Goal: Task Accomplishment & Management: Manage account settings

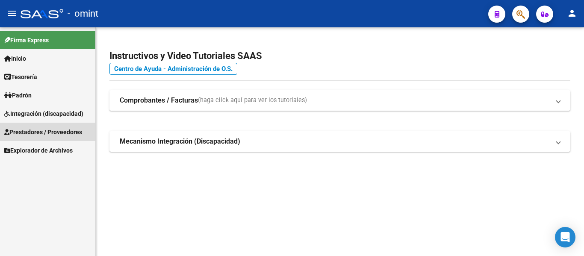
click at [35, 129] on span "Prestadores / Proveedores" at bounding box center [43, 131] width 78 height 9
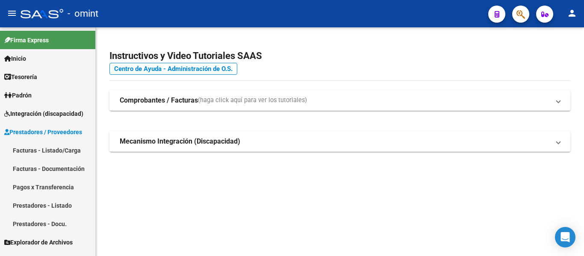
click at [41, 112] on span "Integración (discapacidad)" at bounding box center [43, 113] width 79 height 9
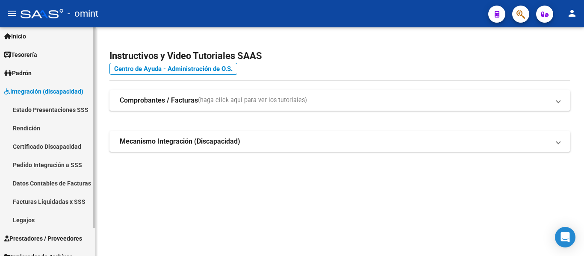
scroll to position [32, 0]
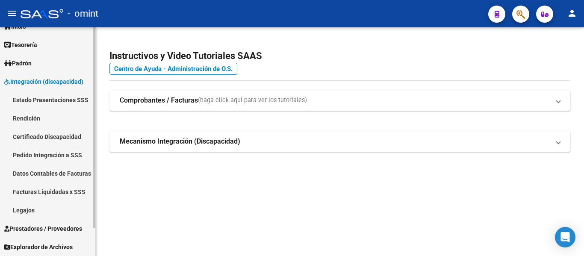
click at [30, 205] on link "Legajos" at bounding box center [47, 210] width 95 height 18
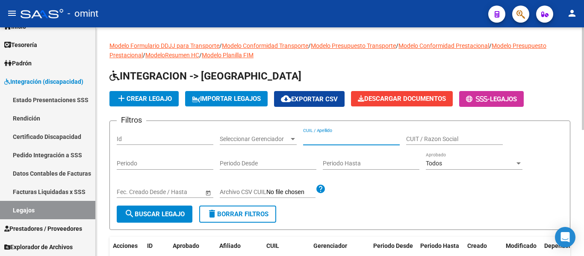
paste input "Rodriguez"
click at [173, 215] on span "search Buscar Legajo" at bounding box center [154, 214] width 60 height 8
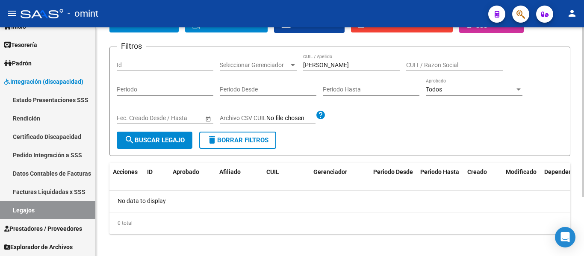
scroll to position [80, 0]
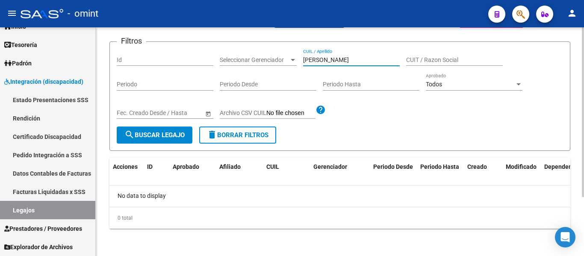
drag, startPoint x: 347, startPoint y: 59, endPoint x: 330, endPoint y: 57, distance: 16.8
click at [330, 57] on input "Rodriguez moises" at bounding box center [351, 59] width 97 height 7
type input "Rodriguez"
click at [170, 133] on span "search Buscar Legajo" at bounding box center [154, 135] width 60 height 8
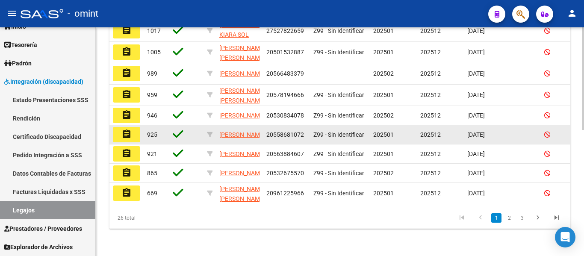
scroll to position [281, 0]
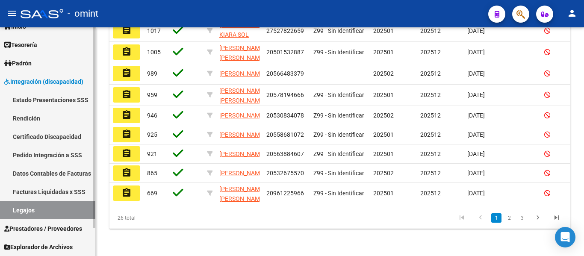
click at [53, 209] on link "Legajos" at bounding box center [47, 210] width 95 height 18
click at [44, 136] on link "Certificado Discapacidad" at bounding box center [47, 136] width 95 height 18
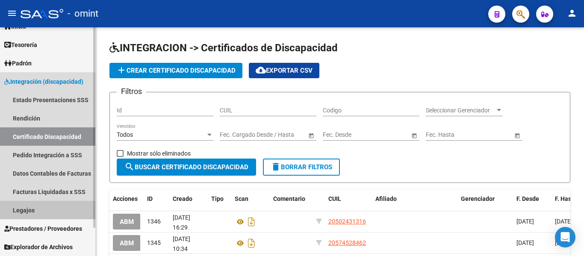
click at [28, 213] on link "Legajos" at bounding box center [47, 210] width 95 height 18
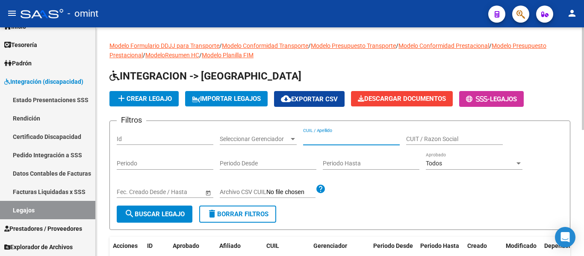
paste input "RAMIREZ, SAMUEL LIAM"
click at [330, 140] on input "RAMIREZ, SAMUEL LIAM" at bounding box center [351, 138] width 97 height 7
type input "RAMIREZ SAMUEL LIAM"
click at [175, 212] on span "search Buscar Legajo" at bounding box center [154, 214] width 60 height 8
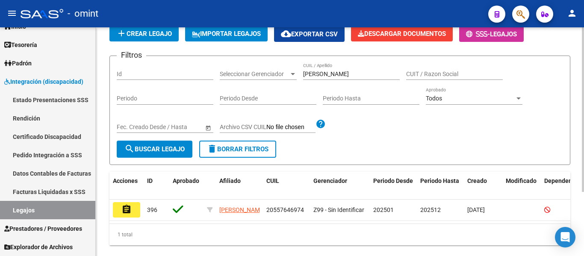
scroll to position [85, 0]
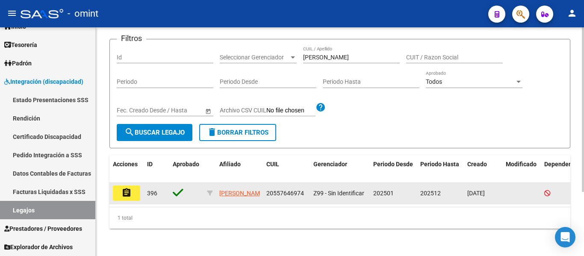
click at [127, 189] on mat-icon "assignment" at bounding box center [126, 193] width 10 height 10
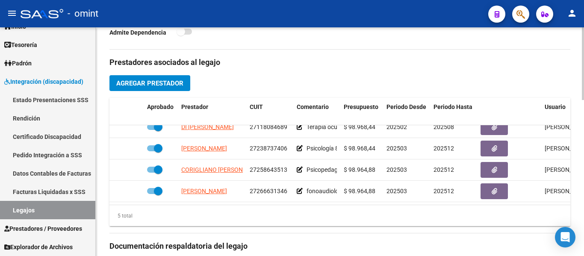
scroll to position [299, 0]
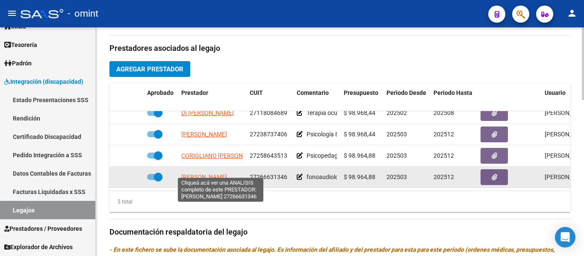
click at [210, 174] on span "GARRIDO ROMINA GABRIELA" at bounding box center [204, 177] width 46 height 7
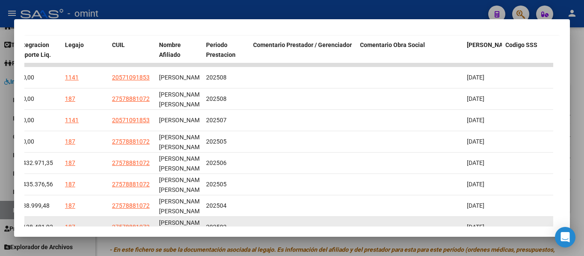
scroll to position [217, 0]
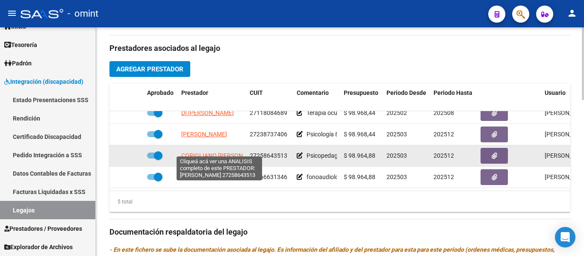
click at [221, 152] on span "CORIGLIANO LORENA ELISA" at bounding box center [222, 155] width 82 height 7
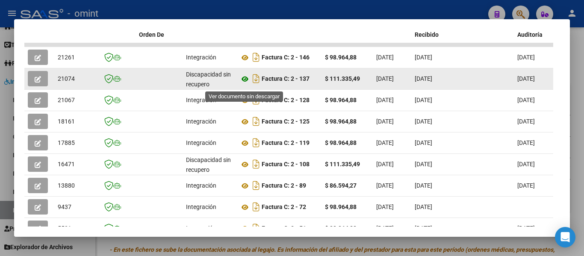
click at [244, 83] on icon at bounding box center [244, 79] width 11 height 10
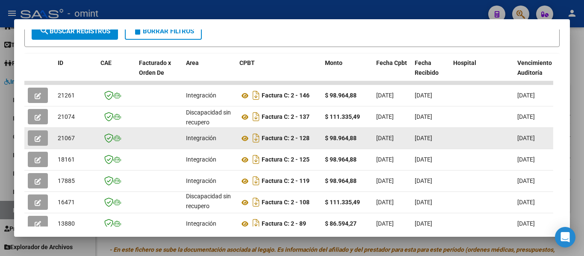
scroll to position [174, 0]
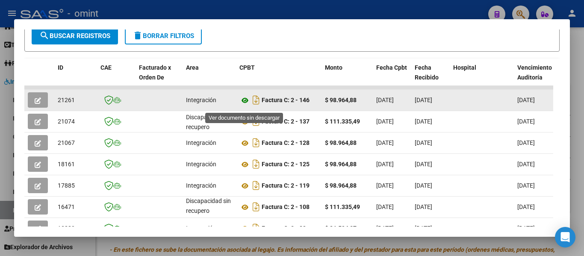
click at [241, 101] on icon at bounding box center [244, 100] width 11 height 10
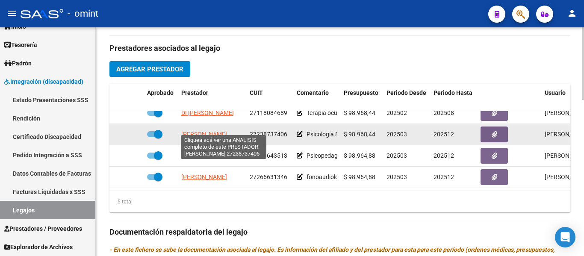
click at [227, 131] on span "DESCALZO VERONICA BEATRIZ" at bounding box center [204, 134] width 46 height 7
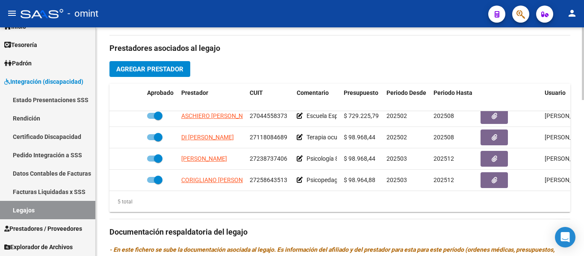
scroll to position [0, 0]
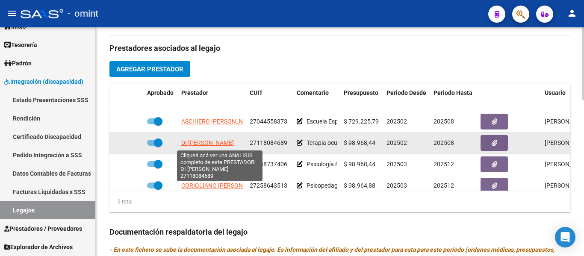
click at [190, 143] on span "DI SCIASCIO MIRTA SUSANA" at bounding box center [207, 142] width 53 height 7
type textarea "27118084689"
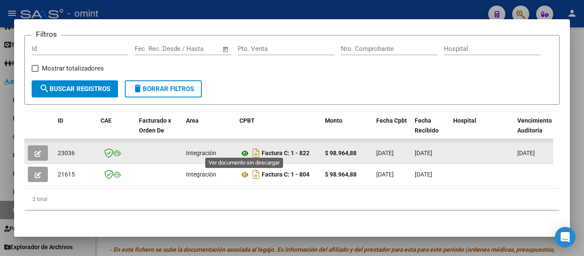
click at [244, 149] on icon at bounding box center [244, 153] width 11 height 10
click at [34, 149] on button "button" at bounding box center [38, 152] width 20 height 15
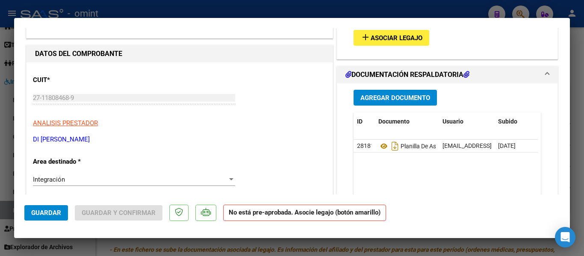
scroll to position [43, 0]
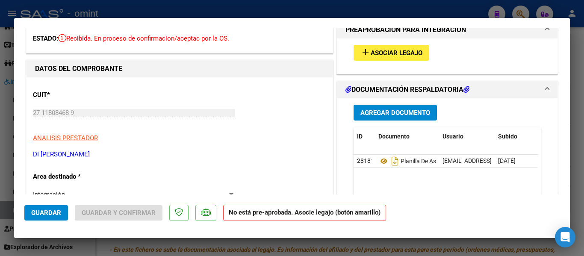
click at [398, 53] on span "Asociar Legajo" at bounding box center [397, 53] width 52 height 8
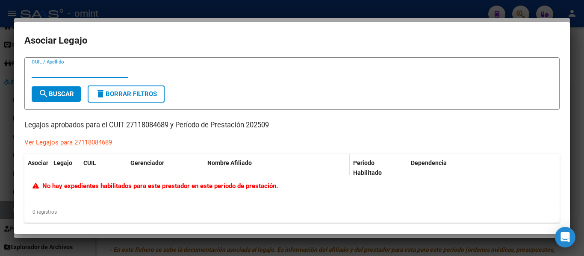
scroll to position [6, 0]
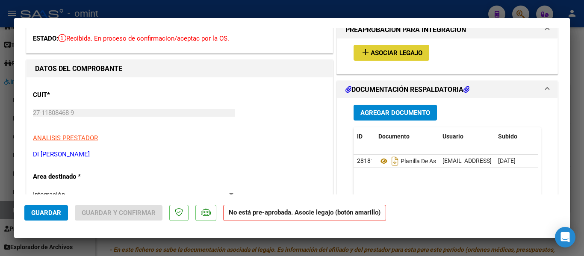
type input "$ 0,00"
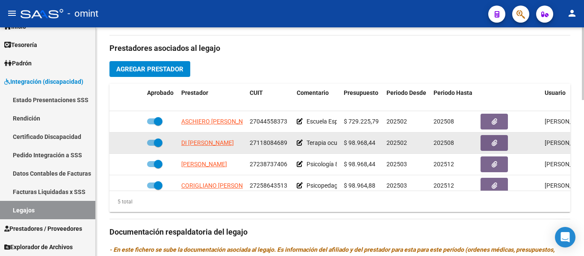
click at [154, 143] on span at bounding box center [158, 142] width 9 height 9
click at [151, 146] on input "checkbox" at bounding box center [151, 146] width 0 height 0
checkbox input "false"
click at [131, 144] on icon at bounding box center [131, 143] width 6 height 6
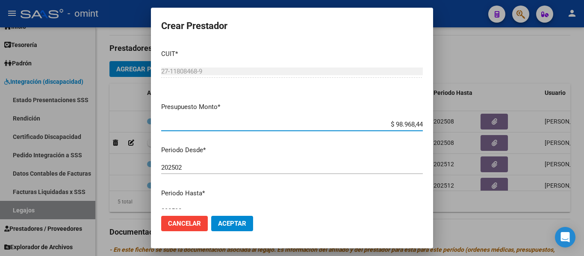
scroll to position [43, 0]
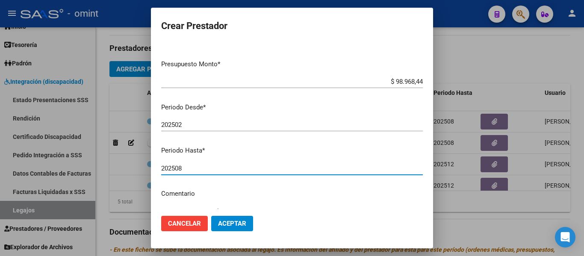
drag, startPoint x: 180, startPoint y: 169, endPoint x: 186, endPoint y: 170, distance: 6.5
click at [186, 170] on input "202508" at bounding box center [292, 169] width 262 height 8
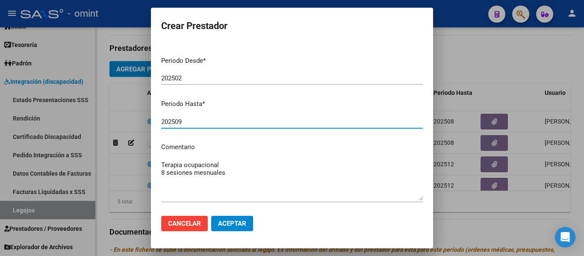
scroll to position [127, 0]
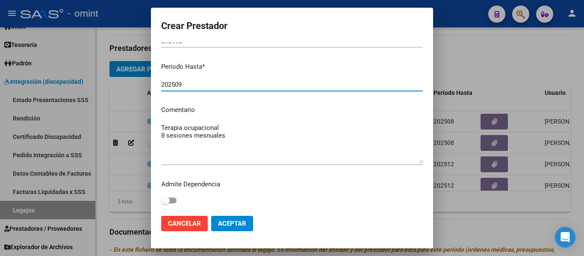
type input "202509"
click at [233, 224] on span "Aceptar" at bounding box center [232, 224] width 28 height 8
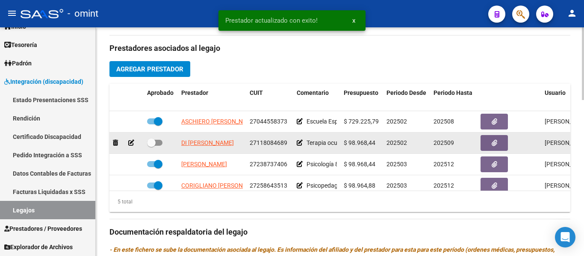
click at [153, 139] on span at bounding box center [151, 142] width 9 height 9
click at [151, 146] on input "checkbox" at bounding box center [151, 146] width 0 height 0
checkbox input "true"
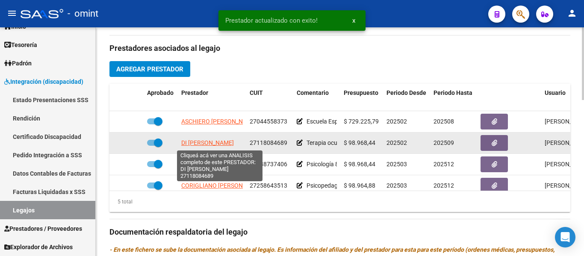
click at [216, 142] on span "DI SCIASCIO MIRTA SUSANA" at bounding box center [207, 142] width 53 height 7
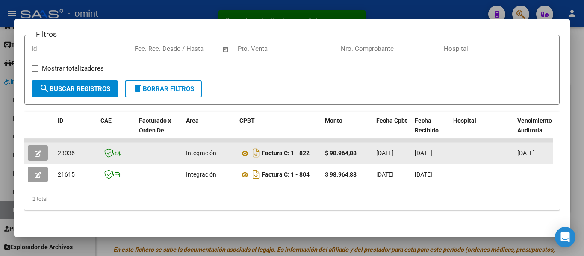
scroll to position [128, 0]
click at [38, 150] on icon "button" at bounding box center [38, 153] width 6 height 6
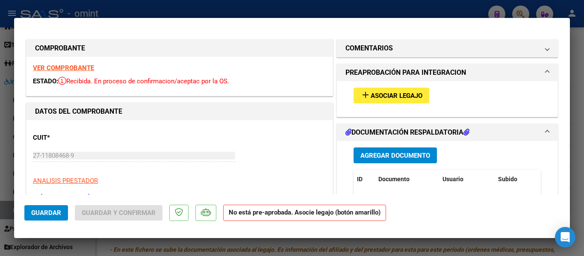
click at [385, 94] on span "Asociar Legajo" at bounding box center [397, 96] width 52 height 8
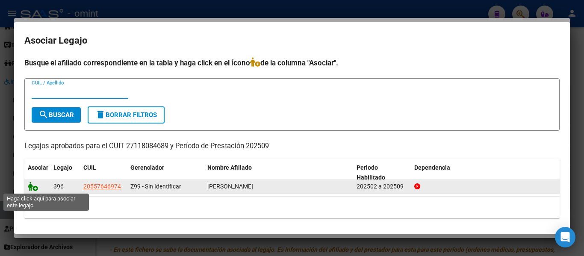
click at [34, 187] on icon at bounding box center [33, 186] width 10 height 9
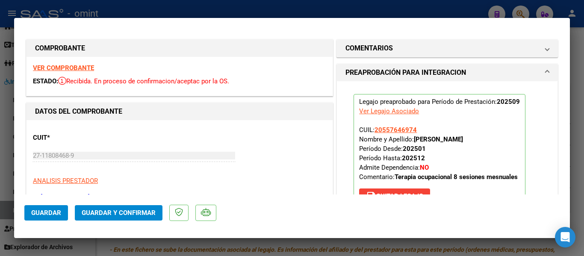
type input "$ 0,00"
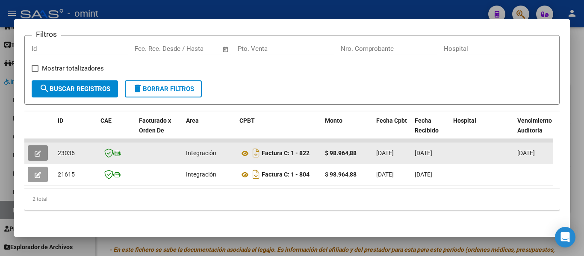
click at [39, 150] on icon "button" at bounding box center [38, 153] width 6 height 6
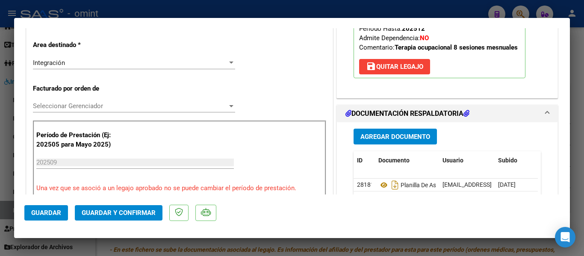
scroll to position [256, 0]
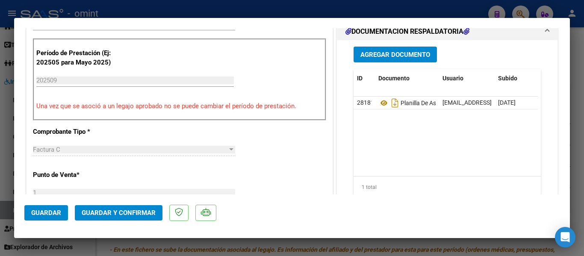
click at [130, 212] on span "Guardar y Confirmar" at bounding box center [119, 213] width 74 height 8
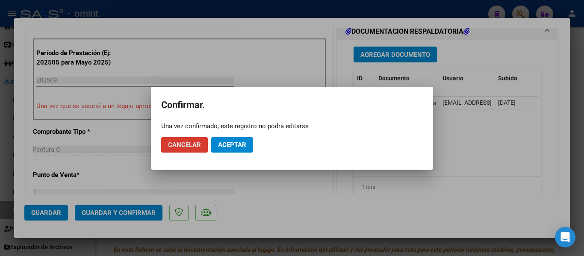
click at [240, 145] on span "Aceptar" at bounding box center [232, 145] width 28 height 8
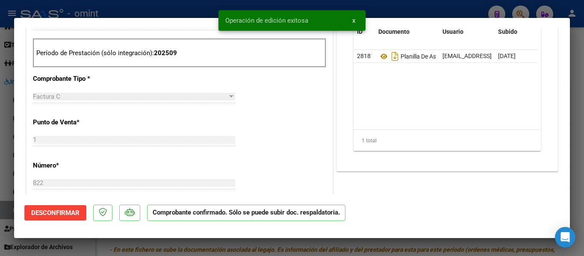
type input "$ 0,00"
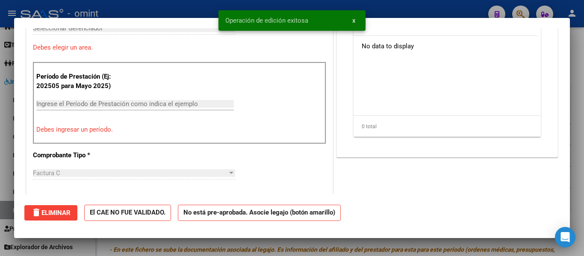
scroll to position [0, 0]
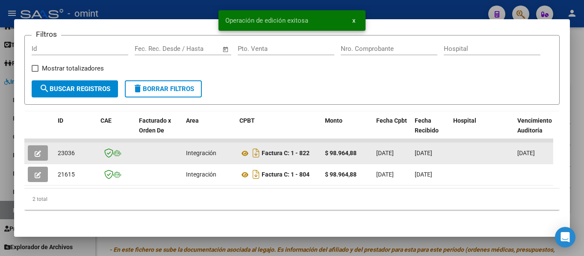
drag, startPoint x: 57, startPoint y: 152, endPoint x: 84, endPoint y: 151, distance: 27.4
click at [84, 151] on datatable-body-cell "23036" at bounding box center [75, 153] width 43 height 21
copy span "23036"
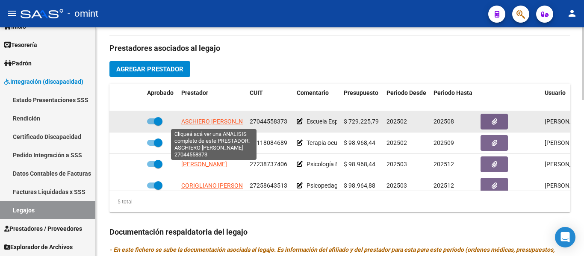
click at [225, 123] on span "ASCHIERO MARIA ROSA" at bounding box center [219, 121] width 76 height 7
type textarea "27044558373"
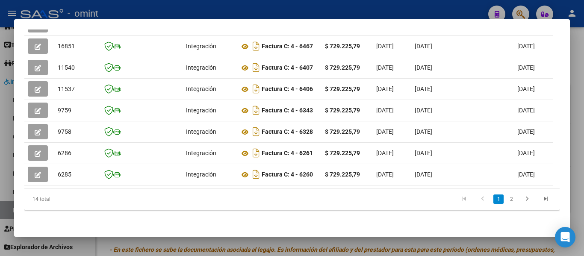
scroll to position [0, 433]
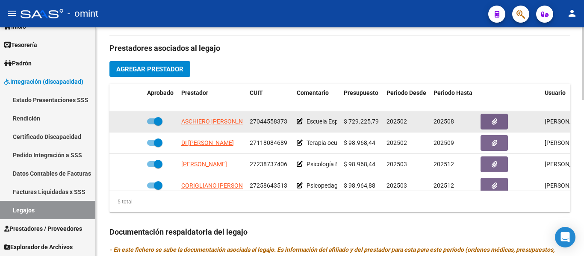
click at [157, 122] on span at bounding box center [158, 121] width 9 height 9
click at [151, 124] on input "checkbox" at bounding box center [151, 124] width 0 height 0
checkbox input "false"
click at [130, 122] on icon at bounding box center [131, 121] width 6 height 6
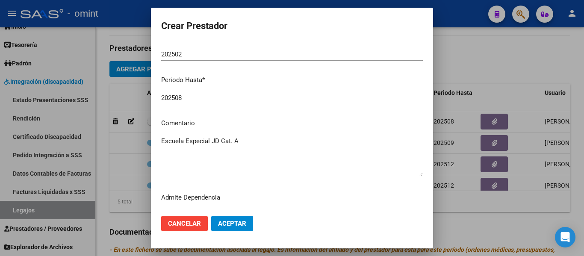
scroll to position [127, 0]
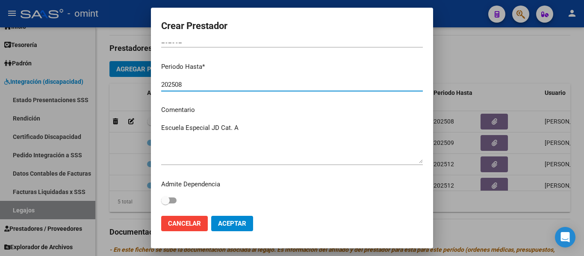
drag, startPoint x: 176, startPoint y: 86, endPoint x: 186, endPoint y: 85, distance: 10.7
click at [186, 85] on input "202508" at bounding box center [292, 85] width 262 height 8
type input "202512"
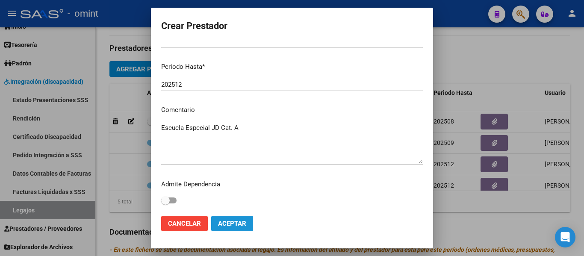
click at [243, 224] on span "Aceptar" at bounding box center [232, 224] width 28 height 8
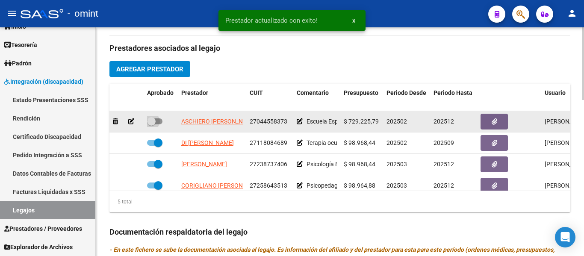
click at [149, 119] on span at bounding box center [151, 121] width 9 height 9
click at [151, 124] on input "checkbox" at bounding box center [151, 124] width 0 height 0
checkbox input "true"
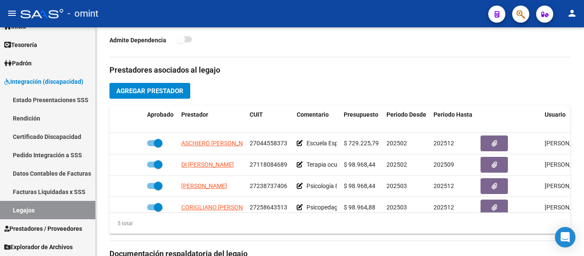
scroll to position [3, 0]
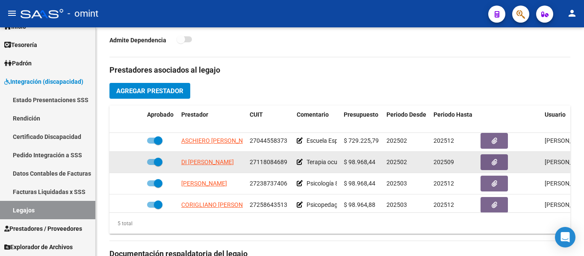
click at [158, 160] on span at bounding box center [158, 162] width 9 height 9
click at [151, 165] on input "checkbox" at bounding box center [151, 165] width 0 height 0
checkbox input "false"
click at [131, 161] on icon at bounding box center [131, 162] width 6 height 6
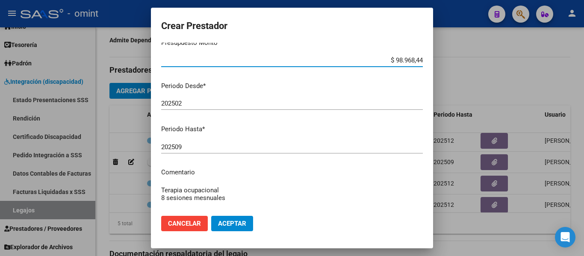
scroll to position [85, 0]
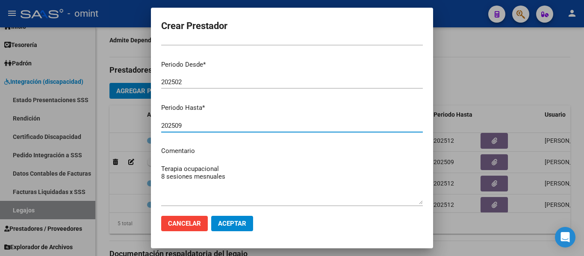
drag, startPoint x: 175, startPoint y: 125, endPoint x: 186, endPoint y: 125, distance: 10.3
click at [186, 125] on input "202509" at bounding box center [292, 126] width 262 height 8
type input "202512"
click at [237, 216] on button "Aceptar" at bounding box center [232, 223] width 42 height 15
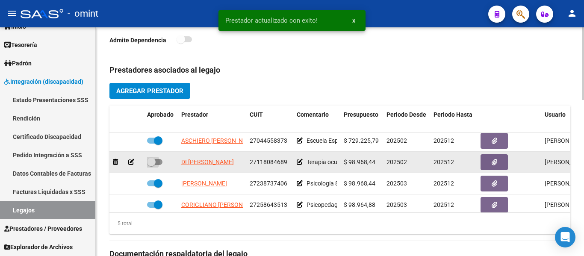
click at [150, 163] on span at bounding box center [151, 162] width 9 height 9
click at [151, 165] on input "checkbox" at bounding box center [151, 165] width 0 height 0
checkbox input "true"
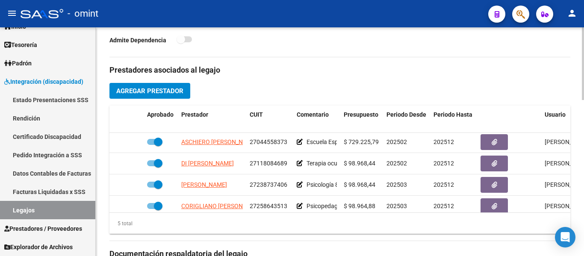
scroll to position [0, 0]
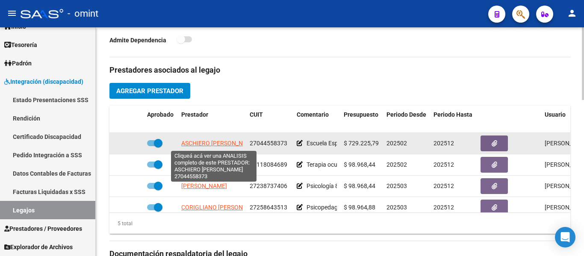
click at [209, 141] on span "ASCHIERO MARIA ROSA" at bounding box center [219, 143] width 76 height 7
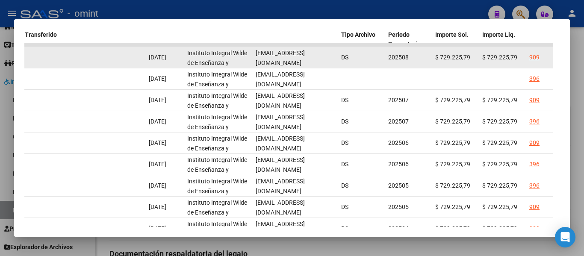
click at [255, 60] on datatable-body-cell "aschiero@hotmail.com" at bounding box center [294, 57] width 85 height 21
drag, startPoint x: 254, startPoint y: 60, endPoint x: 324, endPoint y: 68, distance: 70.1
click at [324, 68] on datatable-body-cell "aschiero@hotmail.com" at bounding box center [294, 57] width 85 height 21
copy span "aschiero@hotmail.com"
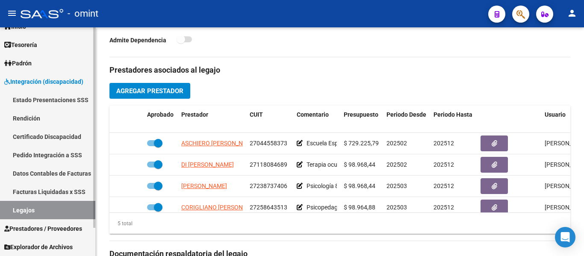
click at [35, 134] on link "Certificado Discapacidad" at bounding box center [47, 136] width 95 height 18
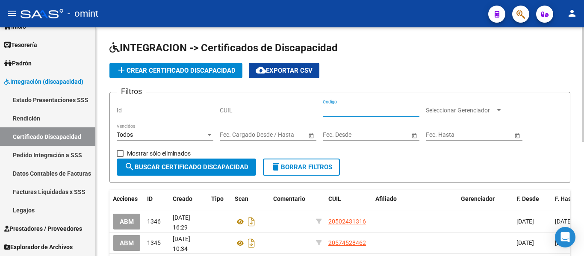
paste input "ROCHA MONTAÑO ELIAS"
click at [203, 165] on span "search Buscar Certificado Discapacidad" at bounding box center [186, 167] width 124 height 8
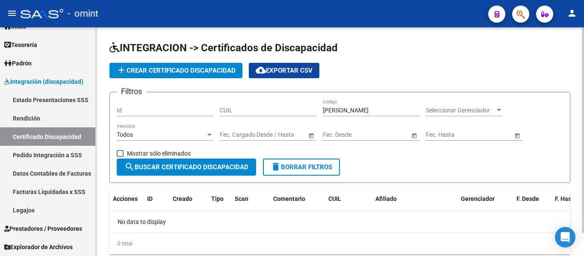
scroll to position [26, 0]
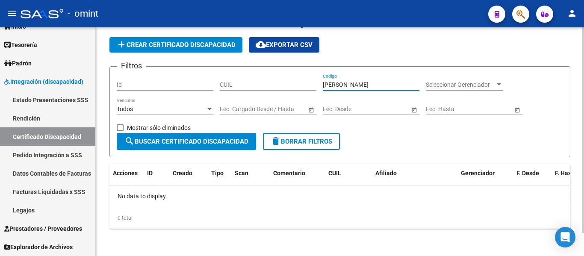
drag, startPoint x: 345, startPoint y: 85, endPoint x: 399, endPoint y: 88, distance: 54.8
click at [399, 88] on input "ROCHA MONTAÑO ELIAS" at bounding box center [371, 84] width 97 height 7
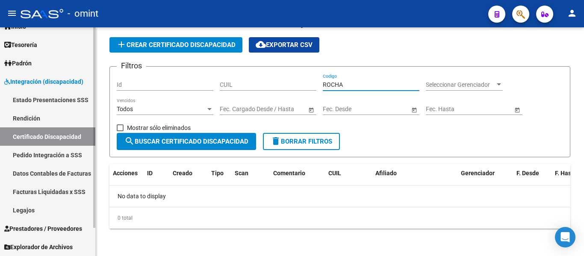
type input "ROCHA"
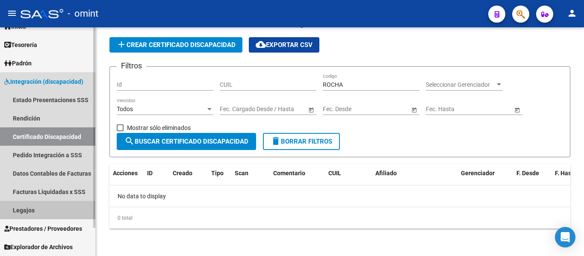
click at [38, 209] on link "Legajos" at bounding box center [47, 210] width 95 height 18
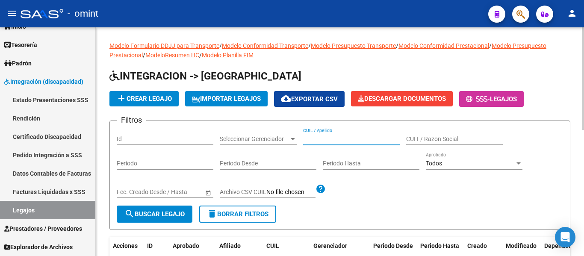
paste input "ROCHA MONTAÑO ELIAS"
type input "ROCHA MONTAÑO ELIAS"
click at [173, 213] on span "search Buscar Legajo" at bounding box center [154, 214] width 60 height 8
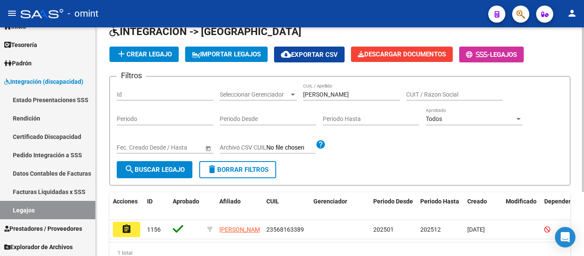
scroll to position [85, 0]
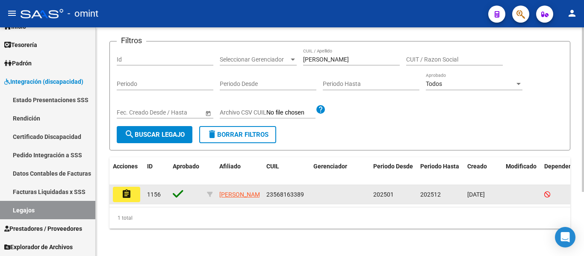
click at [122, 189] on mat-icon "assignment" at bounding box center [126, 194] width 10 height 10
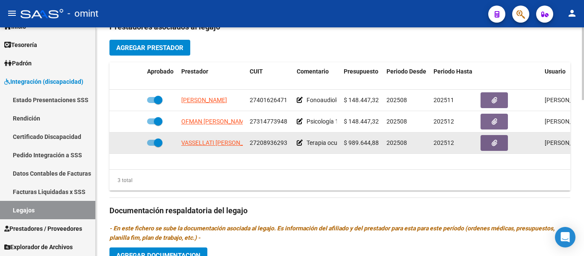
scroll to position [342, 0]
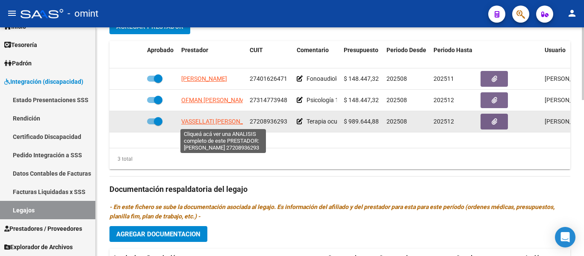
click at [223, 123] on span "VASSELLATI LAURA CAROLINA" at bounding box center [221, 121] width 80 height 7
type textarea "27208936293"
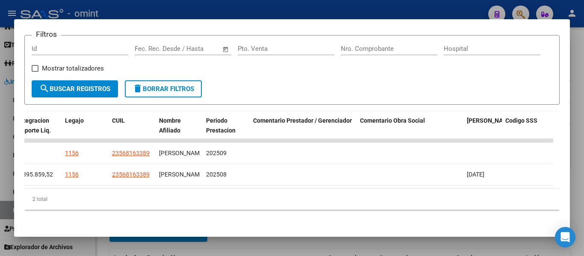
scroll to position [0, 309]
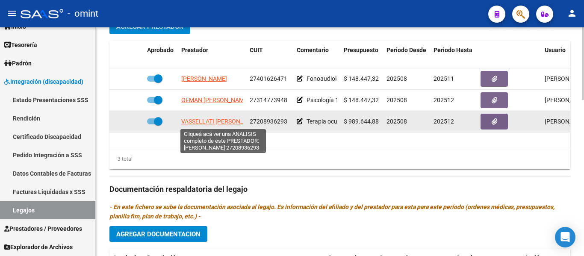
click at [219, 123] on span "VASSELLATI LAURA CAROLINA" at bounding box center [221, 121] width 80 height 7
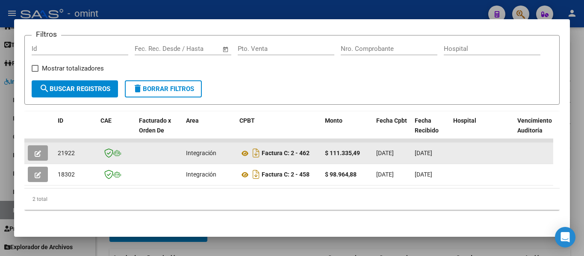
scroll to position [132, 0]
click at [245, 148] on icon at bounding box center [244, 153] width 11 height 10
click at [35, 150] on icon "button" at bounding box center [38, 153] width 6 height 6
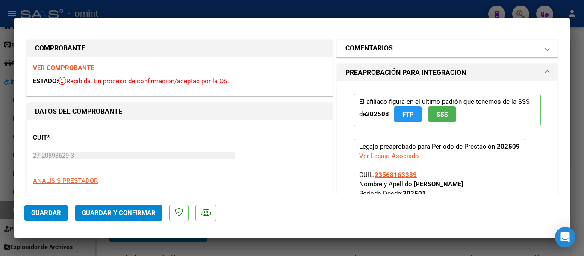
click at [387, 51] on h1 "COMENTARIOS" at bounding box center [368, 48] width 47 height 10
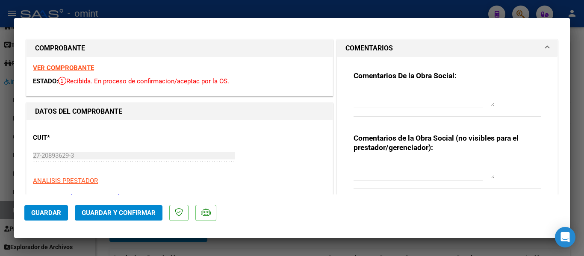
click at [383, 103] on textarea at bounding box center [423, 97] width 141 height 17
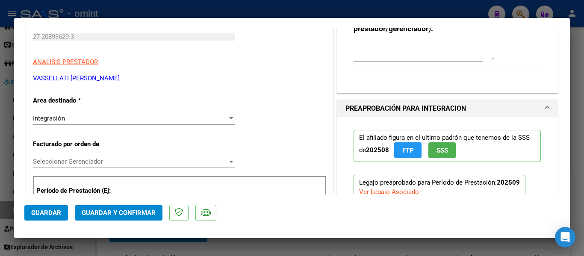
scroll to position [128, 0]
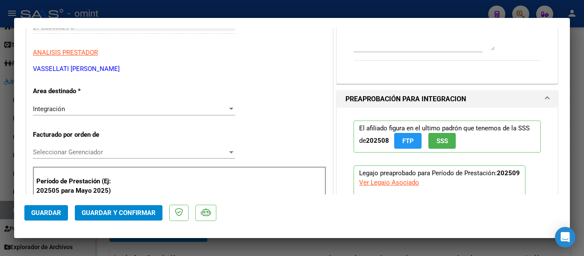
type textarea "re facturar solo tien autorizadas 8 sesiones"
click at [94, 114] on div "Integración Seleccionar Area" at bounding box center [134, 109] width 202 height 13
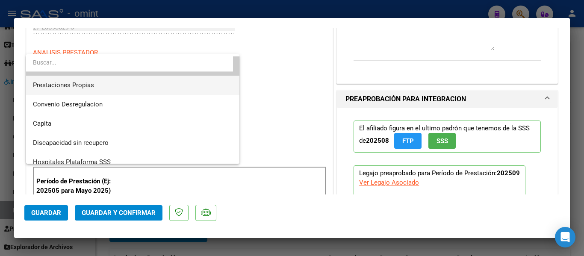
scroll to position [83, 0]
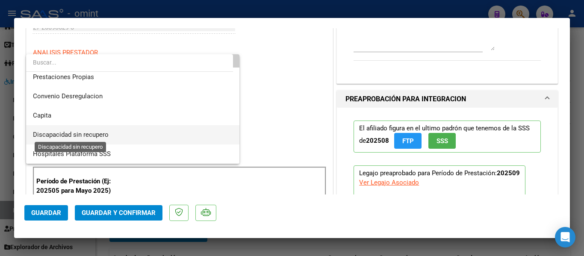
click at [88, 135] on span "Discapacidad sin recupero" at bounding box center [71, 135] width 76 height 8
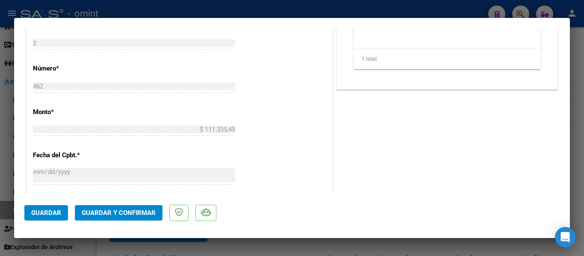
scroll to position [342, 0]
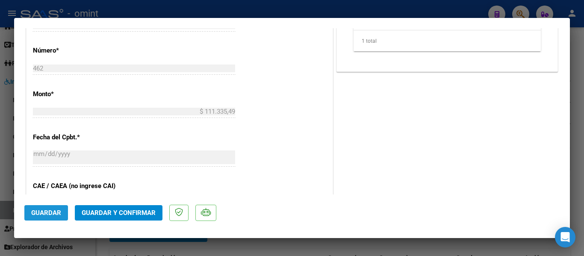
click at [42, 209] on span "Guardar" at bounding box center [46, 213] width 30 height 8
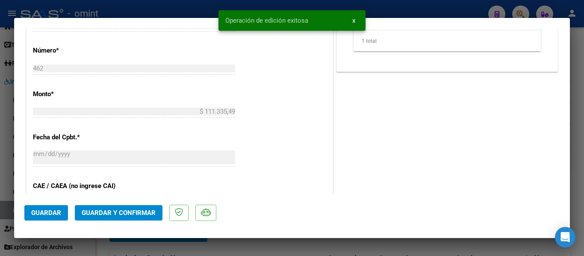
type input "$ 0,00"
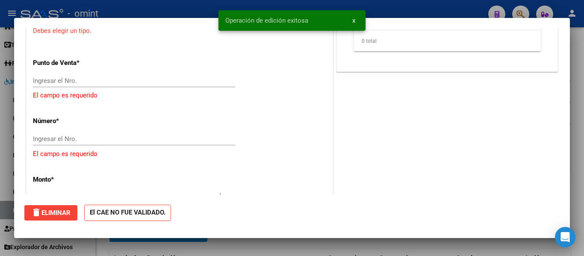
scroll to position [0, 0]
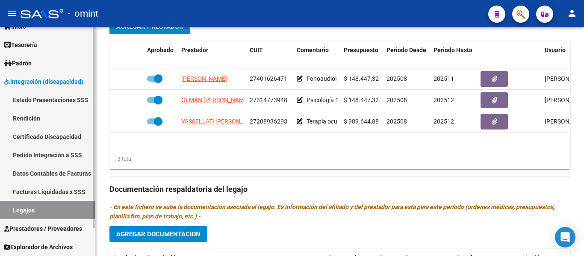
click at [38, 134] on link "Certificado Discapacidad" at bounding box center [47, 136] width 95 height 18
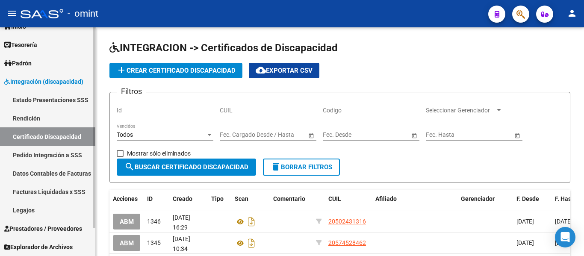
click at [27, 207] on link "Legajos" at bounding box center [47, 210] width 95 height 18
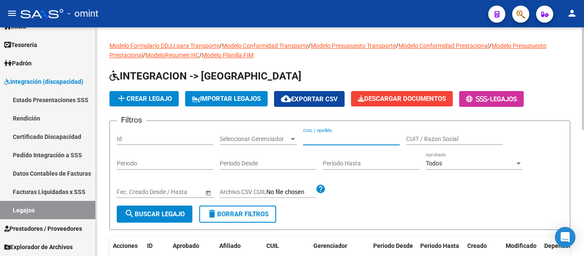
paste input "RAMIREZ, SAMUEL LIAM"
click at [329, 141] on input "RAMIREZ, SAMUEL LIAM" at bounding box center [351, 138] width 97 height 7
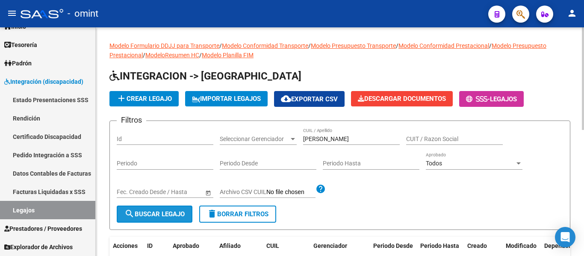
click at [175, 214] on span "search Buscar Legajo" at bounding box center [154, 214] width 60 height 8
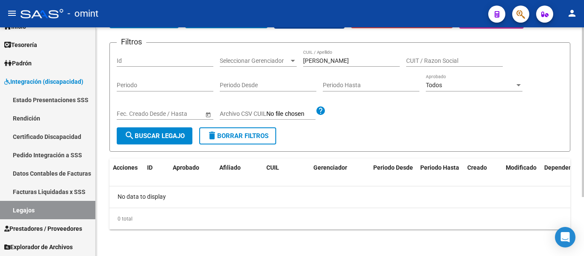
scroll to position [80, 0]
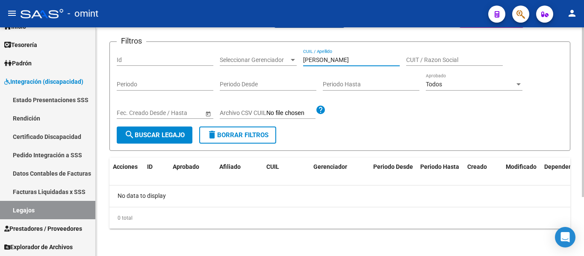
drag, startPoint x: 331, startPoint y: 59, endPoint x: 375, endPoint y: 59, distance: 44.0
click at [375, 59] on input "RAMIREZ SAMUEL LIAM" at bounding box center [351, 59] width 97 height 7
type input "RAMIREZ"
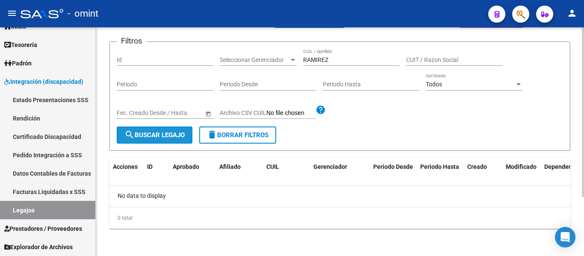
click at [170, 132] on span "search Buscar Legajo" at bounding box center [154, 135] width 60 height 8
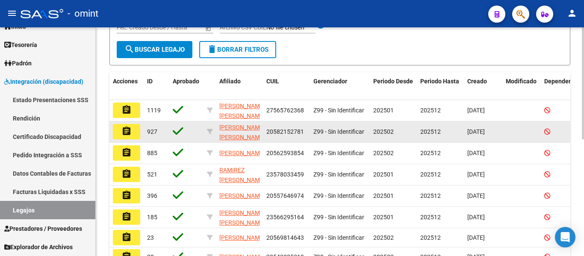
scroll to position [165, 0]
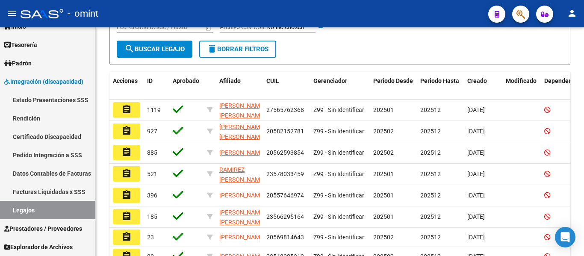
click at [126, 197] on mat-icon "assignment" at bounding box center [126, 195] width 10 height 10
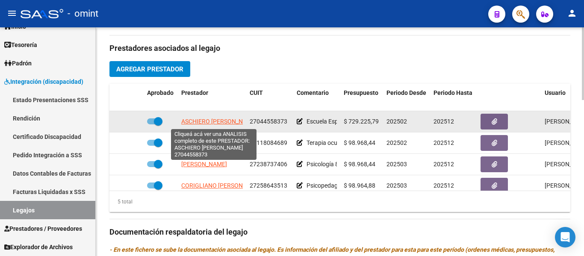
click at [201, 122] on span "ASCHIERO MARIA ROSA" at bounding box center [219, 121] width 76 height 7
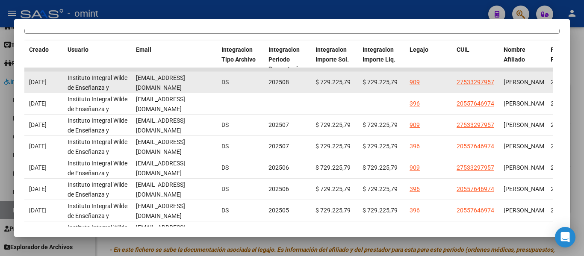
scroll to position [174, 0]
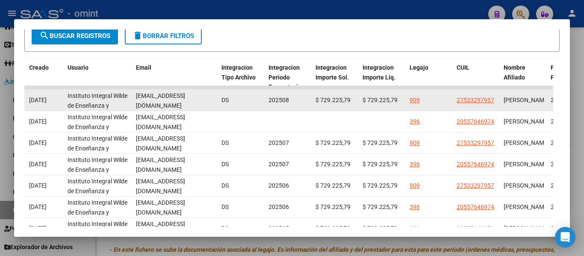
drag, startPoint x: 134, startPoint y: 105, endPoint x: 200, endPoint y: 105, distance: 66.7
click at [200, 105] on datatable-body-cell "aschiero@hotmail.com" at bounding box center [175, 100] width 85 height 21
copy span "aschiero@hotmail.com"
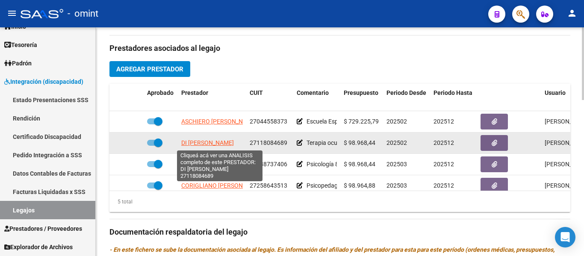
click at [205, 142] on span "DI SCIASCIO MIRTA SUSANA" at bounding box center [207, 142] width 53 height 7
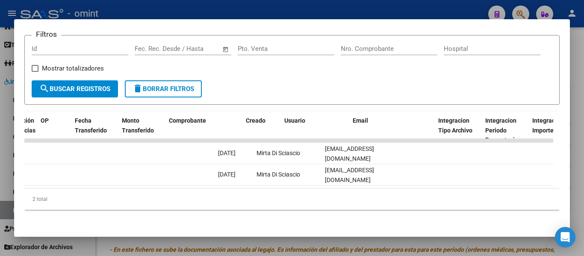
scroll to position [0, 875]
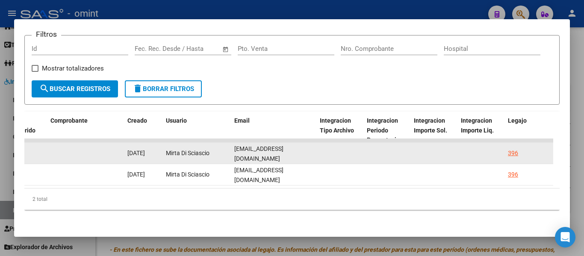
drag, startPoint x: 234, startPoint y: 147, endPoint x: 313, endPoint y: 150, distance: 79.1
click at [313, 150] on datatable-body-cell "mirtadisciascio@gmail.com" at bounding box center [273, 153] width 85 height 21
copy span "mirtadisciascio@gmail.com"
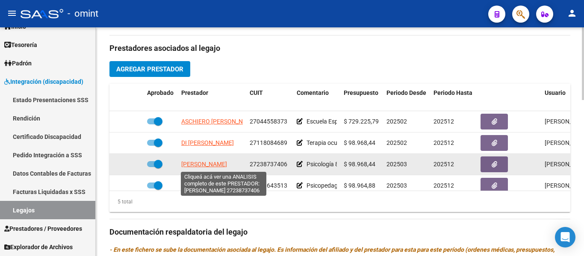
click at [226, 167] on span "DESCALZO VERONICA BEATRIZ" at bounding box center [204, 164] width 46 height 7
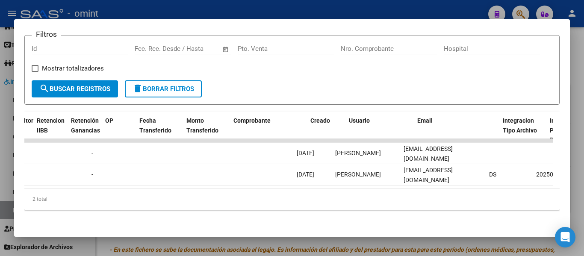
scroll to position [0, 810]
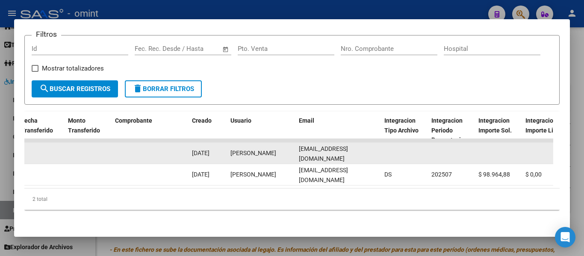
drag, startPoint x: 299, startPoint y: 148, endPoint x: 380, endPoint y: 152, distance: 81.3
click at [380, 152] on datatable-body-cell "verodescalzo@hotmail.com" at bounding box center [337, 153] width 85 height 21
copy span "verodescalzo@hotmail.com"
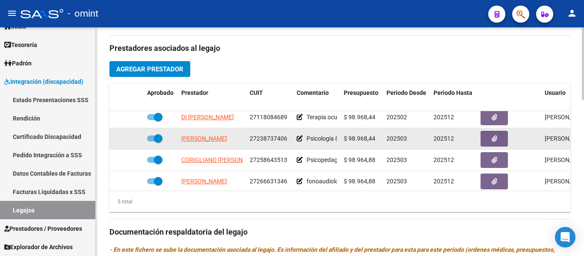
scroll to position [37, 0]
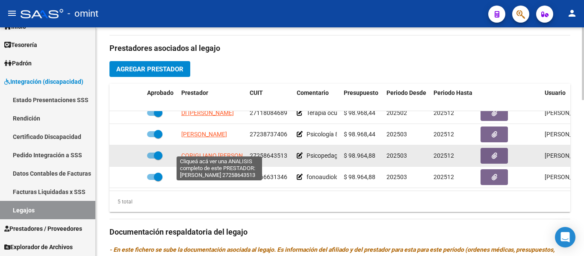
click at [214, 152] on span "CORIGLIANO LORENA ELISA" at bounding box center [222, 155] width 82 height 7
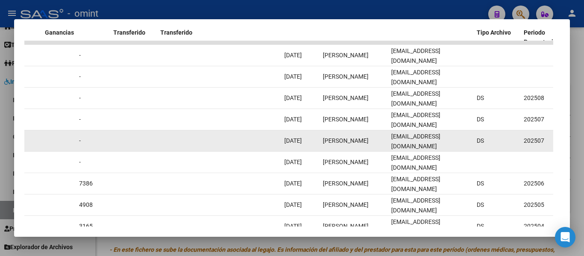
scroll to position [217, 0]
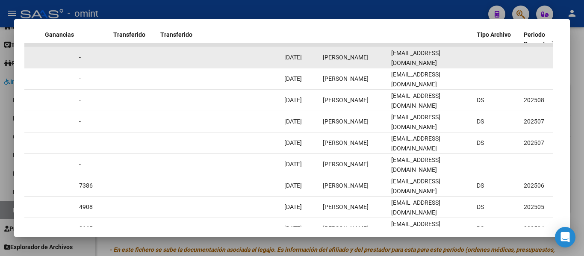
drag, startPoint x: 388, startPoint y: 61, endPoint x: 465, endPoint y: 65, distance: 77.9
click at [465, 65] on datatable-body-cell "lorenapsicop@gmail.com" at bounding box center [430, 57] width 85 height 21
copy span "lorenapsicop@gmail.com"
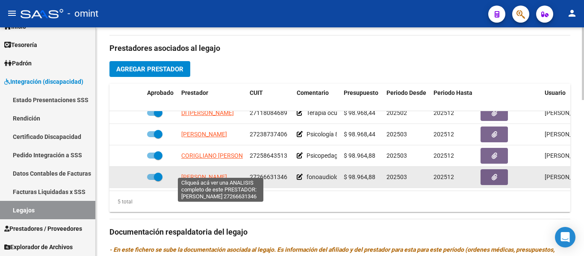
click at [223, 174] on span "GARRIDO ROMINA GABRIELA" at bounding box center [204, 177] width 46 height 7
type textarea "27266631346"
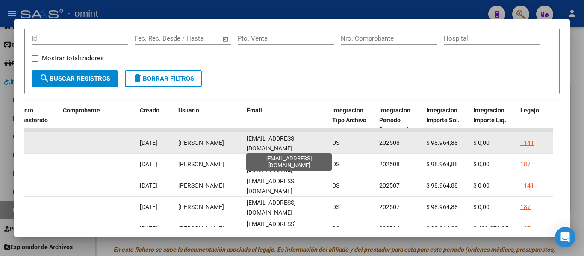
scroll to position [0, 0]
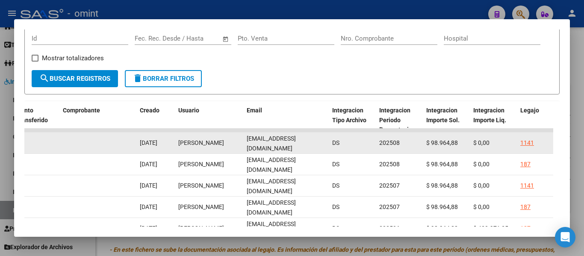
drag, startPoint x: 257, startPoint y: 148, endPoint x: 327, endPoint y: 148, distance: 70.5
click at [327, 148] on datatable-body-cell "garrido_romina@hotmail.com" at bounding box center [285, 143] width 85 height 21
copy span "garrido_romina@hotmail.com"
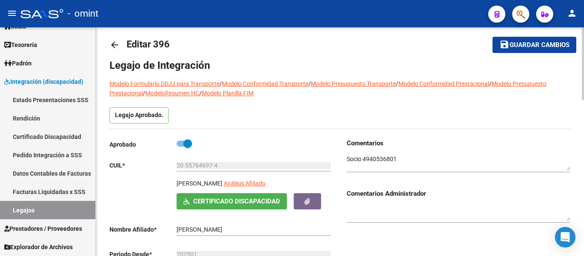
scroll to position [0, 0]
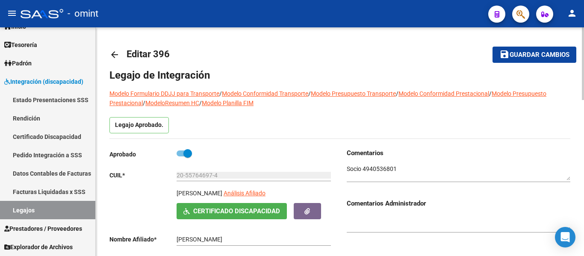
drag, startPoint x: 175, startPoint y: 193, endPoint x: 242, endPoint y: 196, distance: 67.6
click at [242, 196] on div "RAMIREZ LIAM SAMUEL Análisis Afiliado Certificado Discapacidad ARCA Padrón" at bounding box center [221, 203] width 224 height 30
copy p "RAMIREZ LIAM SAMUEL"
click at [47, 135] on link "Certificado Discapacidad" at bounding box center [47, 136] width 95 height 18
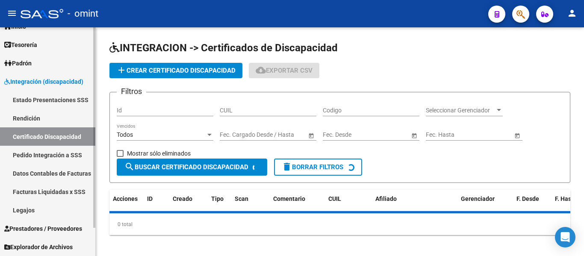
click at [42, 212] on link "Legajos" at bounding box center [47, 210] width 95 height 18
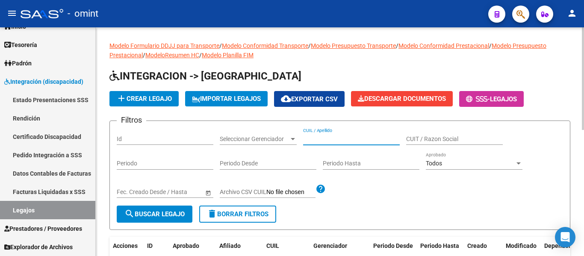
paste input "Pannuti"
type input "Pannuti"
click at [160, 212] on span "search Buscar Legajo" at bounding box center [154, 214] width 60 height 8
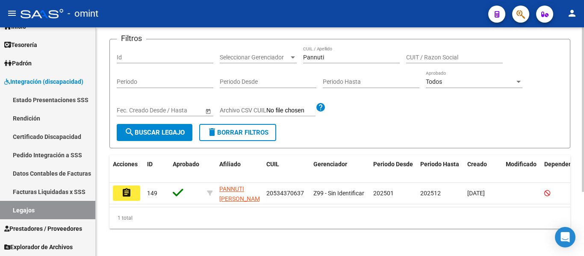
scroll to position [85, 0]
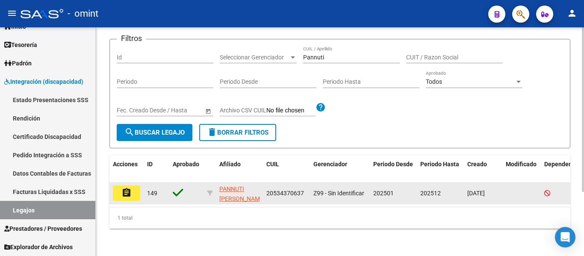
click at [126, 188] on mat-icon "assignment" at bounding box center [126, 193] width 10 height 10
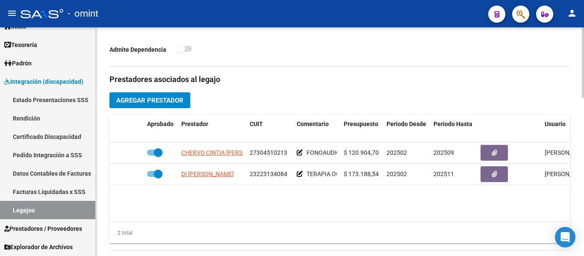
scroll to position [299, 0]
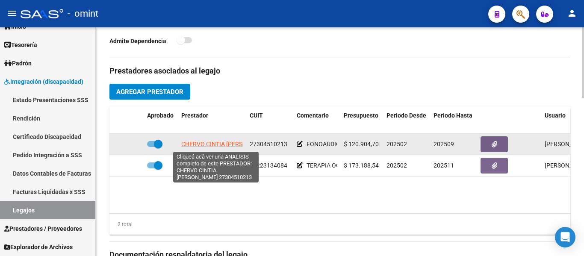
click at [212, 145] on span "CHERVO CINTIA NATALIA" at bounding box center [226, 144] width 91 height 7
type textarea "27304510213"
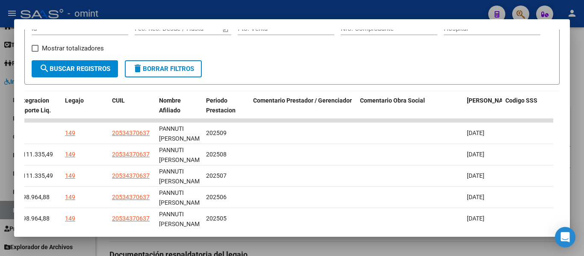
scroll to position [132, 0]
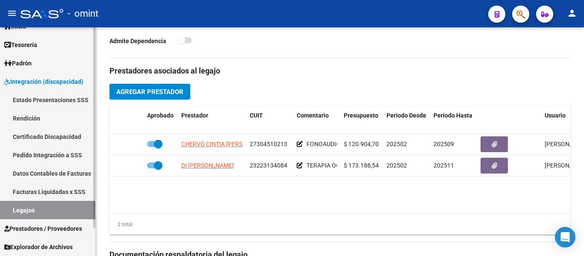
click at [54, 137] on link "Certificado Discapacidad" at bounding box center [47, 136] width 95 height 18
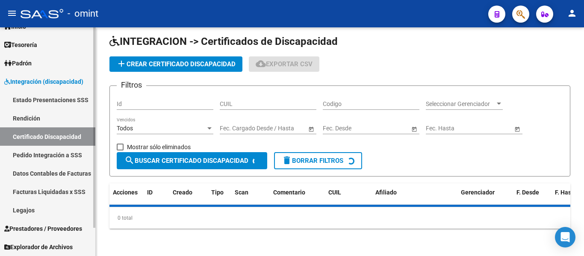
click at [47, 210] on link "Legajos" at bounding box center [47, 210] width 95 height 18
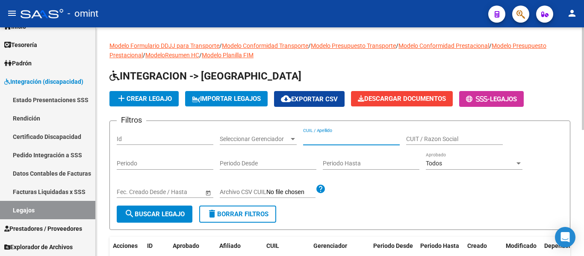
paste input "QUINTANA EMMA SOFIA"
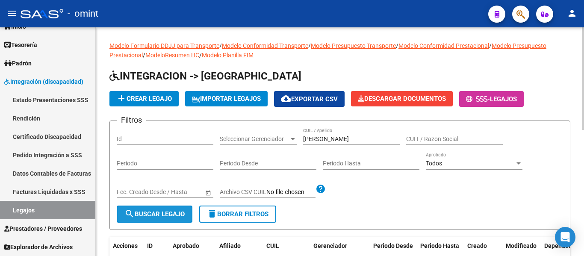
click at [165, 212] on span "search Buscar Legajo" at bounding box center [154, 214] width 60 height 8
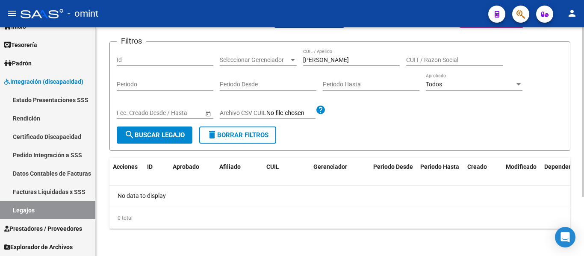
scroll to position [80, 0]
drag, startPoint x: 377, startPoint y: 59, endPoint x: 333, endPoint y: 60, distance: 44.0
click at [333, 60] on input "QUINTANA EMMA SOFIA" at bounding box center [351, 59] width 97 height 7
type input "QUINTANA"
click at [161, 139] on button "search Buscar Legajo" at bounding box center [155, 135] width 76 height 17
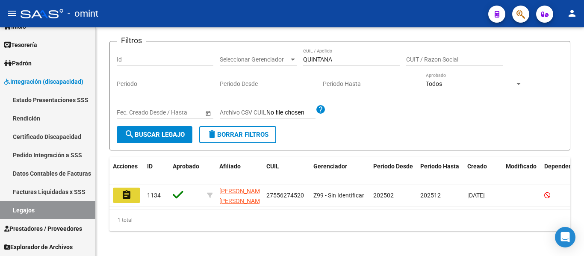
drag, startPoint x: 127, startPoint y: 196, endPoint x: 133, endPoint y: 194, distance: 6.4
click at [127, 195] on mat-icon "assignment" at bounding box center [126, 195] width 10 height 10
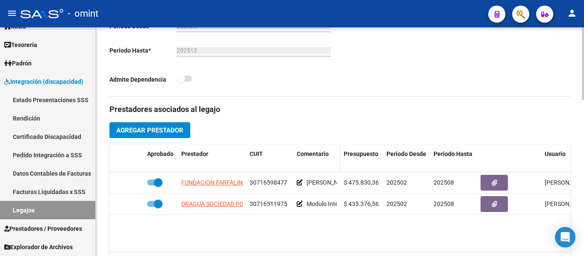
scroll to position [256, 0]
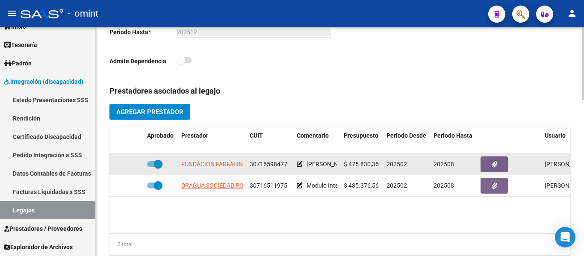
click at [154, 164] on span at bounding box center [158, 164] width 9 height 9
click at [151, 167] on input "checkbox" at bounding box center [151, 167] width 0 height 0
checkbox input "false"
click at [131, 165] on icon at bounding box center [131, 164] width 6 height 6
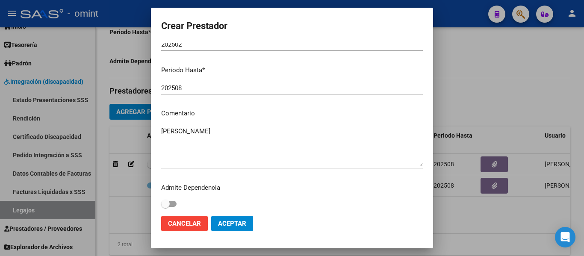
scroll to position [127, 0]
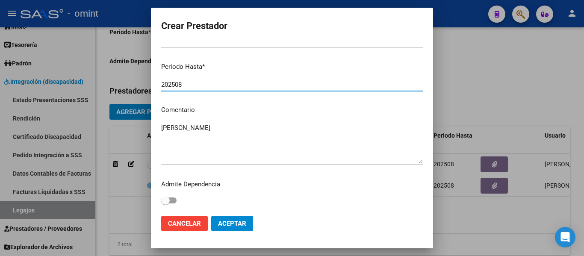
drag, startPoint x: 175, startPoint y: 86, endPoint x: 185, endPoint y: 87, distance: 9.8
click at [184, 87] on input "202508" at bounding box center [292, 85] width 262 height 8
type input "202512"
click at [238, 226] on span "Aceptar" at bounding box center [232, 224] width 28 height 8
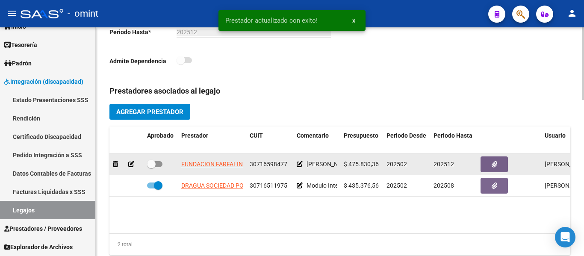
click at [153, 162] on span at bounding box center [151, 164] width 9 height 9
click at [151, 167] on input "checkbox" at bounding box center [151, 167] width 0 height 0
checkbox input "true"
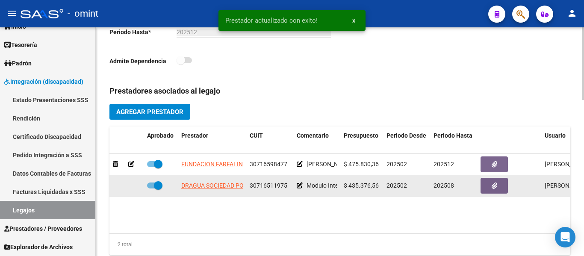
click at [156, 188] on span at bounding box center [158, 185] width 9 height 9
click at [151, 188] on input "checkbox" at bounding box center [151, 188] width 0 height 0
checkbox input "false"
click at [130, 186] on icon at bounding box center [131, 186] width 6 height 6
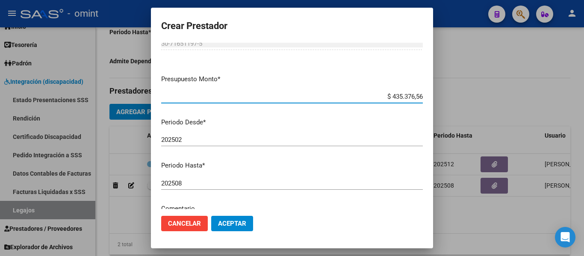
scroll to position [43, 0]
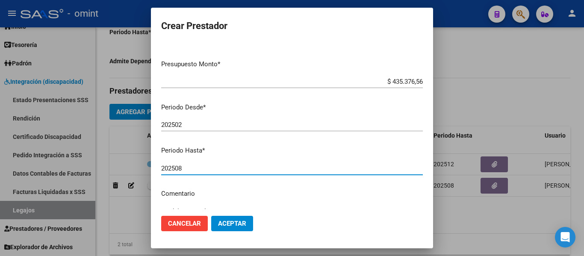
drag, startPoint x: 176, startPoint y: 169, endPoint x: 186, endPoint y: 169, distance: 10.3
click at [186, 169] on input "202508" at bounding box center [292, 169] width 262 height 8
type input "202512"
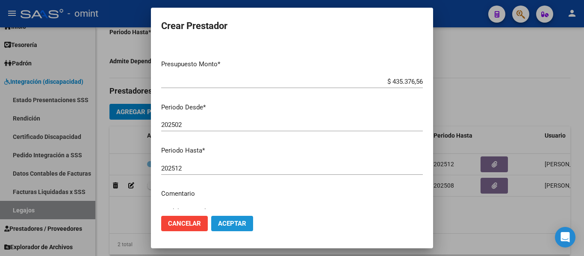
click at [239, 221] on span "Aceptar" at bounding box center [232, 224] width 28 height 8
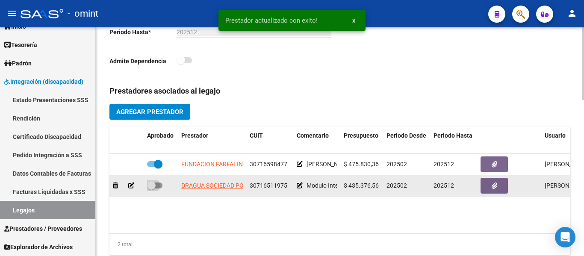
click at [153, 185] on span at bounding box center [151, 185] width 9 height 9
click at [151, 188] on input "checkbox" at bounding box center [151, 188] width 0 height 0
checkbox input "true"
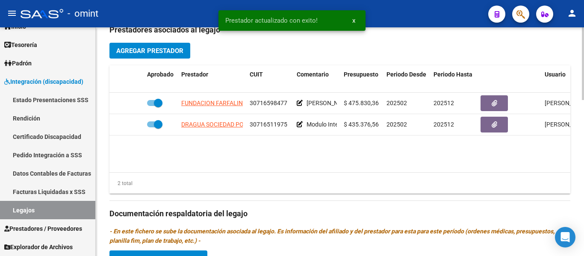
scroll to position [299, 0]
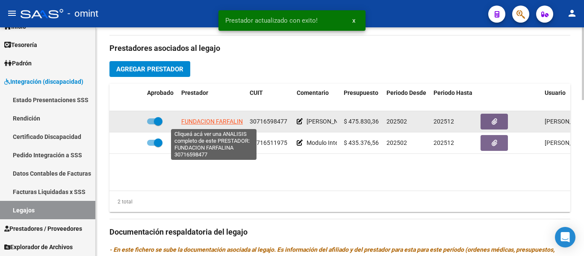
click at [210, 120] on span "FUNDACION FARFALINA" at bounding box center [213, 121] width 65 height 7
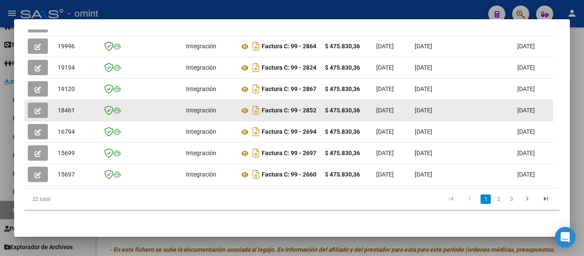
scroll to position [303, 0]
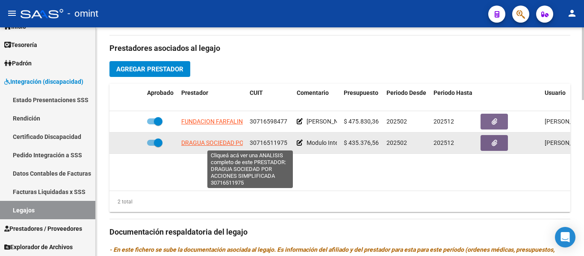
click at [218, 146] on span "DRAGUA SOCIEDAD POR ACCIONES SIMPLIFICADA" at bounding box center [249, 142] width 137 height 7
type textarea "30716511975"
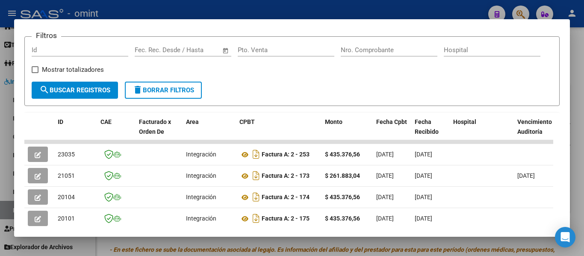
scroll to position [121, 0]
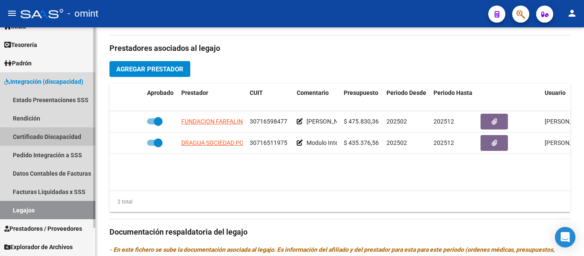
click at [42, 136] on link "Certificado Discapacidad" at bounding box center [47, 136] width 95 height 18
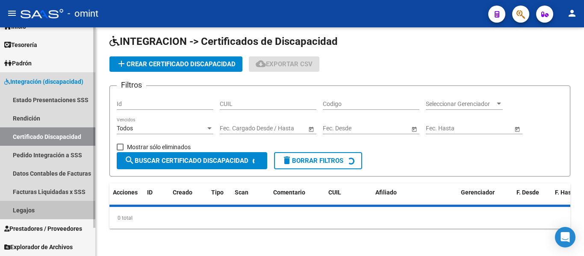
click at [41, 210] on link "Legajos" at bounding box center [47, 210] width 95 height 18
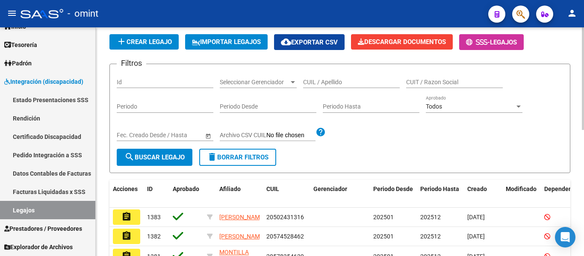
scroll to position [50, 0]
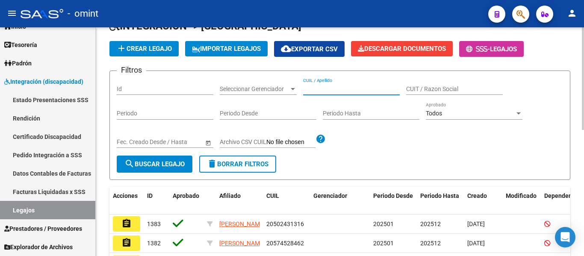
paste input "Pirozzi Alvarez Benjamin"
drag, startPoint x: 374, startPoint y: 88, endPoint x: 324, endPoint y: 87, distance: 50.9
click at [324, 87] on input "Pirozzi Alvarez Benjamin" at bounding box center [351, 88] width 97 height 7
type input "Pirozzi"
click at [150, 165] on span "search Buscar Legajo" at bounding box center [154, 164] width 60 height 8
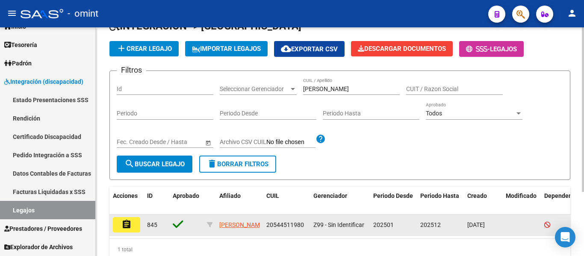
click at [122, 226] on mat-icon "assignment" at bounding box center [126, 224] width 10 height 10
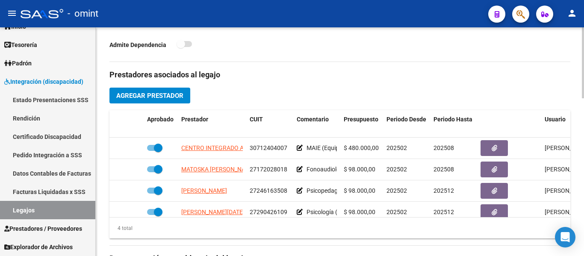
scroll to position [299, 0]
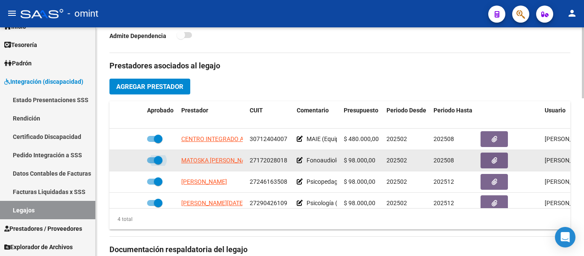
click at [154, 162] on span at bounding box center [158, 160] width 9 height 9
click at [151, 163] on input "checkbox" at bounding box center [151, 163] width 0 height 0
checkbox input "false"
click at [129, 158] on icon at bounding box center [131, 160] width 6 height 6
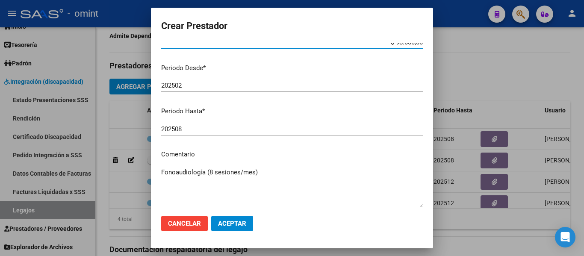
scroll to position [85, 0]
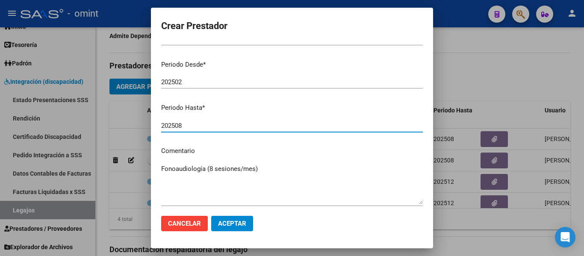
drag, startPoint x: 175, startPoint y: 127, endPoint x: 187, endPoint y: 127, distance: 12.0
click at [187, 127] on input "202508" at bounding box center [292, 126] width 262 height 8
type input "202512"
click at [234, 223] on span "Aceptar" at bounding box center [232, 224] width 28 height 8
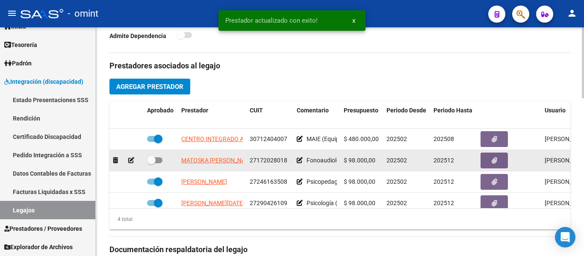
click at [154, 159] on span at bounding box center [151, 160] width 9 height 9
click at [151, 163] on input "checkbox" at bounding box center [151, 163] width 0 height 0
checkbox input "true"
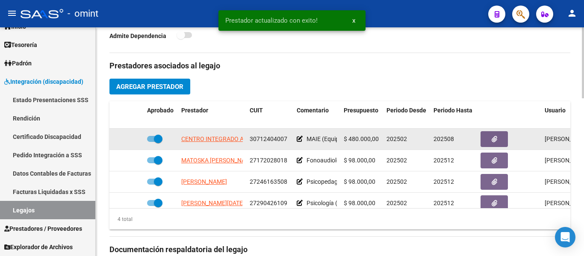
click at [158, 141] on span at bounding box center [158, 139] width 9 height 9
click at [151, 142] on input "checkbox" at bounding box center [151, 142] width 0 height 0
checkbox input "false"
click at [131, 136] on icon at bounding box center [131, 139] width 6 height 6
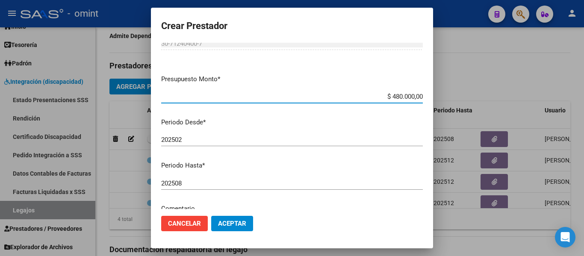
scroll to position [43, 0]
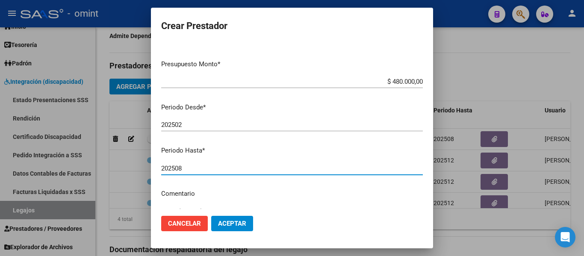
drag, startPoint x: 176, startPoint y: 167, endPoint x: 187, endPoint y: 168, distance: 11.6
click at [187, 168] on input "202508" at bounding box center [292, 169] width 262 height 8
type input "202512"
click at [241, 221] on span "Aceptar" at bounding box center [232, 224] width 28 height 8
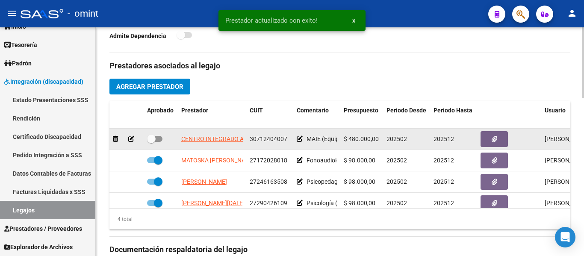
click at [149, 138] on span at bounding box center [151, 139] width 9 height 9
click at [151, 142] on input "checkbox" at bounding box center [151, 142] width 0 height 0
checkbox input "true"
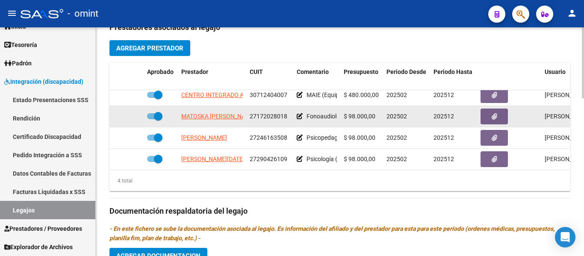
scroll to position [0, 0]
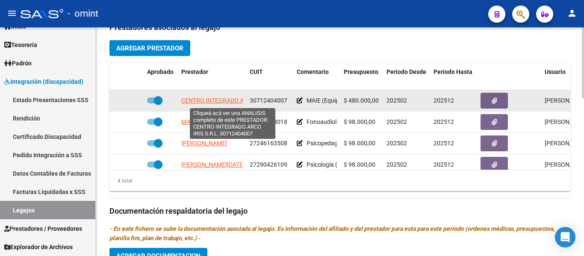
click at [223, 103] on span "CENTRO INTEGRADO ARCO IRIS S.R.L." at bounding box center [232, 100] width 103 height 7
type textarea "30712404007"
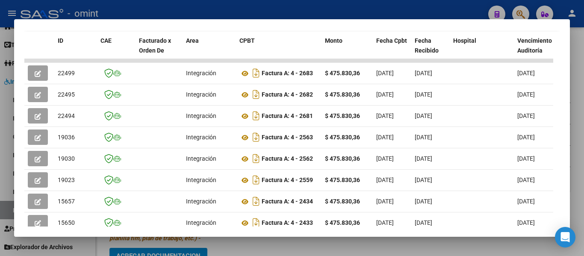
scroll to position [206, 0]
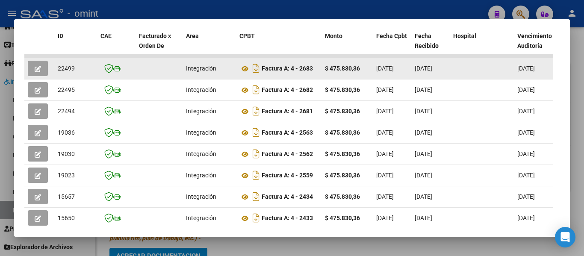
click at [36, 72] on icon "button" at bounding box center [38, 69] width 6 height 6
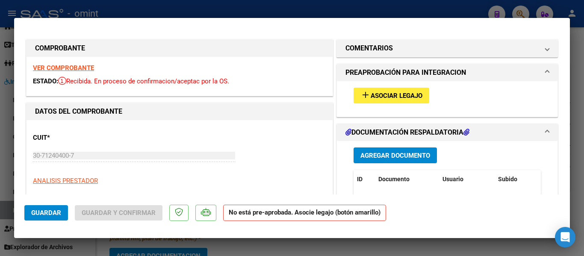
type input "$ 0,00"
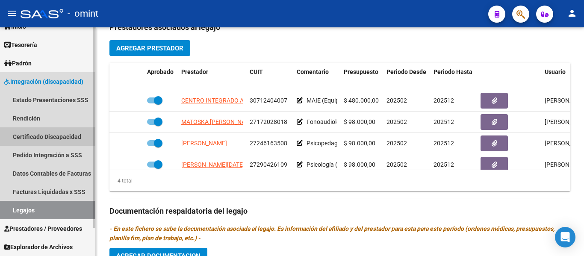
drag, startPoint x: 41, startPoint y: 135, endPoint x: 41, endPoint y: 140, distance: 4.7
click at [41, 135] on link "Certificado Discapacidad" at bounding box center [47, 136] width 95 height 18
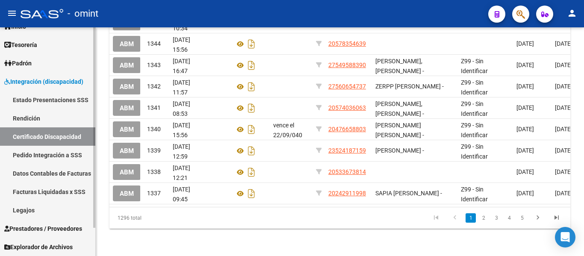
drag, startPoint x: 35, startPoint y: 212, endPoint x: 39, endPoint y: 209, distance: 4.6
click at [35, 211] on link "Legajos" at bounding box center [47, 210] width 95 height 18
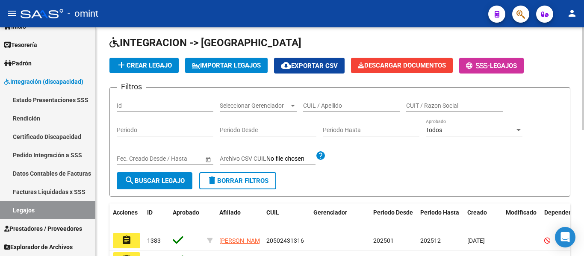
scroll to position [25, 0]
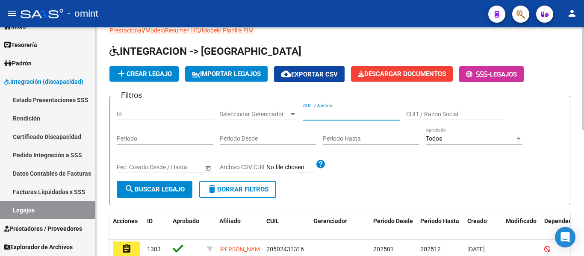
paste input "RODRIGUEZ MEDRANO"
type input "RODRIGUEZ MEDRANO"
click at [168, 184] on button "search Buscar Legajo" at bounding box center [155, 189] width 76 height 17
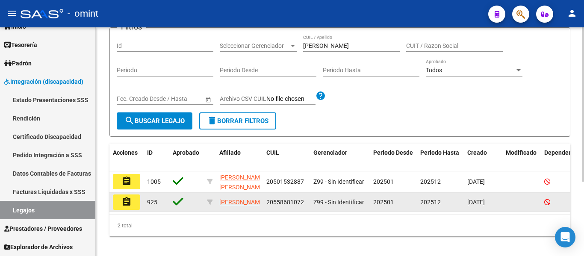
scroll to position [110, 0]
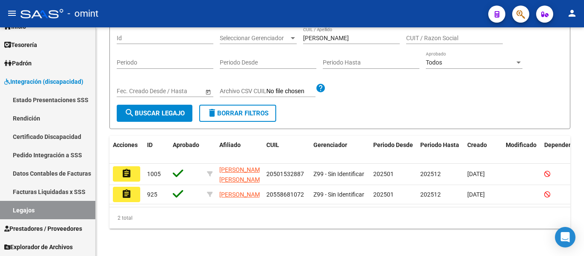
click at [129, 168] on mat-icon "assignment" at bounding box center [126, 173] width 10 height 10
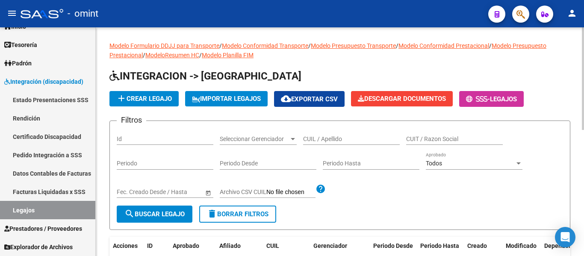
scroll to position [43, 0]
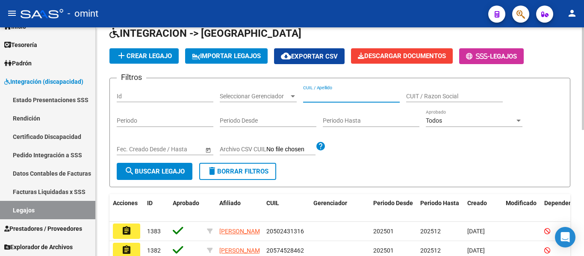
paste input "RODRIGUEZ MEDRANO"
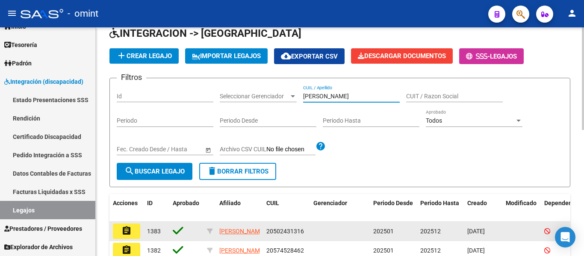
type input "RODRIGUEZ MEDRANO"
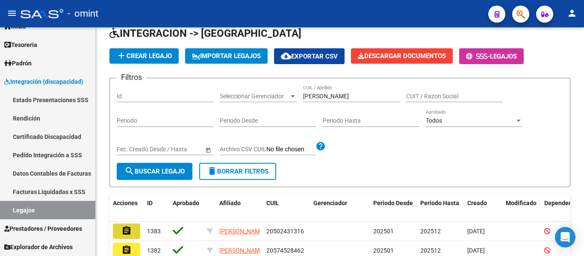
click at [132, 230] on button "assignment" at bounding box center [126, 231] width 27 height 15
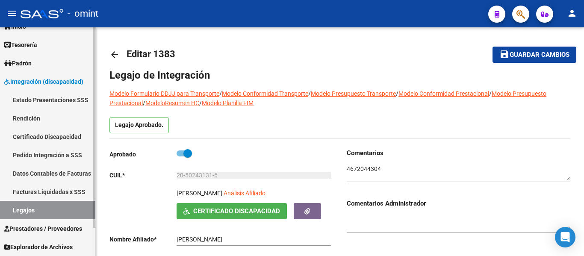
click at [32, 207] on link "Legajos" at bounding box center [47, 210] width 95 height 18
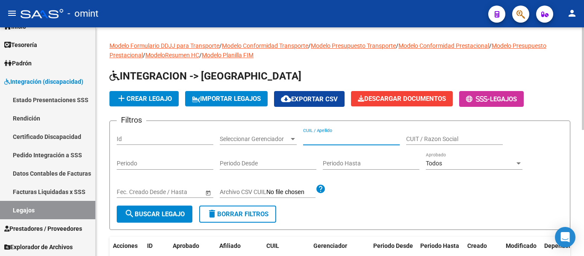
paste input "RODRIGUEZ MEDRANO"
type input "RODRIGUEZ MEDRANO"
click at [154, 214] on span "search Buscar Legajo" at bounding box center [154, 214] width 60 height 8
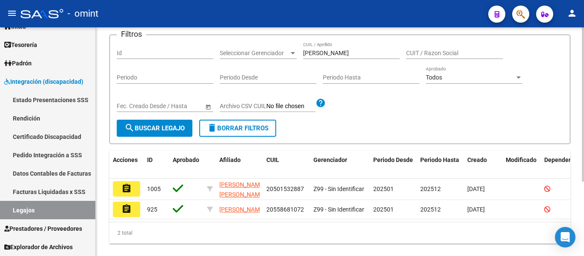
scroll to position [110, 0]
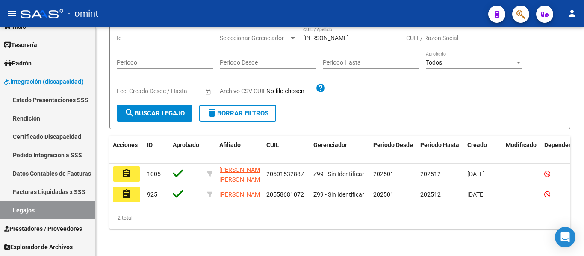
drag, startPoint x: 126, startPoint y: 186, endPoint x: 130, endPoint y: 180, distance: 7.7
click at [126, 189] on mat-icon "assignment" at bounding box center [126, 194] width 10 height 10
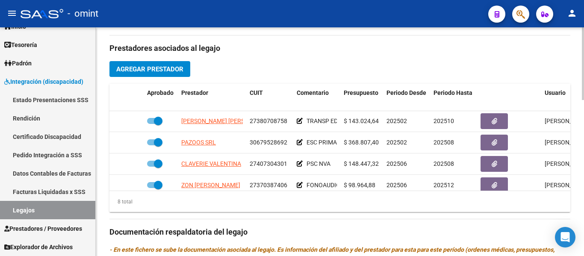
scroll to position [71, 0]
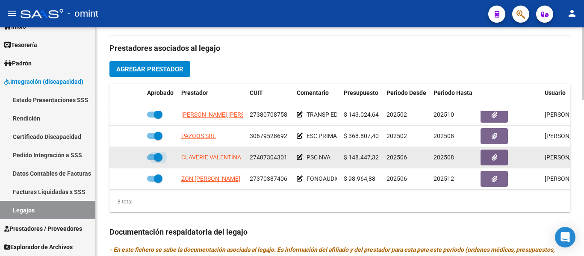
click at [159, 158] on span at bounding box center [158, 157] width 9 height 9
click at [151, 160] on input "checkbox" at bounding box center [151, 160] width 0 height 0
checkbox input "false"
click at [131, 156] on icon at bounding box center [131, 157] width 6 height 6
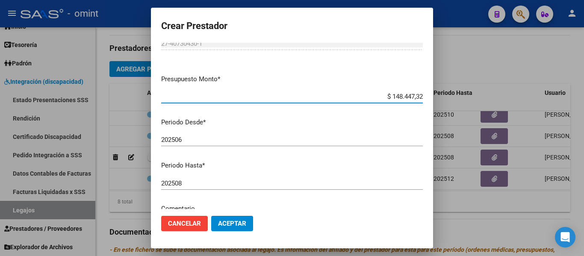
scroll to position [43, 0]
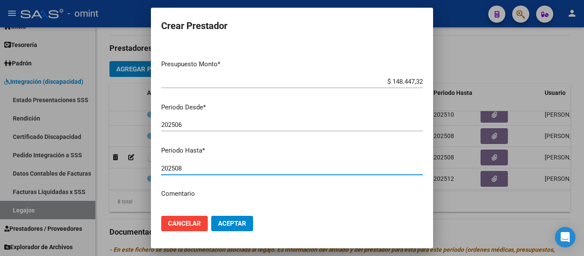
drag, startPoint x: 177, startPoint y: 168, endPoint x: 186, endPoint y: 168, distance: 8.6
click at [186, 168] on input "202508" at bounding box center [292, 169] width 262 height 8
type input "202512"
click at [232, 224] on span "Aceptar" at bounding box center [232, 224] width 28 height 8
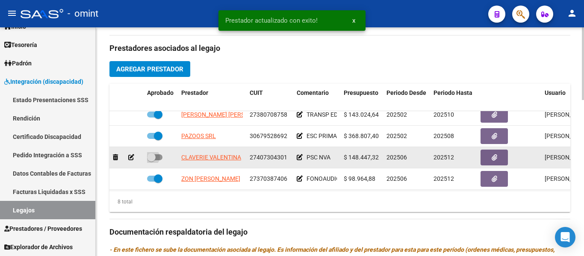
click at [152, 158] on span at bounding box center [151, 157] width 9 height 9
click at [151, 160] on input "checkbox" at bounding box center [151, 160] width 0 height 0
checkbox input "true"
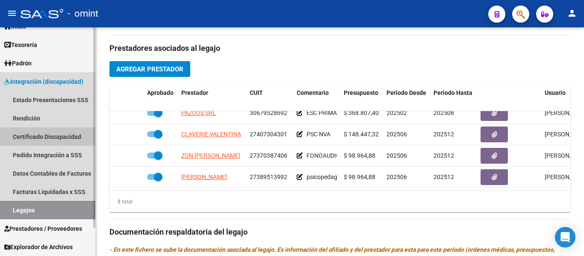
click at [59, 135] on link "Certificado Discapacidad" at bounding box center [47, 136] width 95 height 18
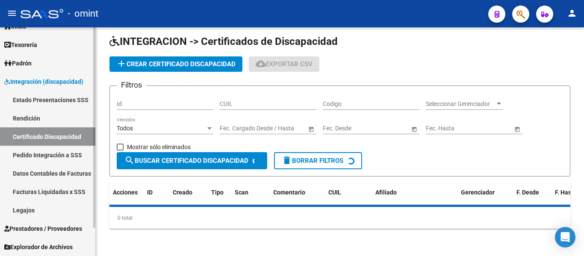
click at [30, 209] on link "Legajos" at bounding box center [47, 210] width 95 height 18
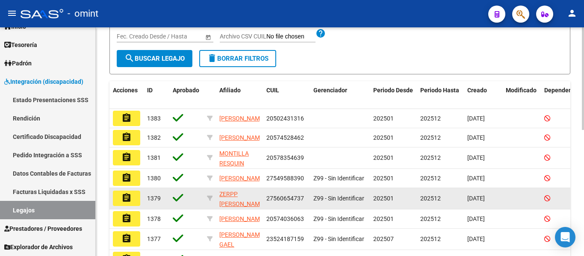
scroll to position [68, 0]
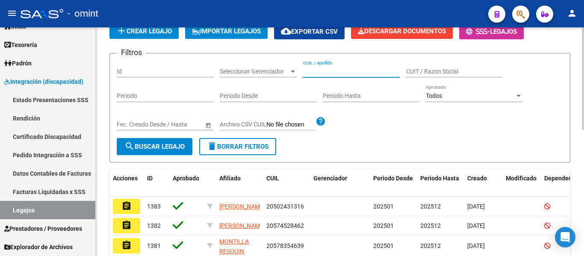
paste input "RIQUELME MOREIRA, ALEJANDRO"
click at [156, 147] on span "search Buscar Legajo" at bounding box center [154, 147] width 60 height 8
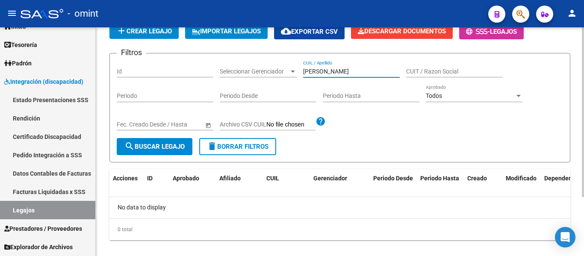
drag, startPoint x: 358, startPoint y: 71, endPoint x: 421, endPoint y: 51, distance: 66.4
click at [396, 73] on input "RIQUELME MOREIRA, ALEJANDRO" at bounding box center [351, 71] width 97 height 7
type input "RIQUELME MOREIRA"
click at [157, 147] on span "search Buscar Legajo" at bounding box center [154, 147] width 60 height 8
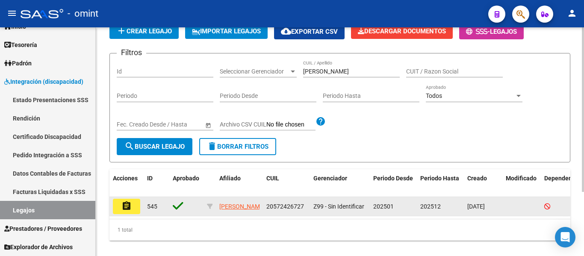
click at [124, 210] on mat-icon "assignment" at bounding box center [126, 206] width 10 height 10
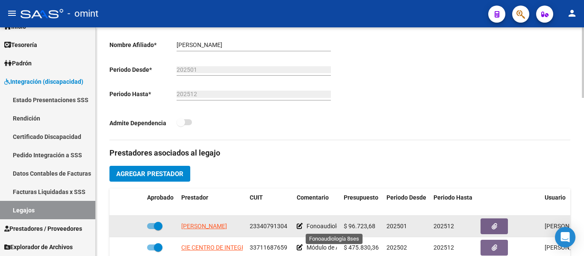
scroll to position [214, 0]
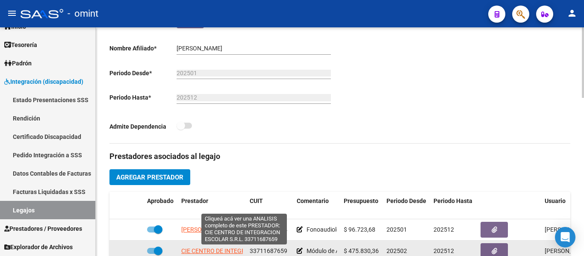
click at [216, 250] on span "CIE CENTRO DE INTEGRACION ESCOLAR S.R.L." at bounding box center [244, 250] width 127 height 7
type textarea "33711687659"
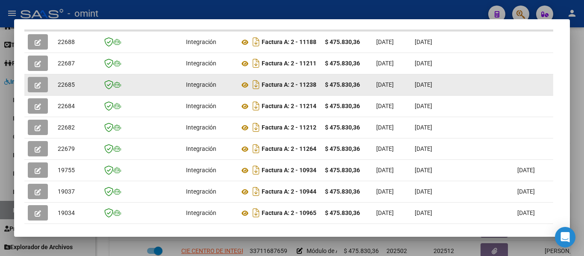
scroll to position [174, 0]
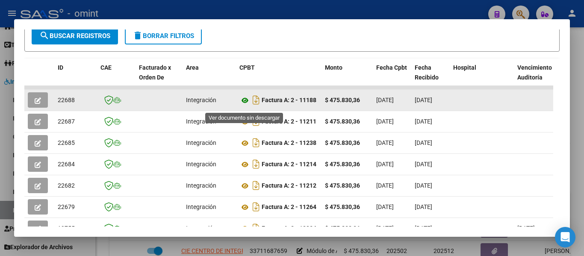
click at [243, 104] on icon at bounding box center [244, 100] width 11 height 10
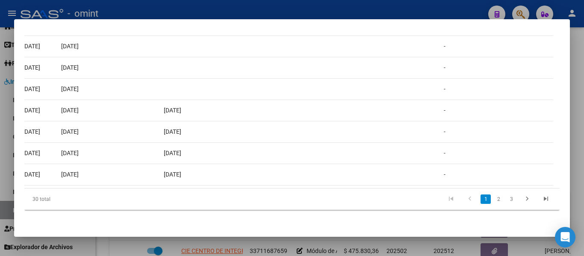
scroll to position [0, 0]
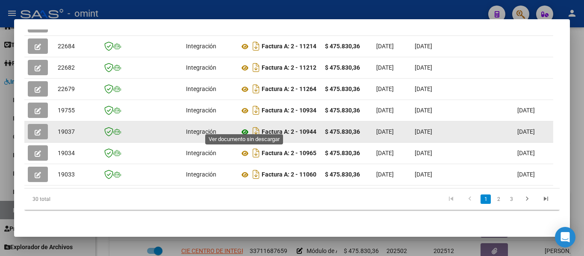
click at [245, 127] on icon at bounding box center [244, 132] width 11 height 10
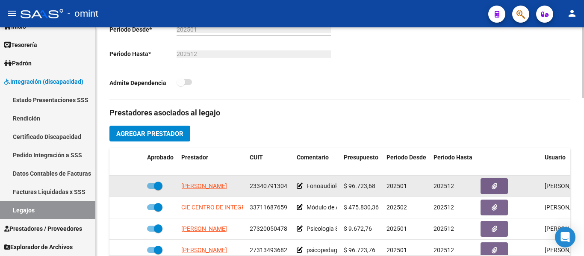
scroll to position [37, 0]
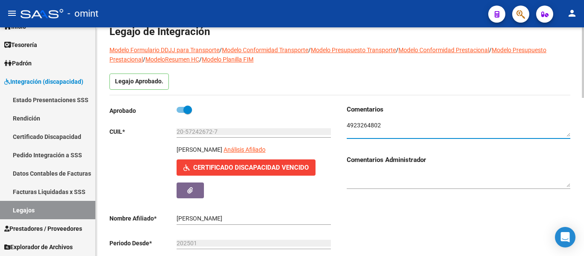
drag, startPoint x: 382, startPoint y: 125, endPoint x: 346, endPoint y: 118, distance: 36.5
click at [346, 118] on div "Comentarios Comentarios Administrador" at bounding box center [455, 209] width 230 height 209
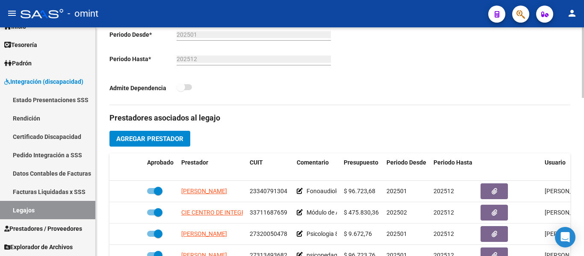
scroll to position [300, 0]
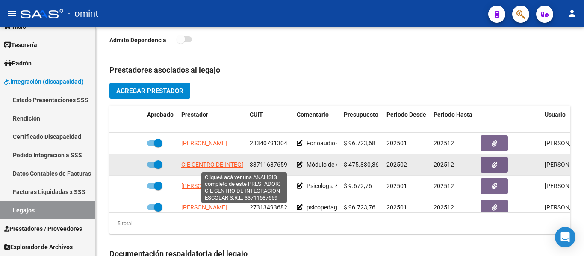
click at [223, 164] on span "CIE CENTRO DE INTEGRACION ESCOLAR S.R.L." at bounding box center [244, 164] width 127 height 7
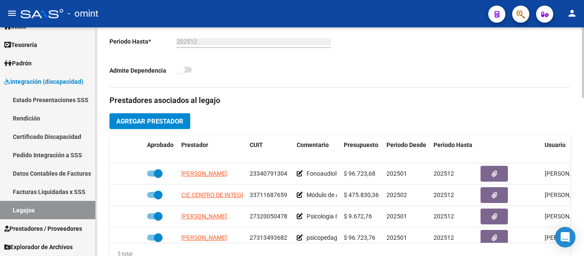
scroll to position [343, 0]
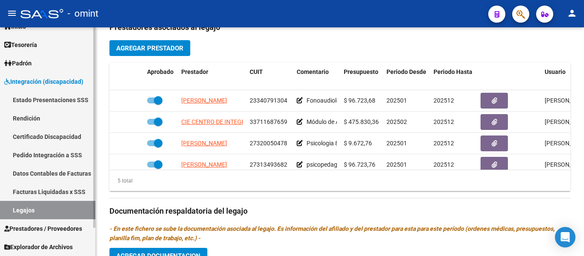
click at [35, 136] on link "Certificado Discapacidad" at bounding box center [47, 136] width 95 height 18
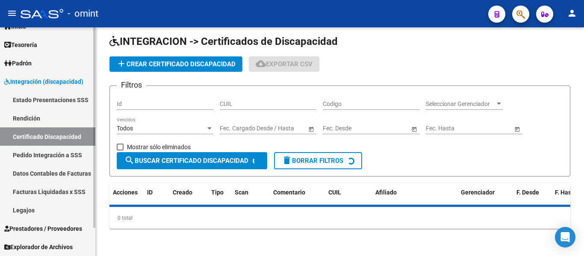
click at [35, 213] on link "Legajos" at bounding box center [47, 210] width 95 height 18
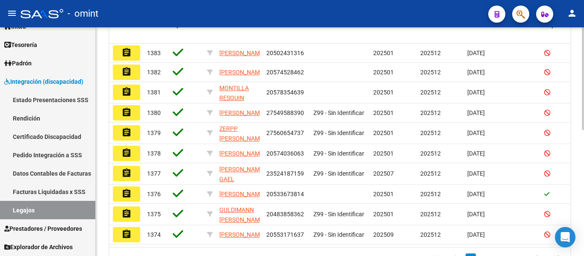
scroll to position [50, 0]
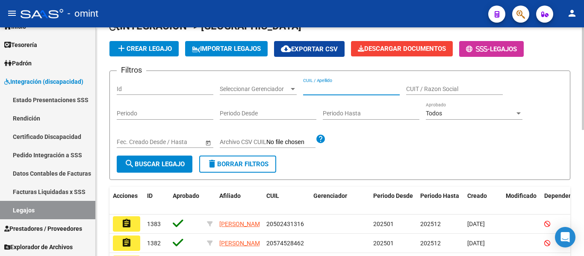
paste input "Pincardini"
type input "Pincardini"
click at [147, 161] on span "search Buscar Legajo" at bounding box center [154, 164] width 60 height 8
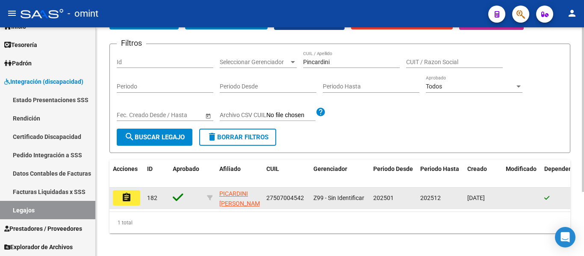
scroll to position [89, 0]
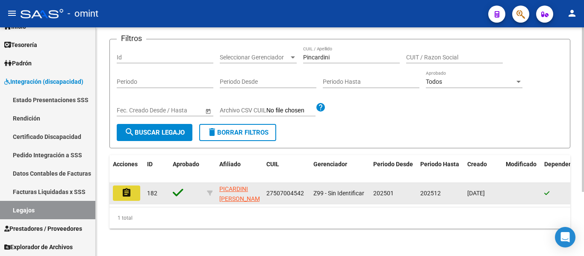
click at [124, 192] on button "assignment" at bounding box center [126, 193] width 27 height 15
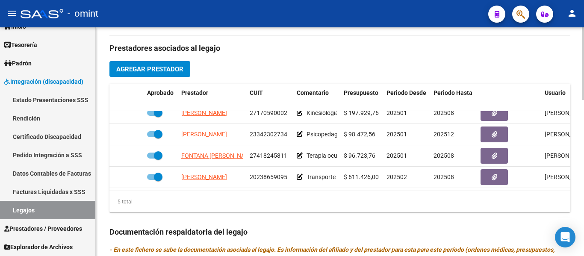
scroll to position [37, 0]
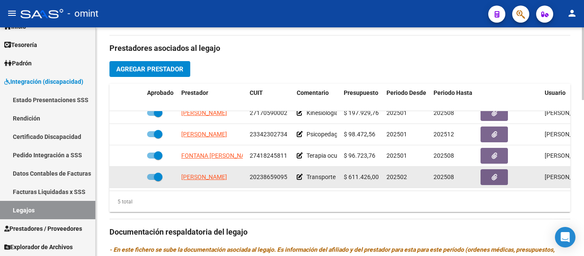
click at [155, 173] on span at bounding box center [158, 177] width 9 height 9
click at [151, 180] on input "checkbox" at bounding box center [151, 180] width 0 height 0
checkbox input "false"
click at [130, 174] on icon at bounding box center [131, 177] width 6 height 6
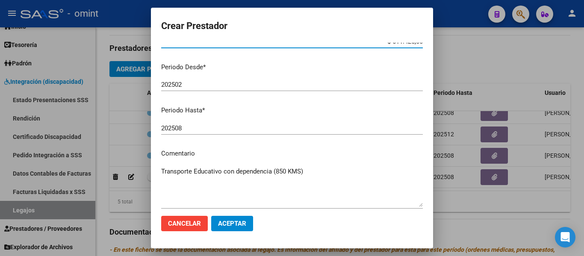
scroll to position [85, 0]
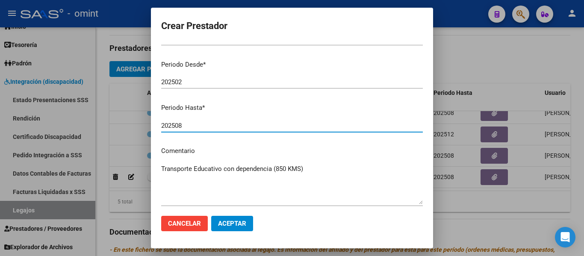
drag, startPoint x: 176, startPoint y: 128, endPoint x: 189, endPoint y: 129, distance: 13.3
click at [189, 129] on input "202508" at bounding box center [292, 126] width 262 height 8
type input "202512"
click at [237, 227] on span "Aceptar" at bounding box center [232, 224] width 28 height 8
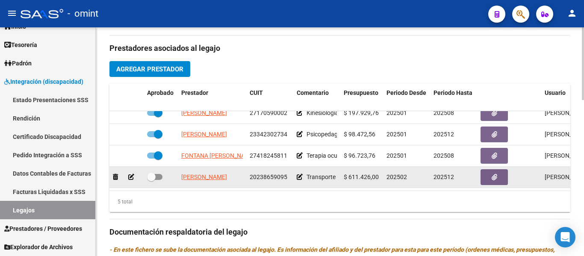
click at [153, 173] on span at bounding box center [151, 177] width 9 height 9
click at [151, 180] on input "checkbox" at bounding box center [151, 180] width 0 height 0
checkbox input "true"
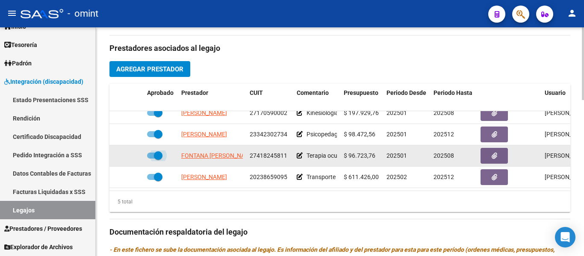
click at [158, 151] on span at bounding box center [158, 155] width 9 height 9
click at [151, 159] on input "checkbox" at bounding box center [151, 159] width 0 height 0
checkbox input "false"
click at [130, 153] on icon at bounding box center [131, 156] width 6 height 6
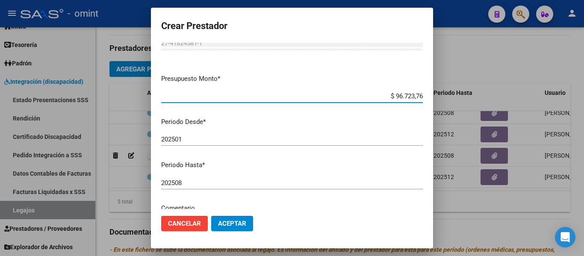
scroll to position [43, 0]
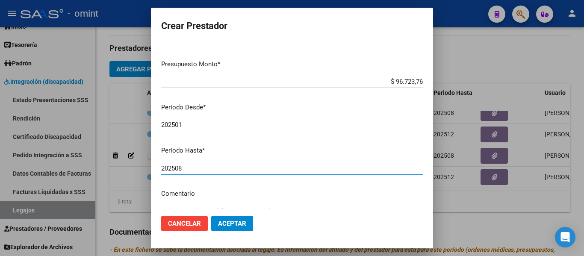
drag, startPoint x: 175, startPoint y: 167, endPoint x: 188, endPoint y: 171, distance: 13.3
click at [186, 171] on input "202508" at bounding box center [292, 169] width 262 height 8
type input "202512"
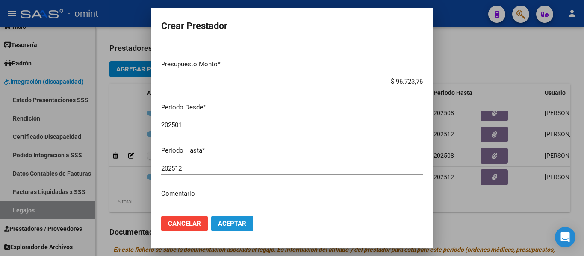
click at [238, 221] on span "Aceptar" at bounding box center [232, 224] width 28 height 8
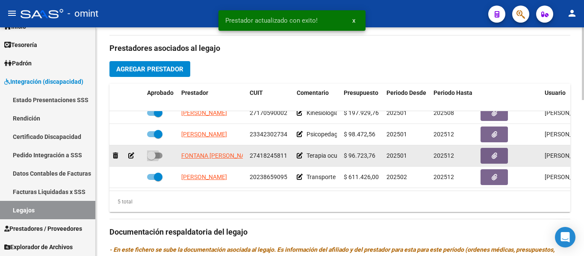
drag, startPoint x: 150, startPoint y: 150, endPoint x: 211, endPoint y: 148, distance: 61.1
click at [149, 151] on span at bounding box center [151, 155] width 9 height 9
click at [151, 159] on input "checkbox" at bounding box center [151, 159] width 0 height 0
checkbox input "true"
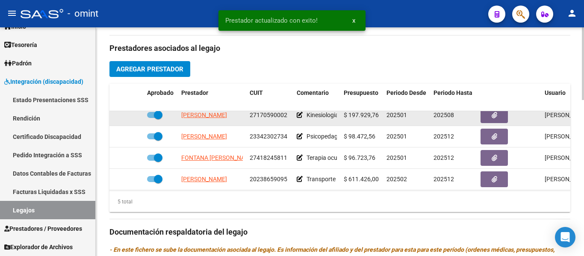
scroll to position [0, 0]
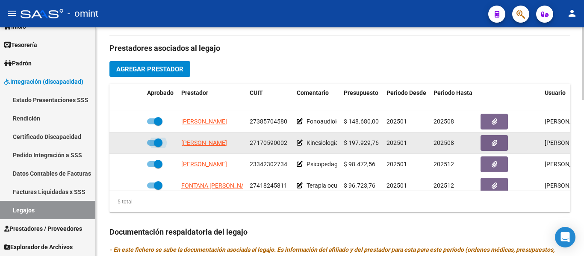
click at [154, 142] on span at bounding box center [158, 142] width 9 height 9
click at [151, 146] on input "checkbox" at bounding box center [151, 146] width 0 height 0
checkbox input "false"
click at [130, 142] on icon at bounding box center [131, 143] width 6 height 6
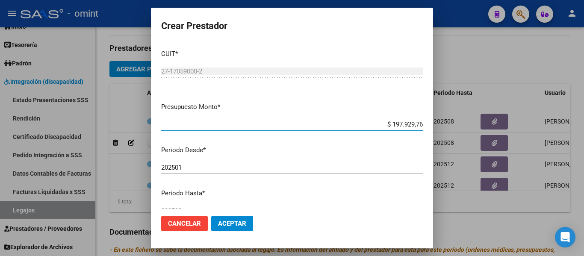
scroll to position [43, 0]
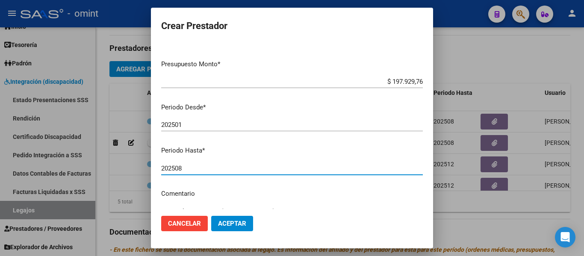
drag, startPoint x: 177, startPoint y: 170, endPoint x: 186, endPoint y: 171, distance: 9.0
click at [186, 171] on input "202508" at bounding box center [292, 169] width 262 height 8
type input "202512"
click at [239, 222] on span "Aceptar" at bounding box center [232, 224] width 28 height 8
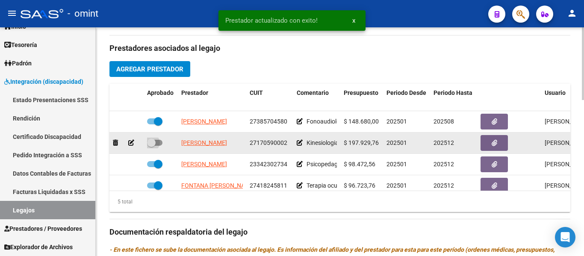
click at [150, 144] on span at bounding box center [151, 142] width 9 height 9
click at [151, 146] on input "checkbox" at bounding box center [151, 146] width 0 height 0
checkbox input "true"
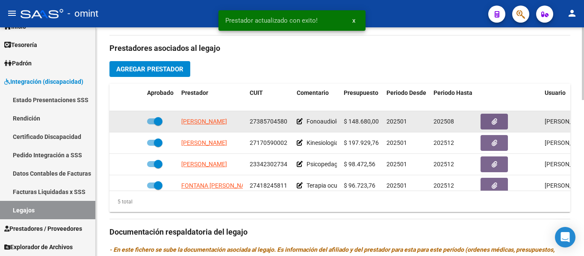
click at [157, 121] on span at bounding box center [158, 121] width 9 height 9
click at [151, 124] on input "checkbox" at bounding box center [151, 124] width 0 height 0
checkbox input "false"
click at [132, 121] on icon at bounding box center [131, 121] width 6 height 6
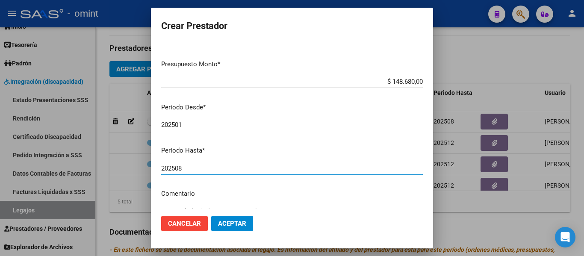
drag, startPoint x: 175, startPoint y: 167, endPoint x: 188, endPoint y: 168, distance: 13.3
click at [188, 168] on input "202508" at bounding box center [292, 169] width 262 height 8
type input "202512"
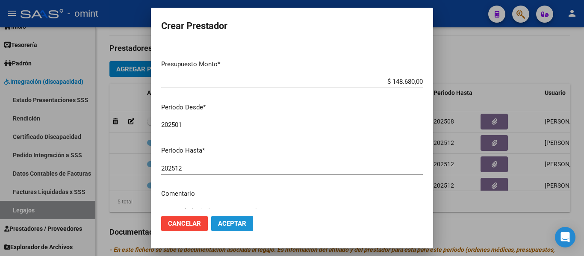
click at [233, 220] on span "Aceptar" at bounding box center [232, 224] width 28 height 8
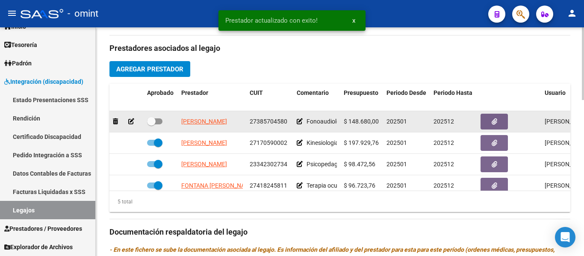
click at [149, 119] on span at bounding box center [151, 121] width 9 height 9
click at [151, 124] on input "checkbox" at bounding box center [151, 124] width 0 height 0
checkbox input "true"
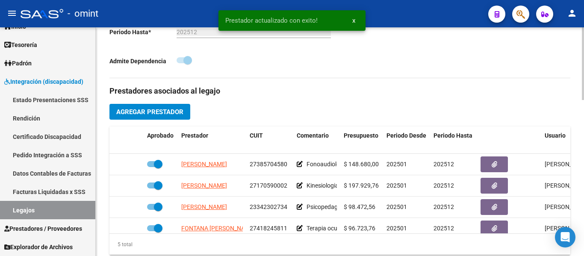
scroll to position [37, 0]
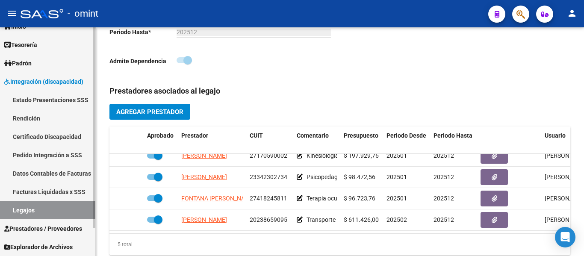
click at [54, 136] on link "Certificado Discapacidad" at bounding box center [47, 136] width 95 height 18
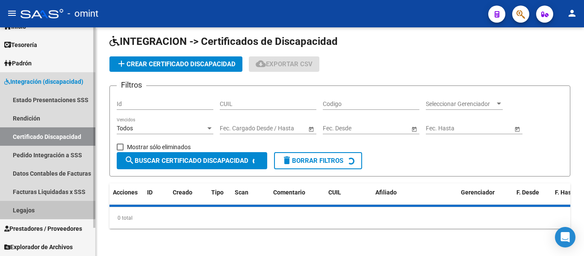
click at [41, 209] on link "Legajos" at bounding box center [47, 210] width 95 height 18
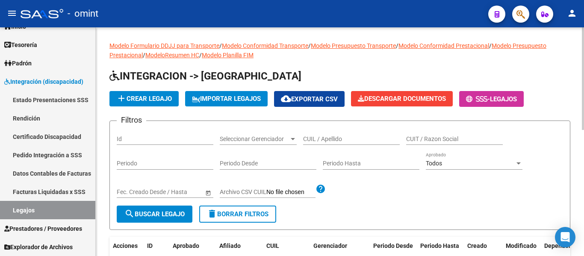
drag, startPoint x: 342, startPoint y: 133, endPoint x: 322, endPoint y: 137, distance: 20.0
paste input "PARADA BAUTISTA ESTE"
type input "PARADA BAUTISTA ESTE"
click at [139, 212] on span "search Buscar Legajo" at bounding box center [154, 214] width 60 height 8
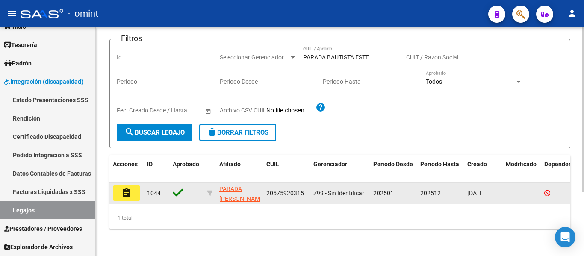
scroll to position [89, 0]
click at [127, 188] on mat-icon "assignment" at bounding box center [126, 193] width 10 height 10
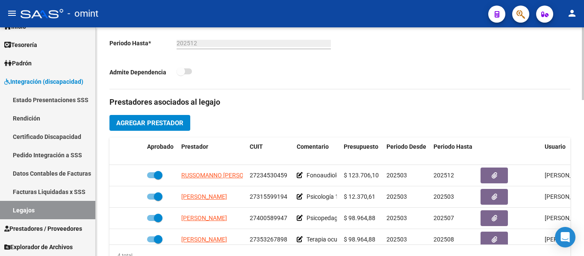
scroll to position [256, 0]
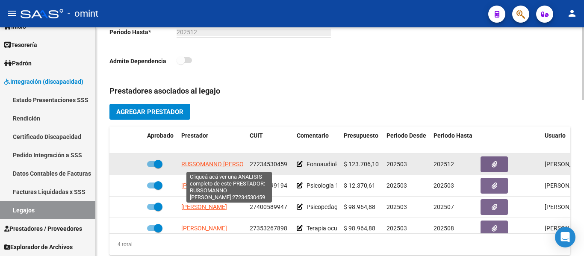
click at [213, 165] on span "RUSSOMANNO ANDREA VERONICA" at bounding box center [225, 164] width 88 height 7
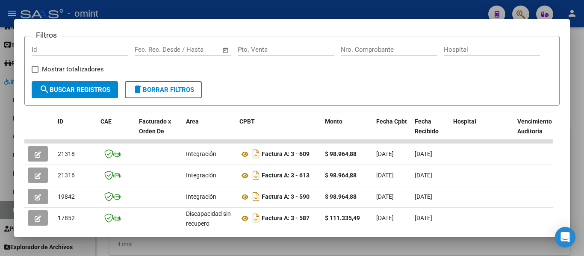
scroll to position [163, 0]
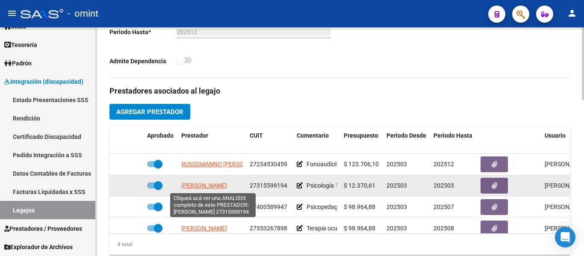
click at [224, 188] on span "ROBERTI MARIA BELEN" at bounding box center [204, 185] width 46 height 7
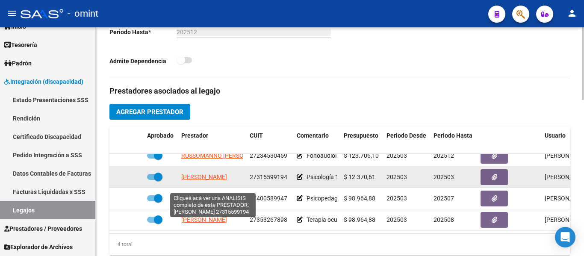
scroll to position [15, 0]
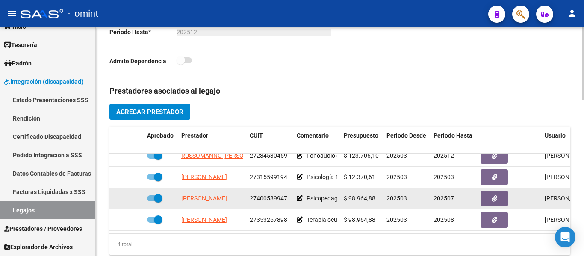
click at [205, 197] on app-link-go-to "ALOISI AGOSTINA" at bounding box center [204, 199] width 46 height 10
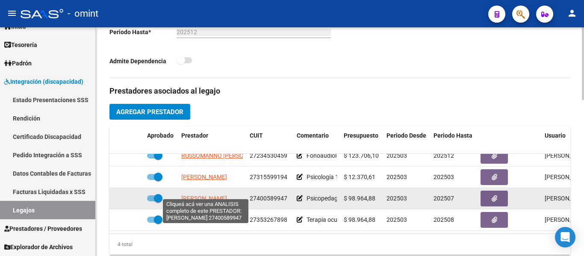
click at [206, 195] on span "ALOISI AGOSTINA" at bounding box center [204, 198] width 46 height 7
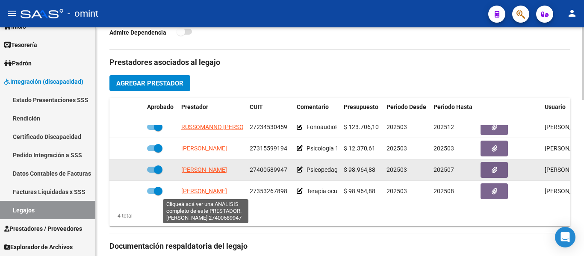
scroll to position [299, 0]
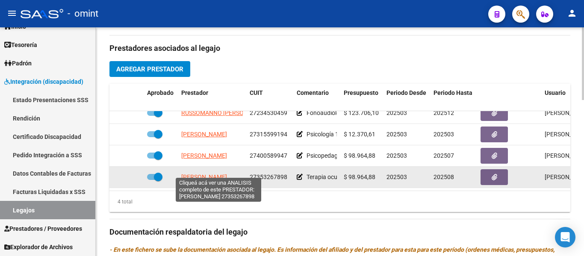
click at [212, 174] on span "GONZALEZ YESICA DAIANA" at bounding box center [204, 177] width 46 height 7
type textarea "27353267898"
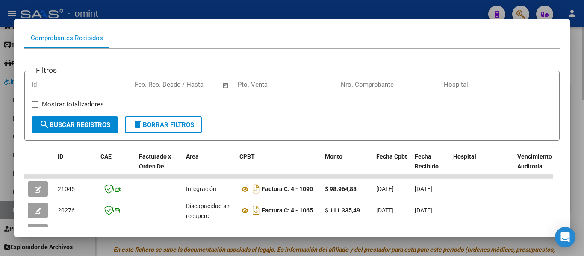
scroll to position [128, 0]
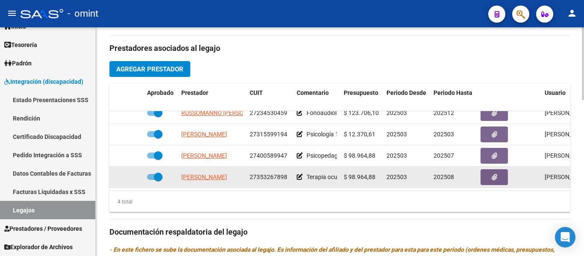
click at [157, 173] on span at bounding box center [158, 177] width 9 height 9
click at [151, 180] on input "checkbox" at bounding box center [151, 180] width 0 height 0
checkbox input "false"
click at [131, 174] on icon at bounding box center [131, 177] width 6 height 6
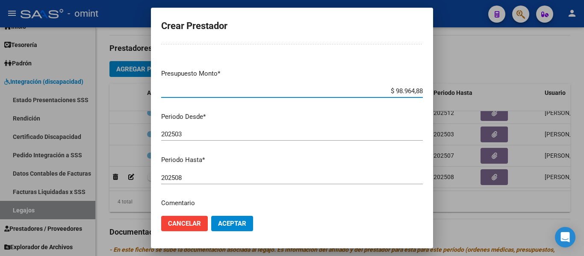
scroll to position [85, 0]
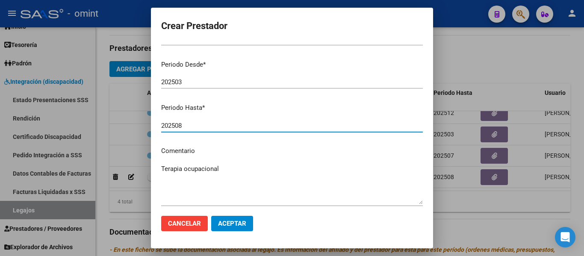
drag, startPoint x: 176, startPoint y: 125, endPoint x: 197, endPoint y: 125, distance: 20.9
click at [197, 125] on input "202508" at bounding box center [292, 126] width 262 height 8
type input "202512"
click at [240, 227] on span "Aceptar" at bounding box center [232, 224] width 28 height 8
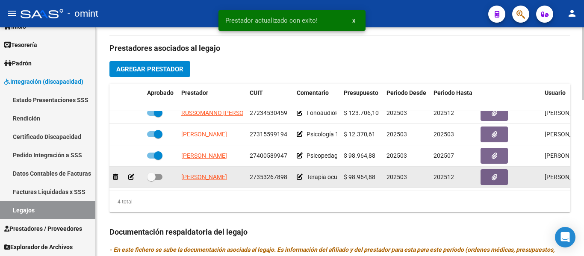
click at [148, 173] on span at bounding box center [151, 177] width 9 height 9
click at [151, 180] on input "checkbox" at bounding box center [151, 180] width 0 height 0
checkbox input "true"
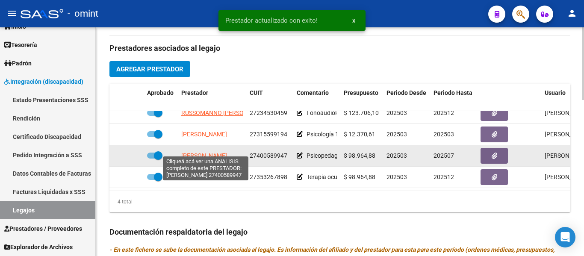
click at [211, 152] on span "ALOISI AGOSTINA" at bounding box center [204, 155] width 46 height 7
type textarea "27400589947"
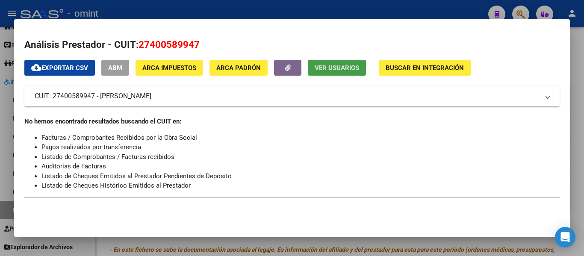
click at [347, 69] on span "Ver Usuarios" at bounding box center [337, 68] width 44 height 8
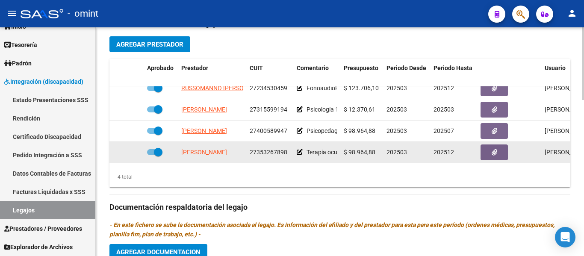
scroll to position [342, 0]
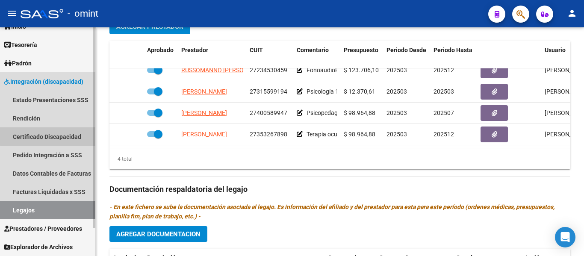
click at [61, 135] on link "Certificado Discapacidad" at bounding box center [47, 136] width 95 height 18
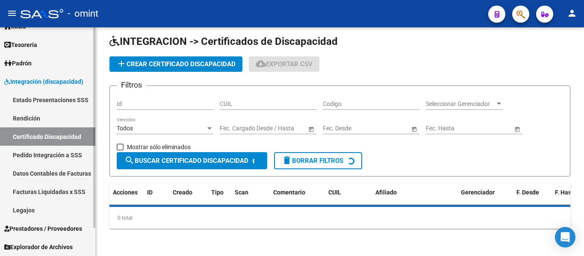
click at [52, 211] on link "Legajos" at bounding box center [47, 210] width 95 height 18
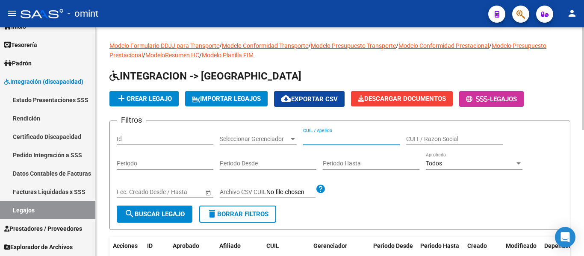
paste input "PARDO, JUAN IGNACIO"
type input "PARDO, JUAN IGNACIO"
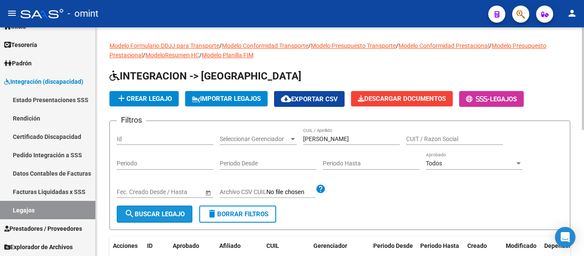
click at [168, 211] on span "search Buscar Legajo" at bounding box center [154, 214] width 60 height 8
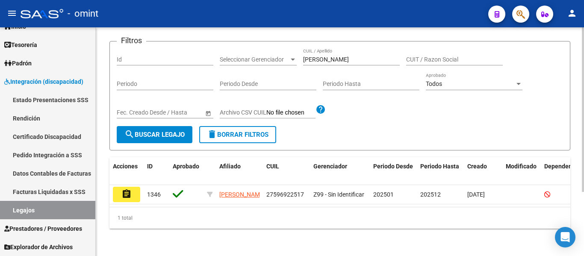
scroll to position [85, 0]
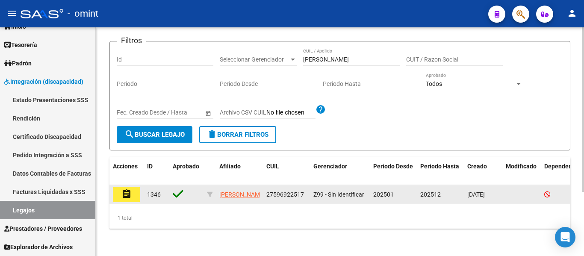
click at [131, 190] on mat-icon "assignment" at bounding box center [126, 194] width 10 height 10
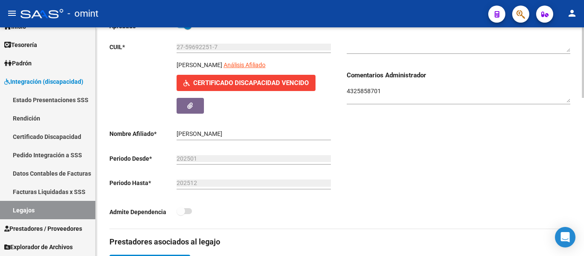
scroll to position [256, 0]
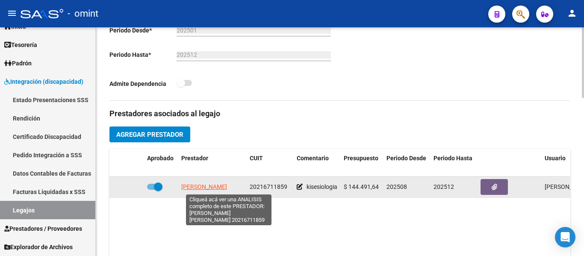
click at [207, 188] on span "SALVATORELLI GUILLERMO OSCAR" at bounding box center [204, 186] width 46 height 7
type textarea "20216711859"
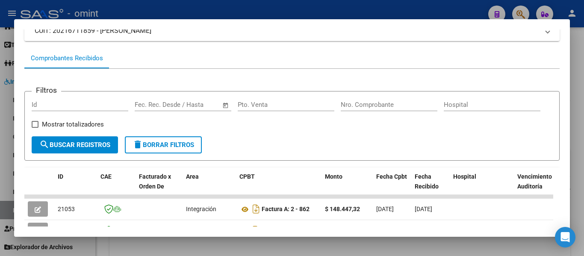
scroll to position [85, 0]
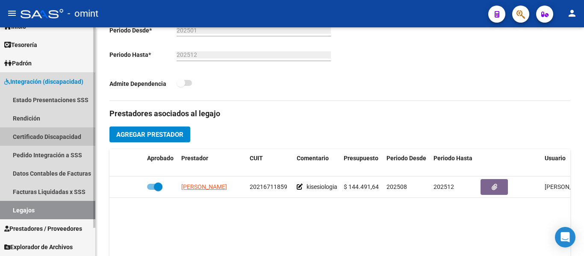
click at [27, 136] on link "Certificado Discapacidad" at bounding box center [47, 136] width 95 height 18
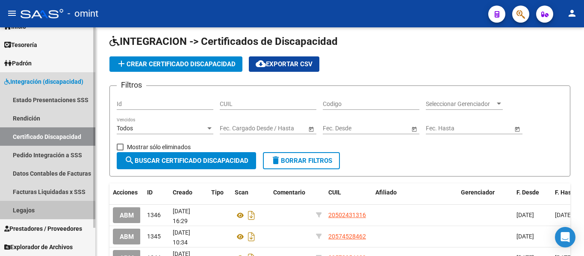
click at [21, 210] on link "Legajos" at bounding box center [47, 210] width 95 height 18
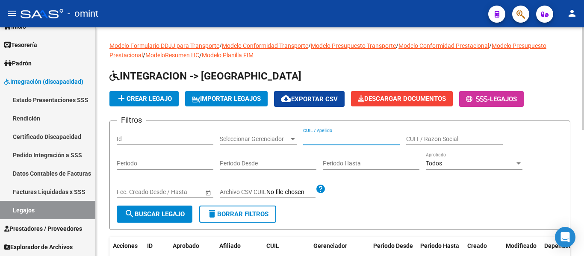
paste input "[PERSON_NAME]"
type input "[PERSON_NAME]"
click at [175, 213] on span "search Buscar Legajo" at bounding box center [154, 214] width 60 height 8
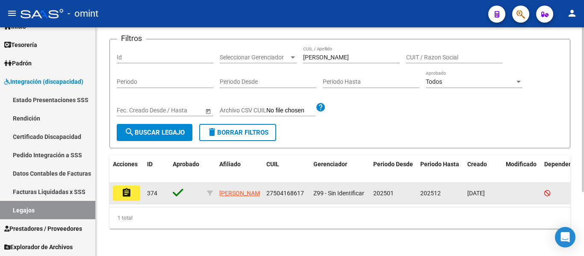
scroll to position [89, 0]
click at [124, 188] on mat-icon "assignment" at bounding box center [126, 193] width 10 height 10
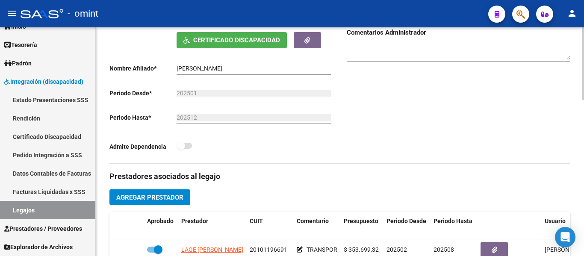
scroll to position [256, 0]
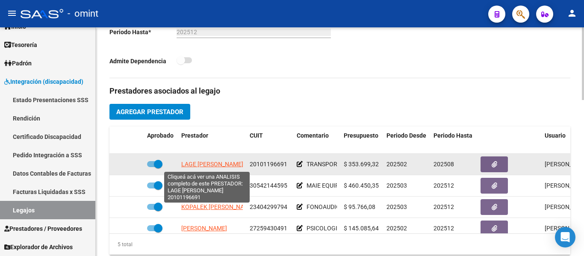
click at [212, 165] on span "LAGE OSCAR RAUL" at bounding box center [212, 164] width 62 height 7
type textarea "20101196691"
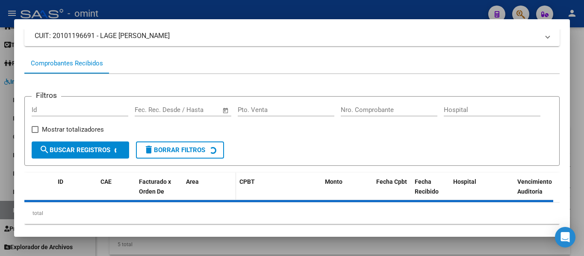
scroll to position [78, 0]
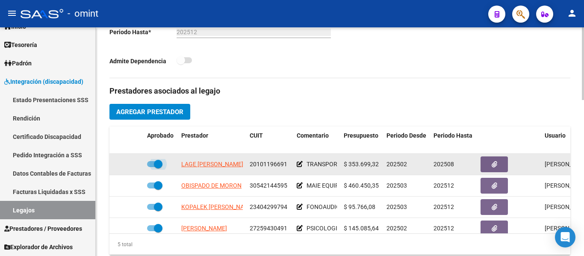
click at [160, 162] on span at bounding box center [158, 164] width 9 height 9
click at [151, 167] on input "checkbox" at bounding box center [151, 167] width 0 height 0
checkbox input "false"
click at [129, 165] on icon at bounding box center [131, 164] width 6 height 6
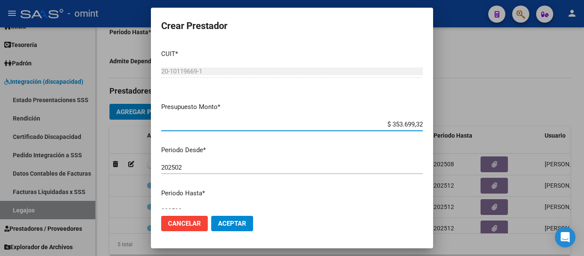
scroll to position [43, 0]
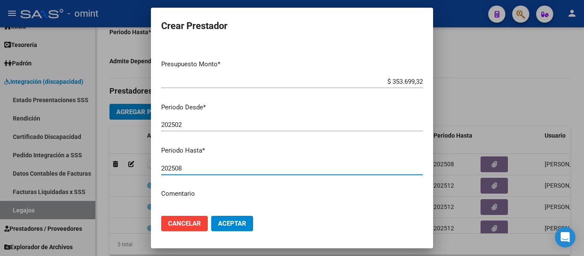
drag, startPoint x: 177, startPoint y: 168, endPoint x: 192, endPoint y: 168, distance: 15.4
click at [192, 168] on input "202508" at bounding box center [292, 169] width 262 height 8
type input "202512"
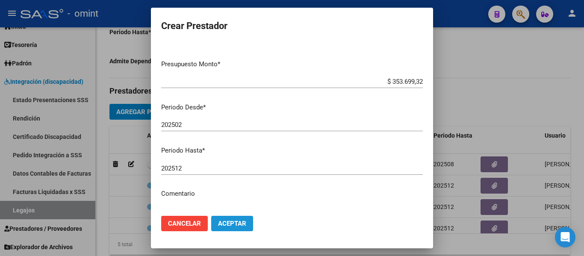
click at [240, 221] on span "Aceptar" at bounding box center [232, 224] width 28 height 8
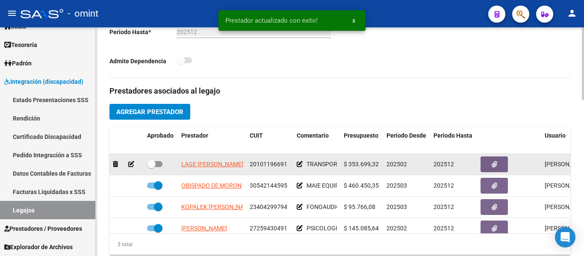
click at [154, 164] on span at bounding box center [151, 164] width 9 height 9
click at [151, 167] on input "checkbox" at bounding box center [151, 167] width 0 height 0
checkbox input "true"
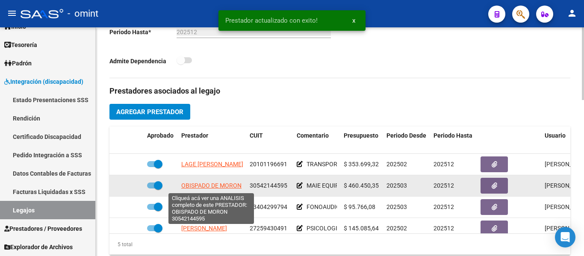
click at [206, 184] on span "OBISPADO DE MORON" at bounding box center [211, 185] width 60 height 7
type textarea "30542144595"
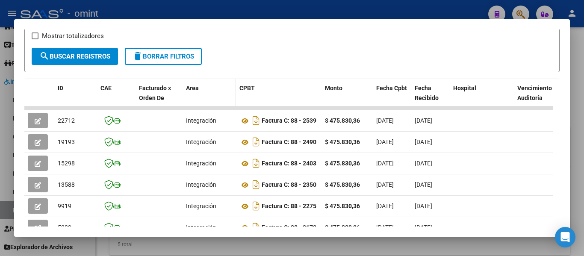
scroll to position [132, 0]
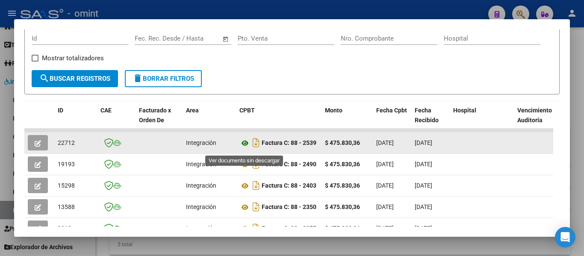
click at [244, 146] on icon at bounding box center [244, 143] width 11 height 10
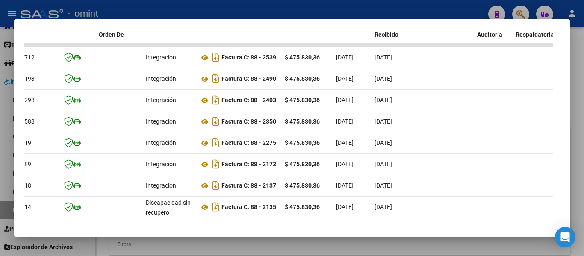
scroll to position [0, 0]
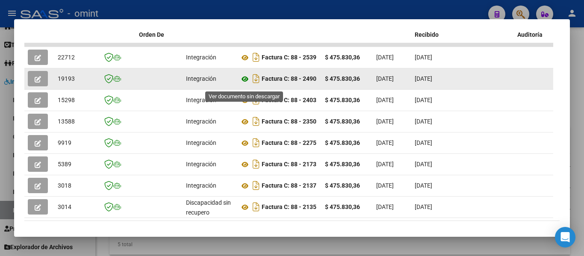
click at [244, 82] on icon at bounding box center [244, 79] width 11 height 10
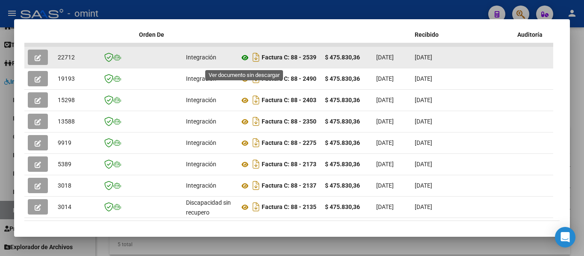
click at [244, 59] on icon at bounding box center [244, 58] width 11 height 10
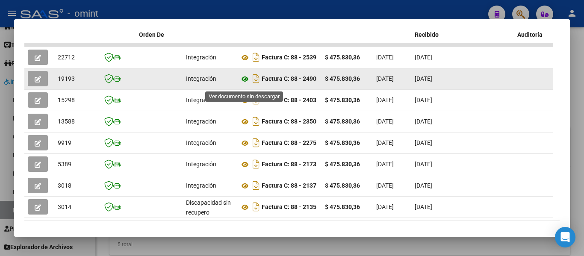
click at [243, 80] on icon at bounding box center [244, 79] width 11 height 10
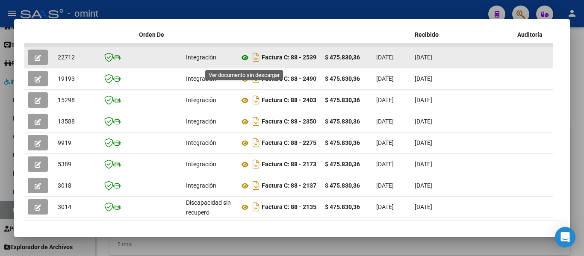
click at [243, 60] on icon at bounding box center [244, 58] width 11 height 10
click at [41, 59] on button "button" at bounding box center [38, 57] width 20 height 15
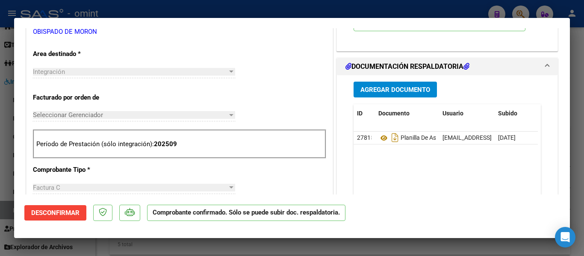
scroll to position [299, 0]
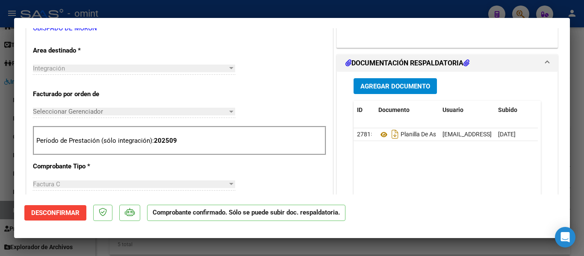
type input "$ 0,00"
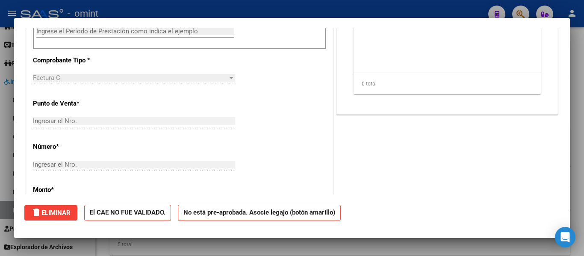
scroll to position [0, 0]
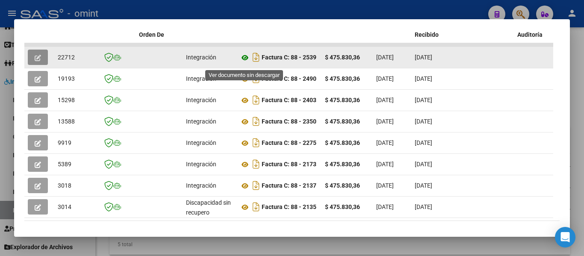
click at [243, 61] on icon at bounding box center [244, 58] width 11 height 10
click at [39, 59] on icon "button" at bounding box center [38, 58] width 6 height 6
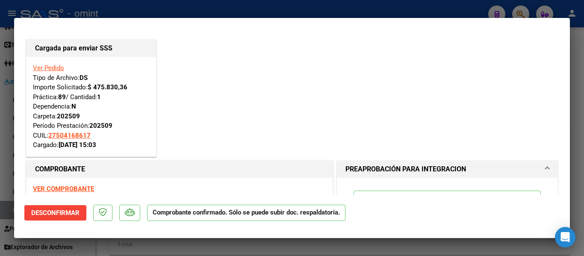
type input "$ 0,00"
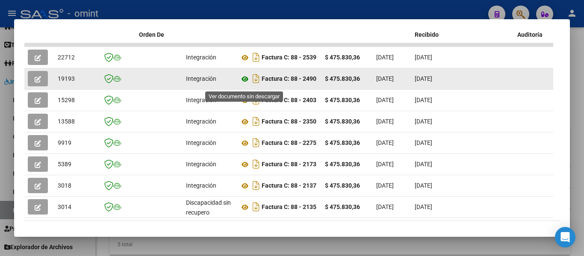
click at [243, 82] on icon at bounding box center [244, 79] width 11 height 10
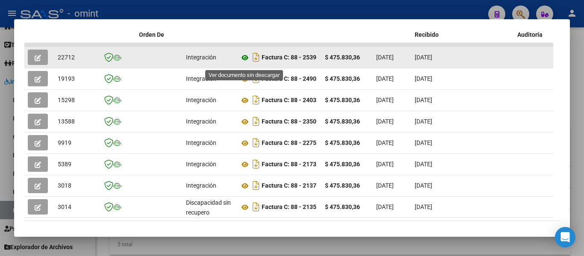
click at [244, 60] on icon at bounding box center [244, 58] width 11 height 10
click at [41, 57] on button "button" at bounding box center [38, 57] width 20 height 15
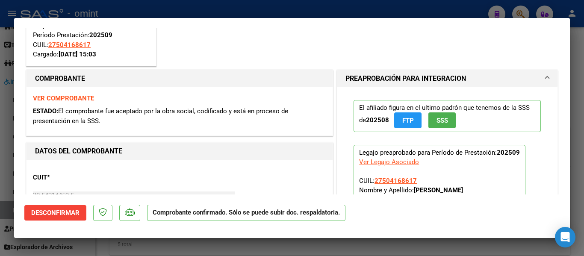
scroll to position [128, 0]
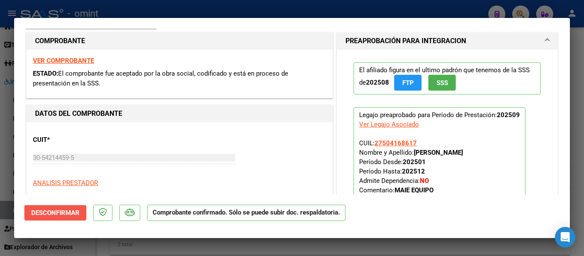
click at [55, 215] on span "Desconfirmar" at bounding box center [55, 213] width 48 height 8
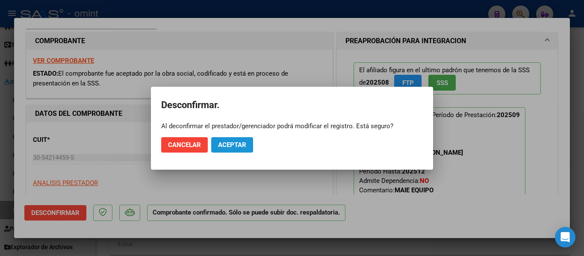
click at [238, 143] on span "Aceptar" at bounding box center [232, 145] width 28 height 8
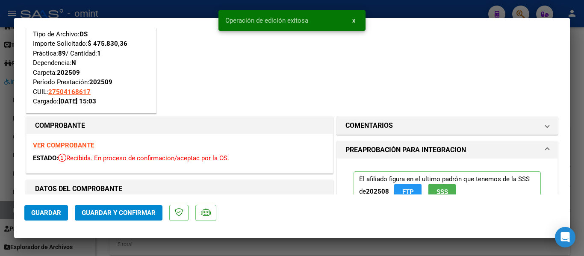
scroll to position [43, 0]
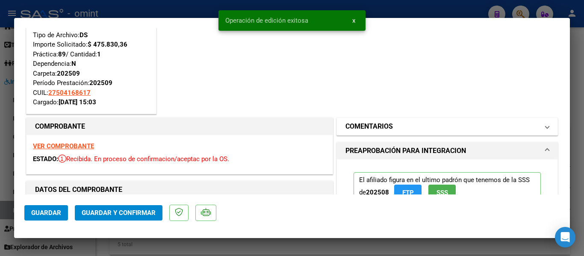
click at [397, 125] on mat-panel-title "COMENTARIOS" at bounding box center [441, 126] width 193 height 10
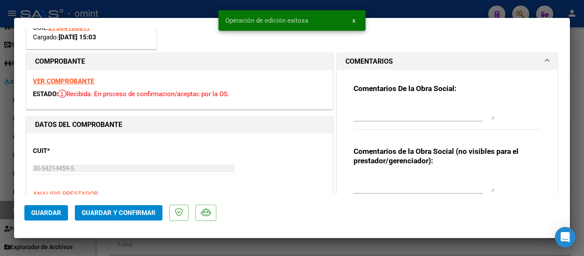
scroll to position [128, 0]
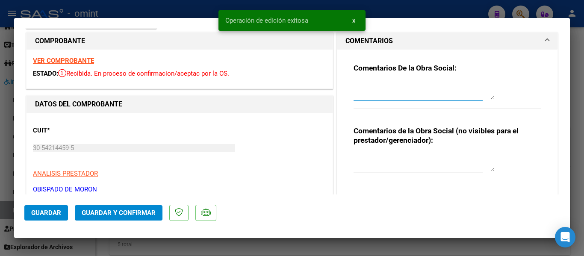
click at [377, 96] on textarea at bounding box center [423, 90] width 141 height 17
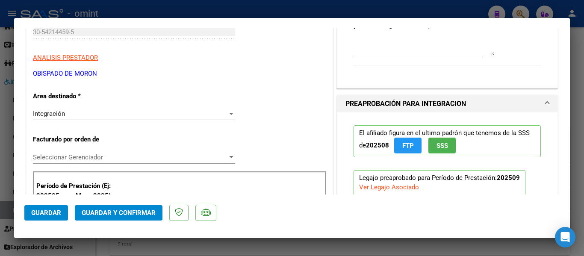
scroll to position [299, 0]
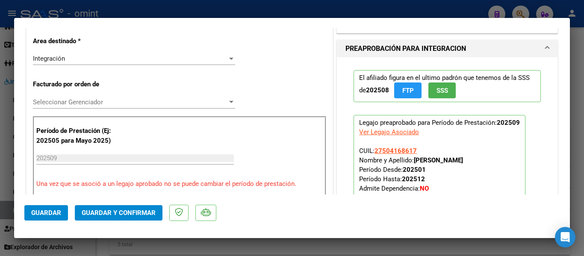
type textarea "la factura dice agosto AGOSTO YA FUE FACTURADO"
click at [98, 64] on div "Integración Seleccionar Area" at bounding box center [134, 58] width 202 height 13
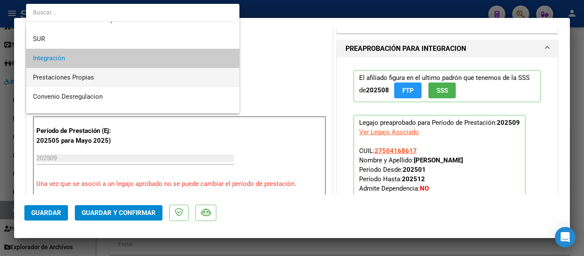
scroll to position [75, 0]
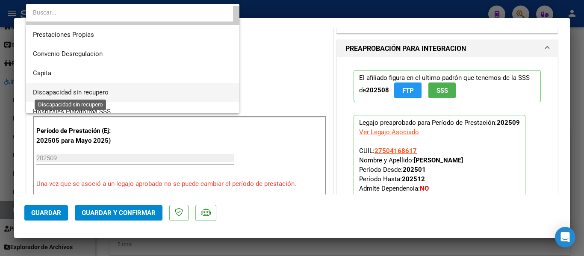
click at [97, 91] on span "Discapacidad sin recupero" at bounding box center [71, 92] width 76 height 8
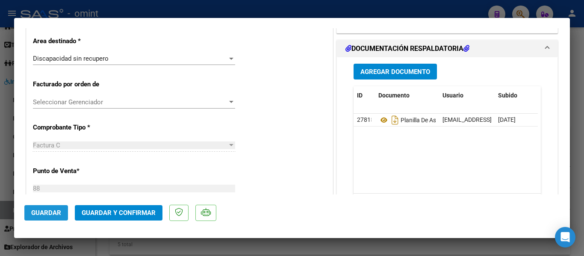
click at [41, 212] on span "Guardar" at bounding box center [46, 213] width 30 height 8
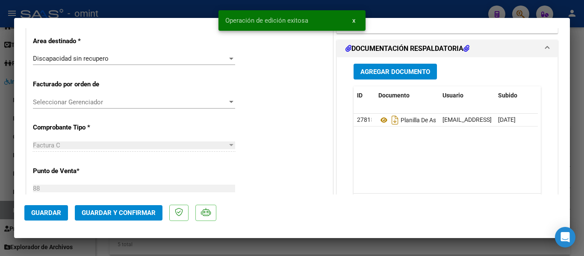
type input "$ 0,00"
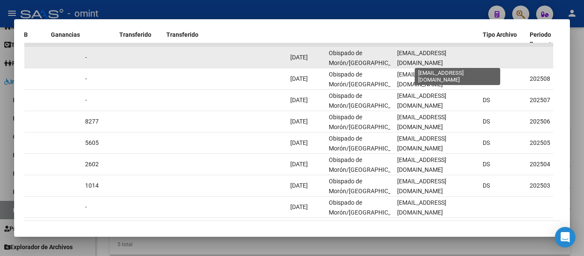
scroll to position [0, 42]
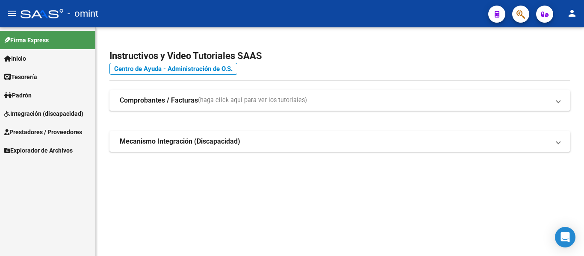
click at [39, 133] on span "Prestadores / Proveedores" at bounding box center [43, 131] width 78 height 9
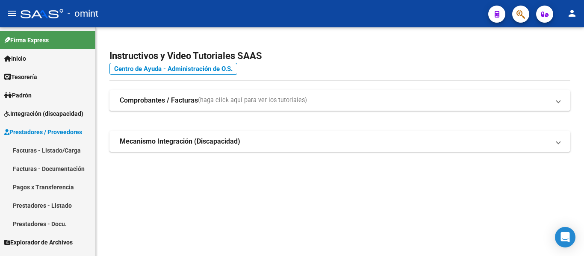
click at [41, 150] on link "Facturas - Listado/Carga" at bounding box center [47, 150] width 95 height 18
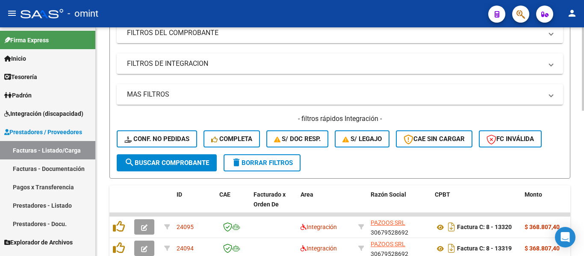
scroll to position [171, 0]
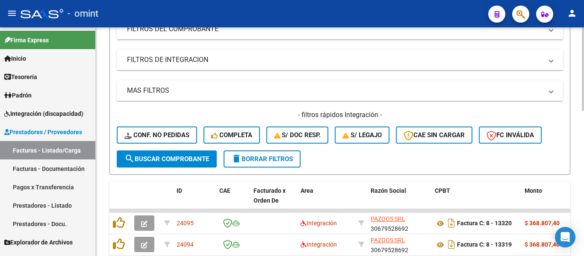
click at [264, 158] on span "delete Borrar Filtros" at bounding box center [262, 159] width 62 height 8
click at [146, 134] on span "Conf. no pedidas" at bounding box center [156, 135] width 65 height 8
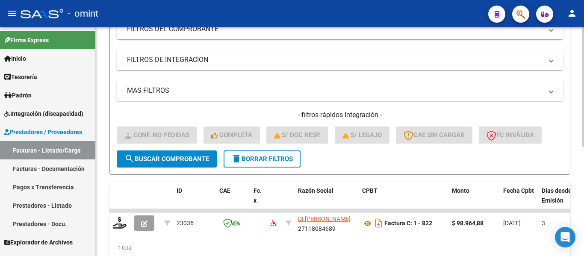
scroll to position [0, 0]
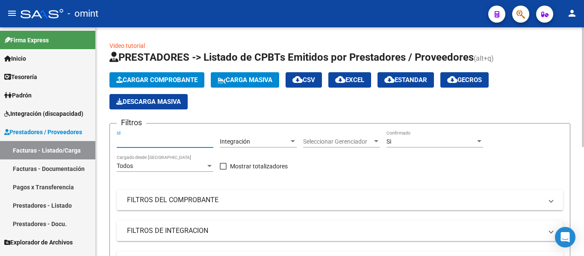
paste input "23036"
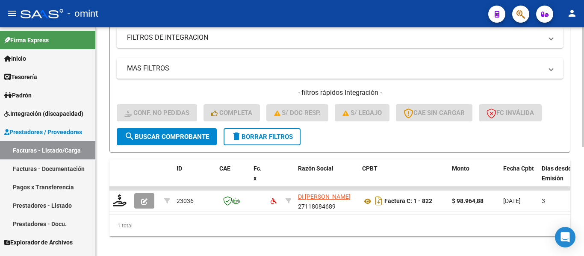
scroll to position [208, 0]
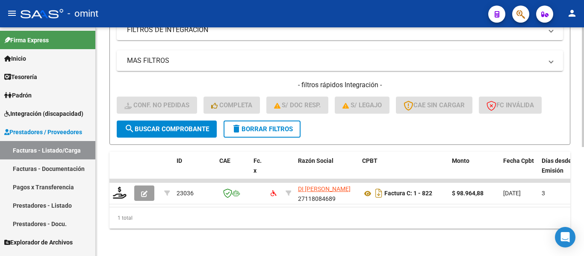
type input "23036"
click at [175, 125] on span "search Buscar Comprobante" at bounding box center [166, 129] width 85 height 8
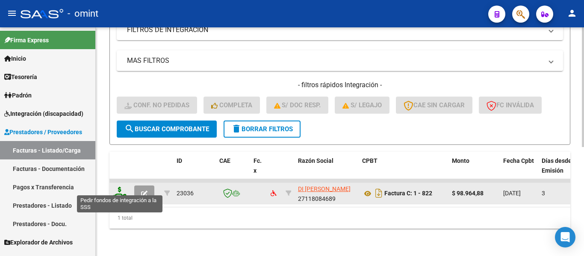
click at [113, 188] on icon at bounding box center [120, 193] width 14 height 12
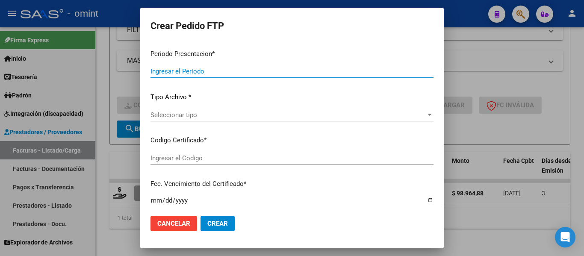
type input "202509"
type input "$ 98.964,88"
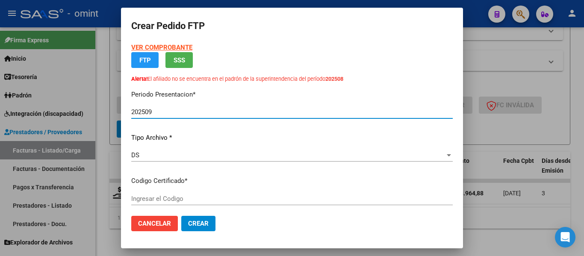
type input "6325982083"
type input "2027-09-09"
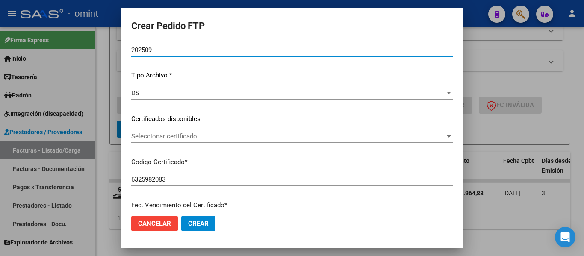
scroll to position [85, 0]
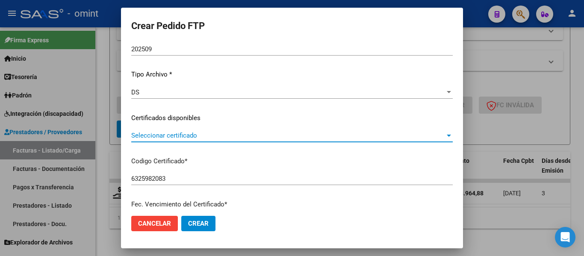
click at [222, 136] on span "Seleccionar certificado" at bounding box center [288, 136] width 314 height 8
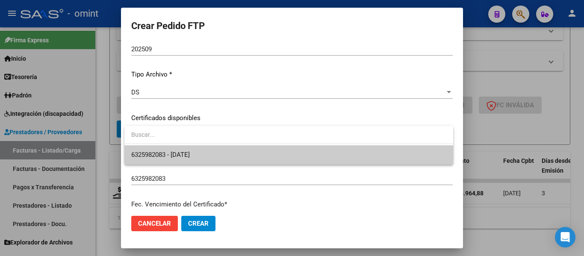
click at [223, 154] on span "6325982083 - 2027-09-09" at bounding box center [288, 154] width 315 height 19
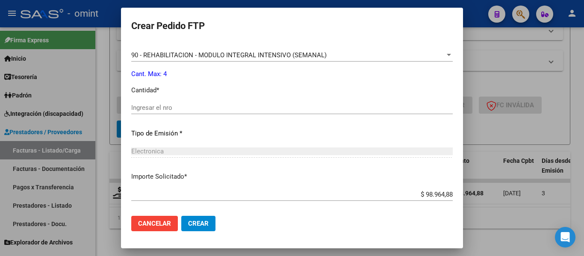
scroll to position [385, 0]
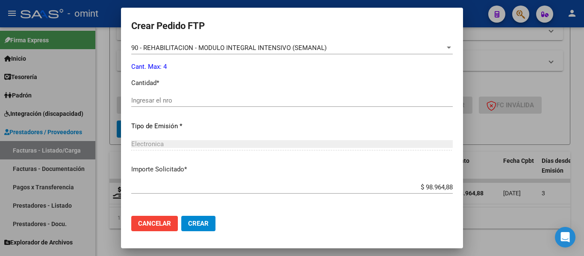
click at [171, 97] on input "Ingresar el nro" at bounding box center [291, 101] width 321 height 8
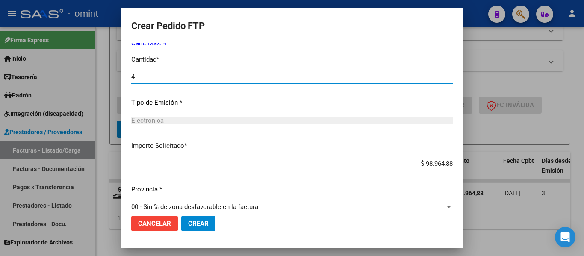
scroll to position [421, 0]
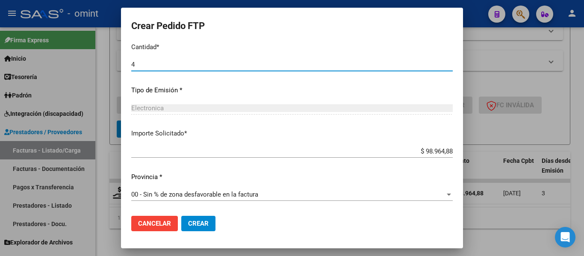
type input "4"
click at [200, 225] on span "Crear" at bounding box center [198, 224] width 21 height 8
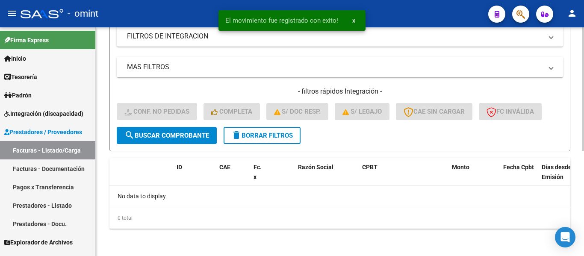
scroll to position [194, 0]
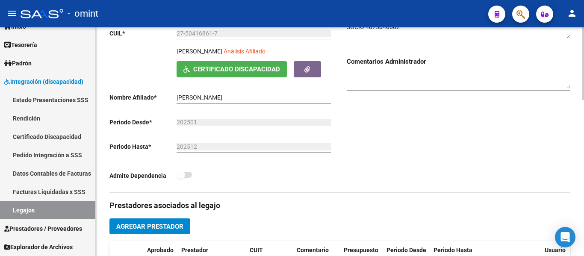
scroll to position [128, 0]
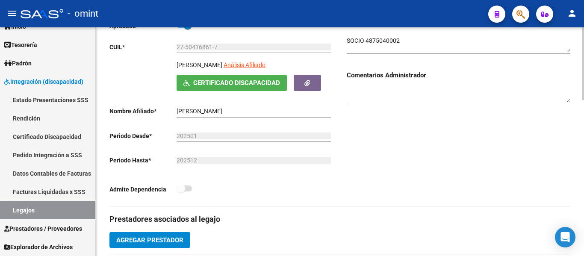
drag, startPoint x: 175, startPoint y: 111, endPoint x: 252, endPoint y: 112, distance: 77.4
click at [252, 112] on app-form-text-field "Nombre Afiliado * PAREDES MUÑOZ ALDANA Ingresar el nombre" at bounding box center [219, 111] width 221 height 7
drag, startPoint x: 243, startPoint y: 112, endPoint x: 177, endPoint y: 111, distance: 65.4
click at [177, 111] on input "[PERSON_NAME]" at bounding box center [254, 111] width 154 height 7
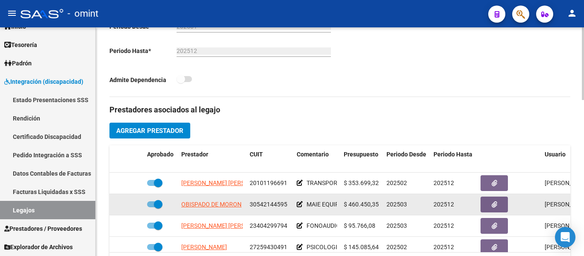
scroll to position [256, 0]
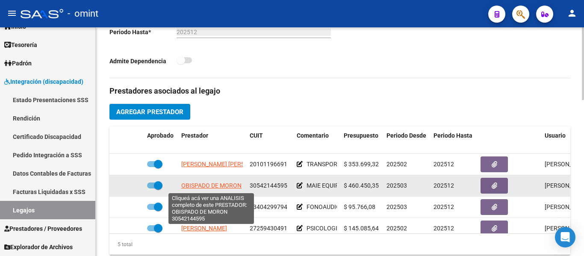
click at [218, 186] on span "OBISPADO DE MORON" at bounding box center [211, 185] width 60 height 7
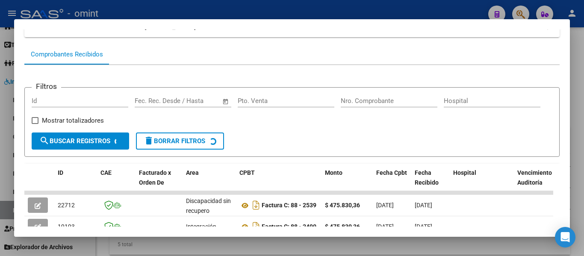
scroll to position [97, 0]
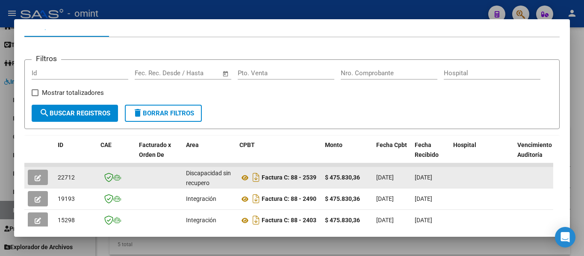
drag, startPoint x: 302, startPoint y: 181, endPoint x: 312, endPoint y: 183, distance: 10.6
click at [321, 182] on datatable-body-cell "Factura C: 88 - 2539" at bounding box center [278, 177] width 85 height 21
copy strong "2539"
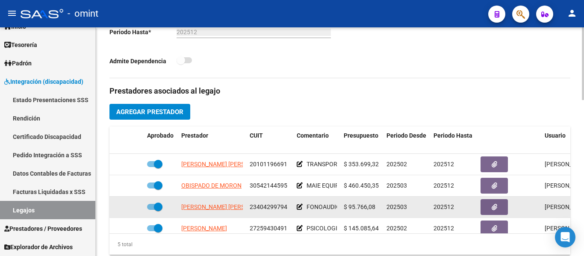
click at [218, 203] on app-link-go-to "[PERSON_NAME] [PERSON_NAME]" at bounding box center [227, 207] width 93 height 10
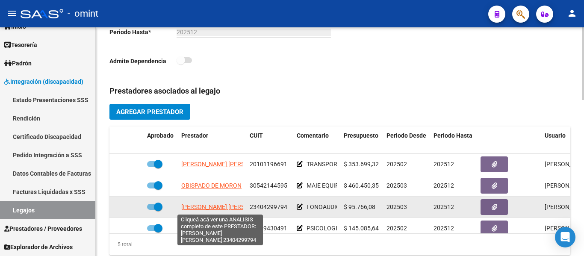
click at [221, 206] on span "[PERSON_NAME] [PERSON_NAME]" at bounding box center [227, 206] width 93 height 7
type textarea "23404299794"
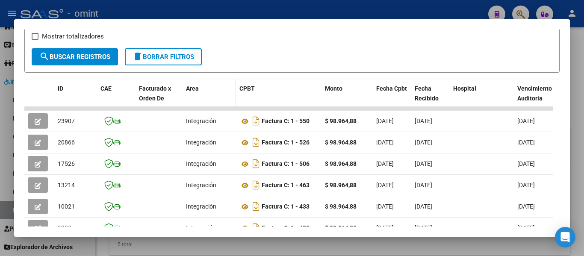
scroll to position [153, 0]
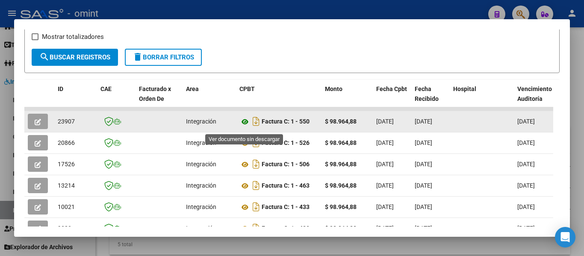
click at [244, 124] on icon at bounding box center [244, 122] width 11 height 10
click at [31, 122] on button "button" at bounding box center [38, 121] width 20 height 15
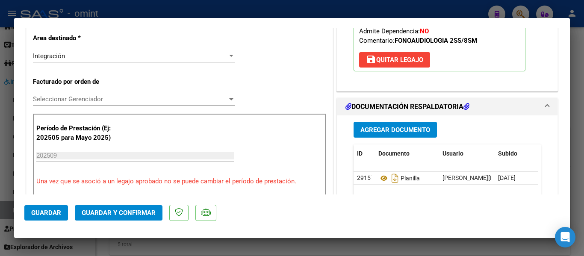
scroll to position [214, 0]
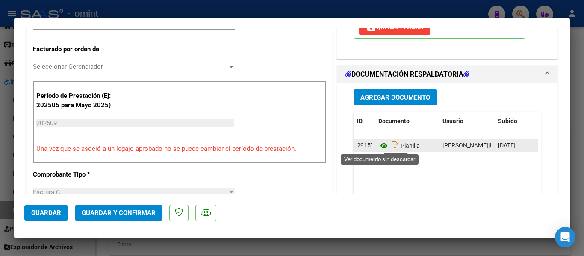
click at [379, 144] on icon at bounding box center [383, 146] width 11 height 10
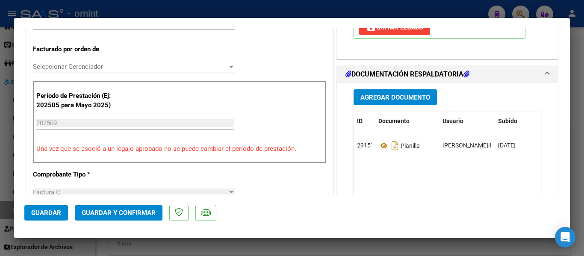
click at [117, 211] on span "Guardar y Confirmar" at bounding box center [119, 213] width 74 height 8
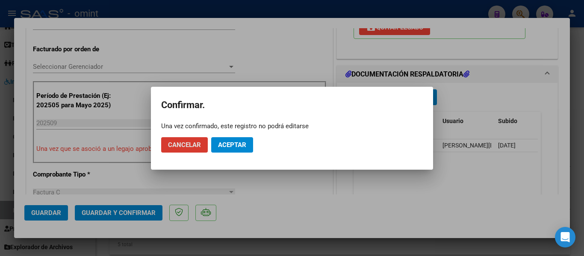
click at [239, 146] on span "Aceptar" at bounding box center [232, 145] width 28 height 8
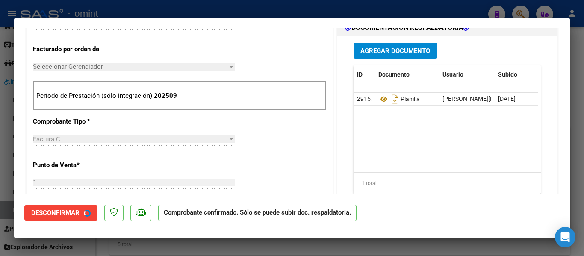
type input "$ 0,00"
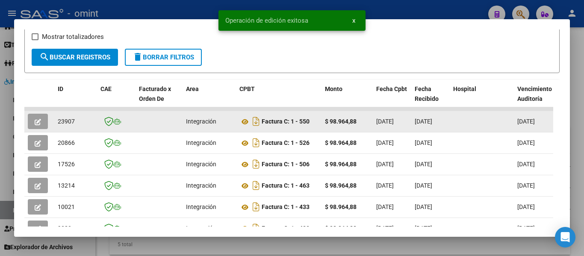
drag, startPoint x: 57, startPoint y: 126, endPoint x: 77, endPoint y: 127, distance: 20.1
click at [77, 127] on datatable-body-cell "23907" at bounding box center [75, 121] width 43 height 21
copy span "23907"
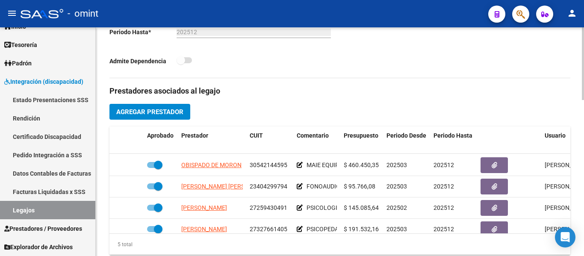
scroll to position [21, 0]
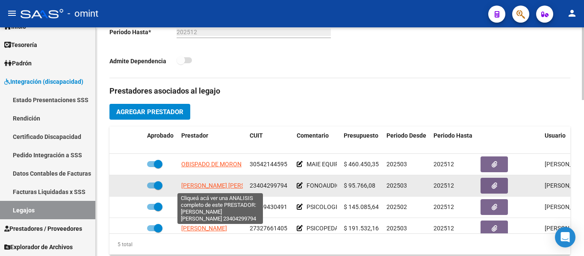
click at [214, 187] on span "[PERSON_NAME] [PERSON_NAME]" at bounding box center [227, 185] width 93 height 7
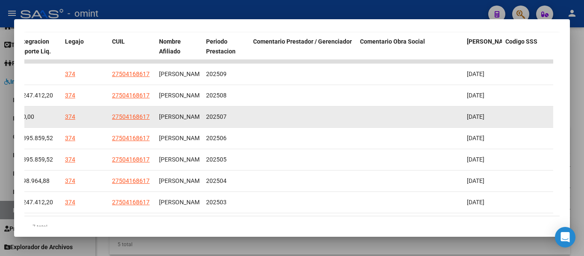
scroll to position [110, 0]
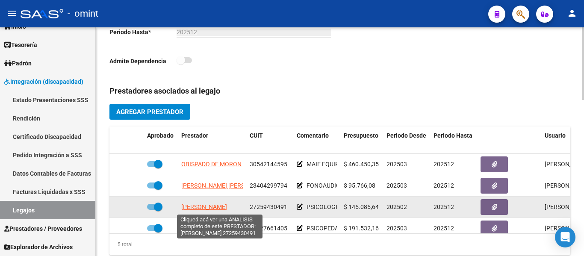
click at [223, 206] on span "GARCIA MARIANA CRISTINA" at bounding box center [204, 206] width 46 height 7
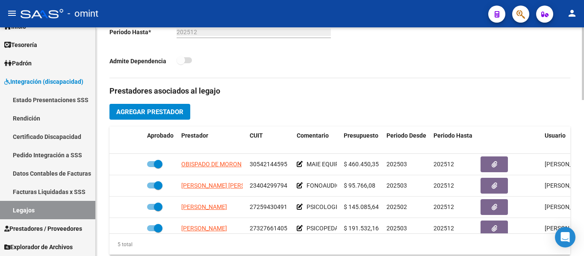
scroll to position [37, 0]
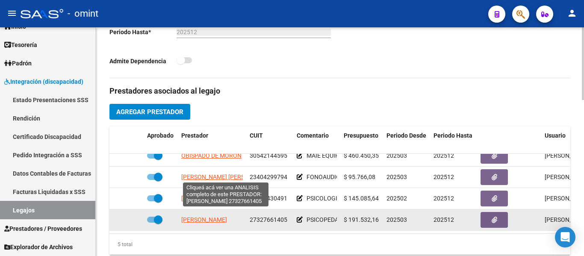
click at [217, 216] on span "MARANZANO MARIA ANTONELA" at bounding box center [204, 219] width 46 height 7
type textarea "27327661405"
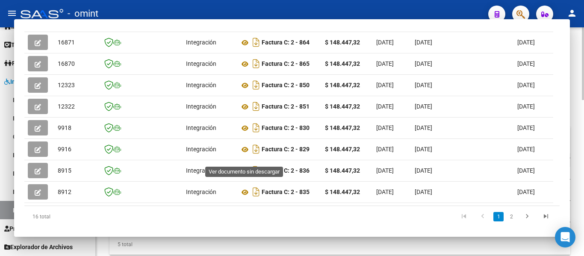
scroll to position [292, 0]
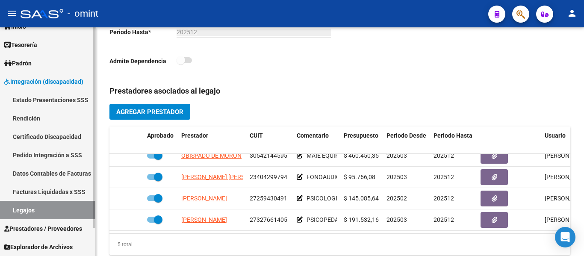
drag, startPoint x: 62, startPoint y: 136, endPoint x: 61, endPoint y: 150, distance: 14.2
click at [62, 136] on link "Certificado Discapacidad" at bounding box center [47, 136] width 95 height 18
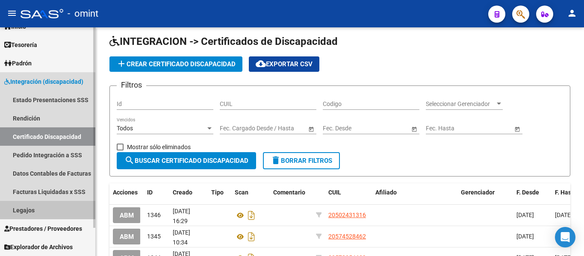
click at [37, 211] on link "Legajos" at bounding box center [47, 210] width 95 height 18
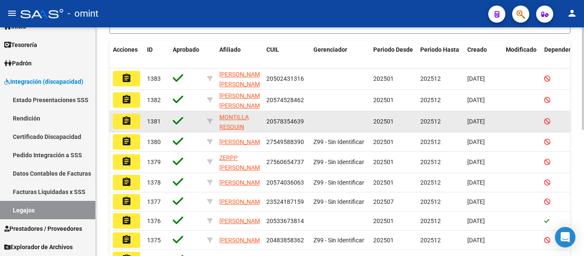
scroll to position [68, 0]
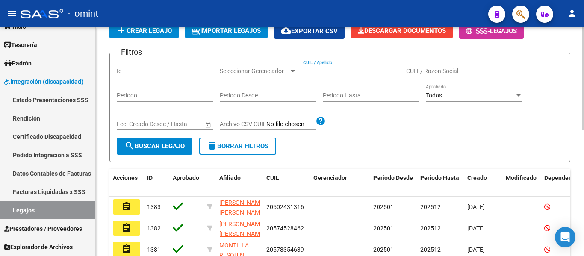
paste input "PAREDES MUÑOZ MILENA"
type input "PAREDES MUÑOZ MILENA"
click at [162, 144] on span "search Buscar Legajo" at bounding box center [154, 146] width 60 height 8
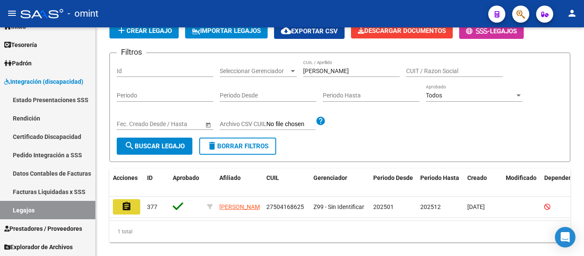
drag, startPoint x: 125, startPoint y: 205, endPoint x: 246, endPoint y: 191, distance: 121.7
click at [126, 205] on mat-icon "assignment" at bounding box center [126, 206] width 10 height 10
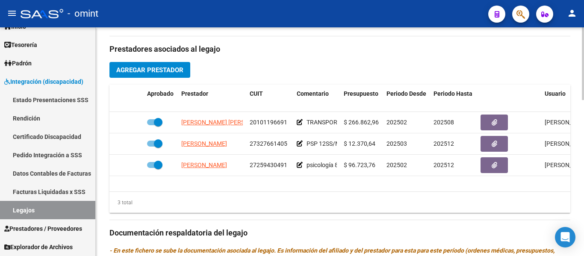
scroll to position [299, 0]
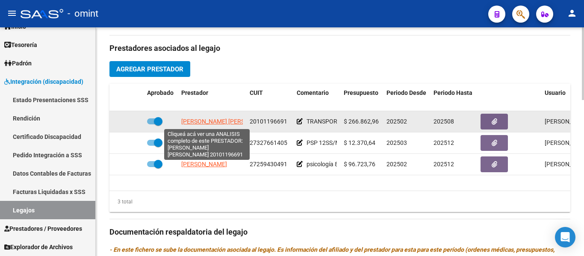
click at [220, 122] on span "LAGE OSCAR RAUL" at bounding box center [227, 121] width 93 height 7
type textarea "20101196691"
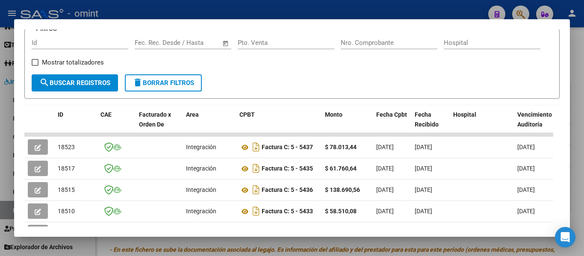
scroll to position [128, 0]
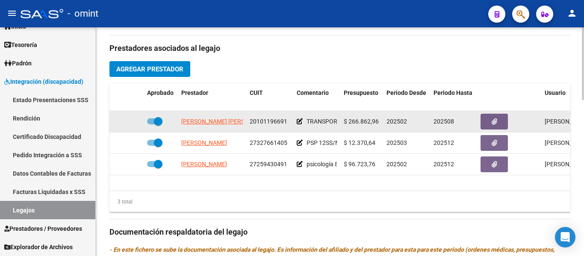
click at [155, 123] on span at bounding box center [158, 121] width 9 height 9
click at [151, 124] on input "checkbox" at bounding box center [151, 124] width 0 height 0
checkbox input "false"
click at [133, 122] on icon at bounding box center [131, 121] width 6 height 6
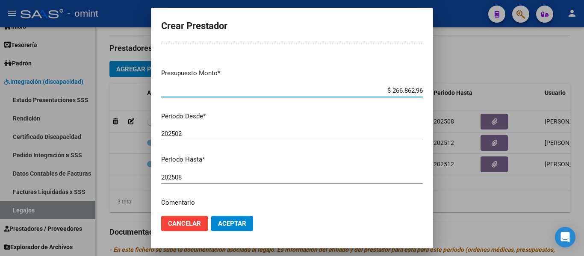
scroll to position [85, 0]
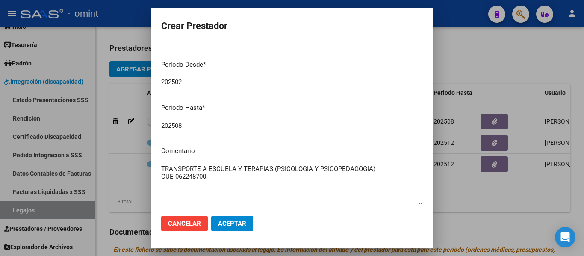
drag, startPoint x: 176, startPoint y: 126, endPoint x: 192, endPoint y: 126, distance: 16.2
click at [192, 126] on input "202508" at bounding box center [292, 126] width 262 height 8
type input "202512"
click at [243, 224] on span "Aceptar" at bounding box center [232, 224] width 28 height 8
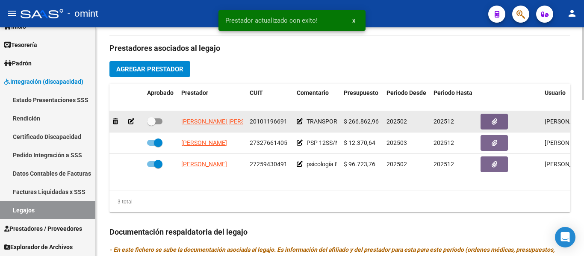
click at [152, 124] on span at bounding box center [151, 121] width 9 height 9
click at [151, 124] on input "checkbox" at bounding box center [151, 124] width 0 height 0
checkbox input "true"
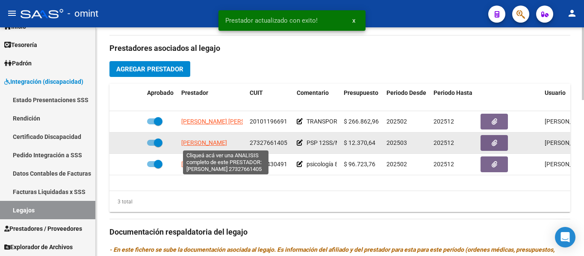
click at [212, 144] on span "MARANZANO MARIA ANTONELA" at bounding box center [204, 142] width 46 height 7
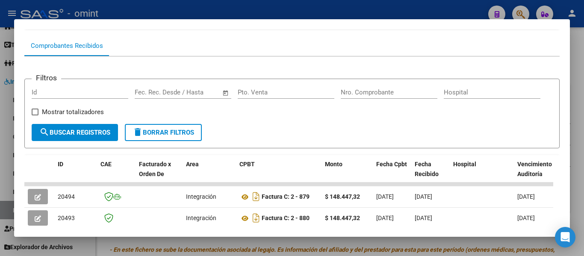
scroll to position [121, 0]
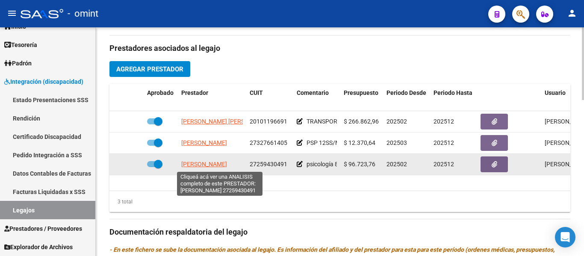
click at [215, 164] on span "GARCIA MARIANA CRISTINA" at bounding box center [204, 164] width 46 height 7
type textarea "27259430491"
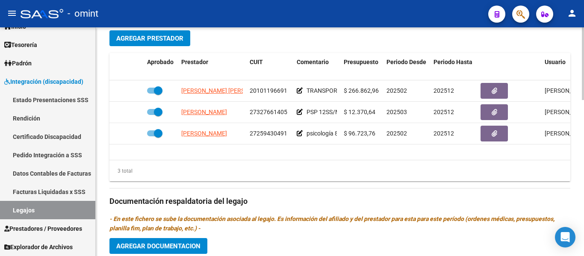
scroll to position [342, 0]
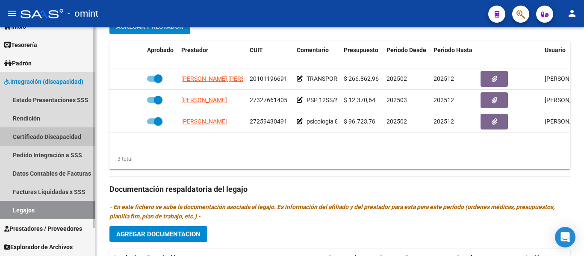
drag, startPoint x: 65, startPoint y: 133, endPoint x: 47, endPoint y: 188, distance: 57.9
click at [64, 133] on link "Certificado Discapacidad" at bounding box center [47, 136] width 95 height 18
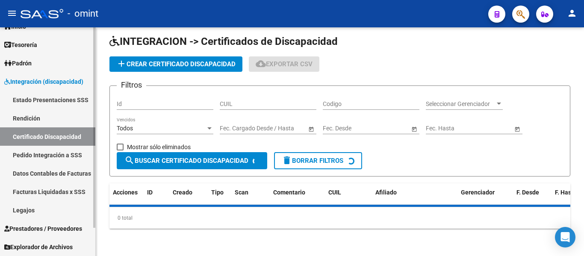
click at [37, 212] on link "Legajos" at bounding box center [47, 210] width 95 height 18
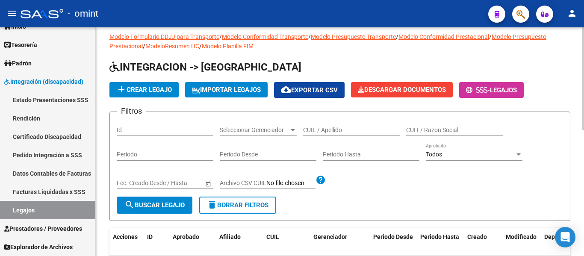
scroll to position [7, 0]
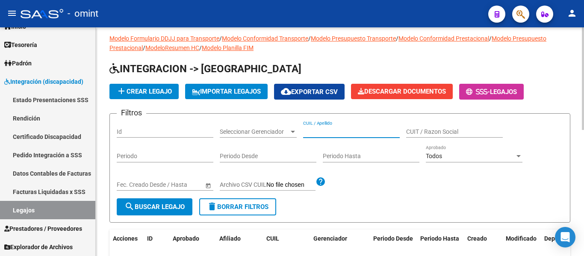
paste input "[PERSON_NAME]"
type input "[PERSON_NAME]"
click at [171, 207] on span "search Buscar Legajo" at bounding box center [154, 207] width 60 height 8
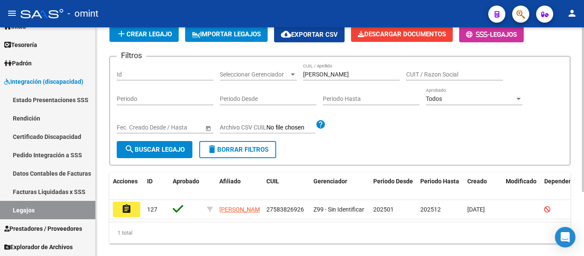
scroll to position [89, 0]
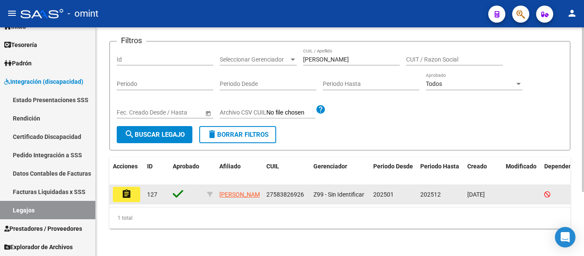
click at [124, 189] on mat-icon "assignment" at bounding box center [126, 194] width 10 height 10
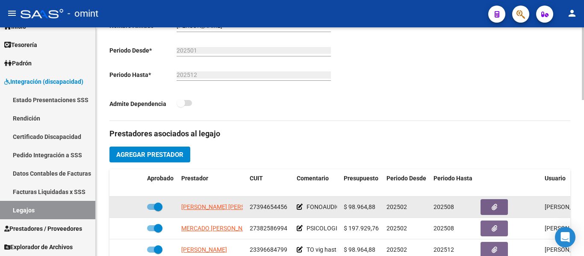
scroll to position [256, 0]
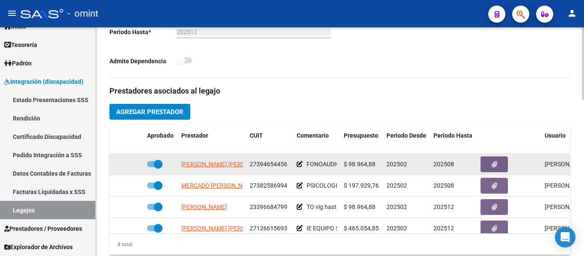
click at [220, 168] on app-link-go-to "SANTACAPITA CAMILA AYELEN" at bounding box center [227, 164] width 93 height 10
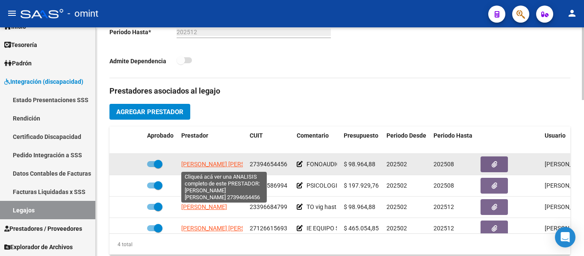
click at [226, 166] on span "SANTACAPITA CAMILA AYELEN" at bounding box center [227, 164] width 93 height 7
type textarea "27394654456"
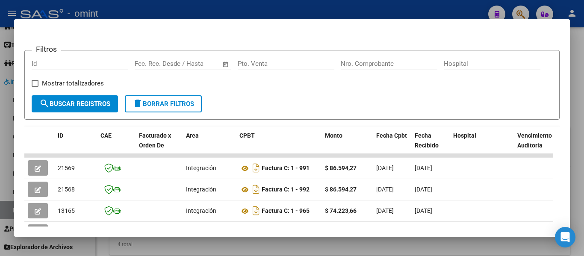
scroll to position [121, 0]
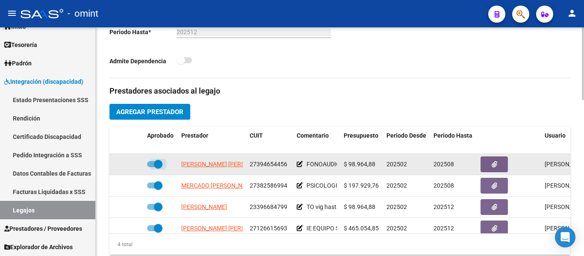
click at [157, 164] on span at bounding box center [158, 164] width 9 height 9
click at [151, 167] on input "checkbox" at bounding box center [151, 167] width 0 height 0
checkbox input "false"
click at [131, 165] on icon at bounding box center [131, 164] width 6 height 6
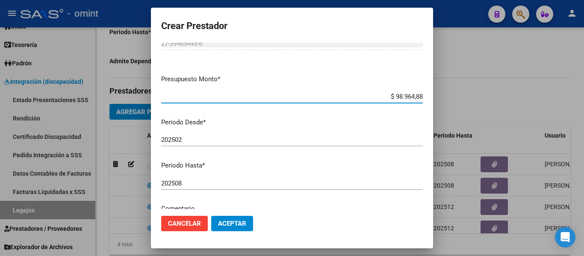
scroll to position [43, 0]
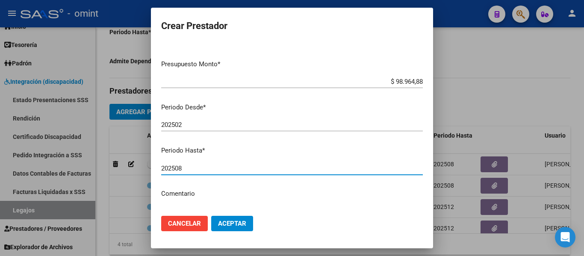
drag, startPoint x: 176, startPoint y: 170, endPoint x: 191, endPoint y: 170, distance: 15.4
click at [191, 170] on input "202508" at bounding box center [292, 169] width 262 height 8
type input "202512"
click at [240, 224] on span "Aceptar" at bounding box center [232, 224] width 28 height 8
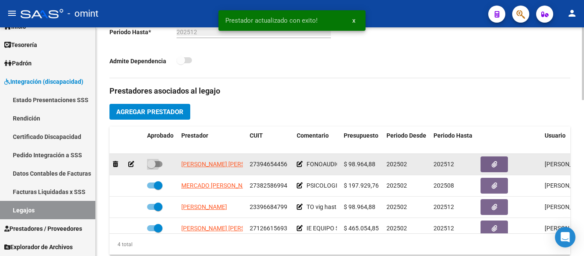
drag, startPoint x: 151, startPoint y: 165, endPoint x: 155, endPoint y: 173, distance: 8.2
click at [151, 166] on span at bounding box center [151, 164] width 9 height 9
click at [151, 167] on input "checkbox" at bounding box center [151, 167] width 0 height 0
checkbox input "true"
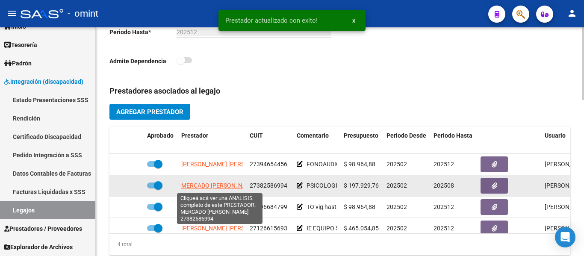
click at [202, 184] on span "MERCADO CAMILA ROXANA" at bounding box center [218, 185] width 75 height 7
type textarea "27382586994"
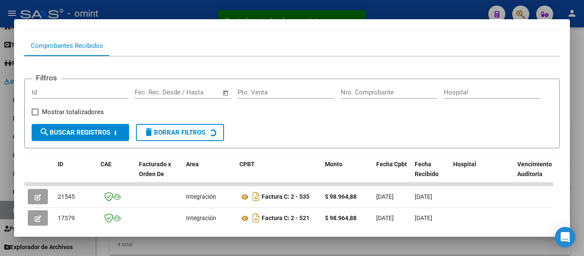
scroll to position [121, 0]
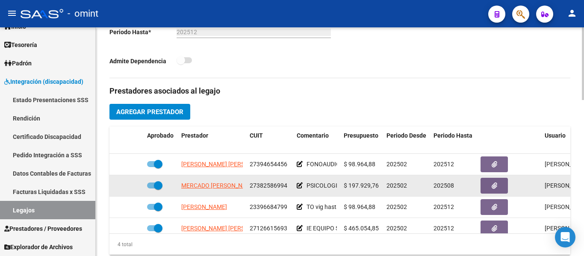
click at [154, 187] on span at bounding box center [158, 185] width 9 height 9
click at [151, 188] on input "checkbox" at bounding box center [151, 188] width 0 height 0
checkbox input "false"
click at [132, 185] on icon at bounding box center [131, 186] width 6 height 6
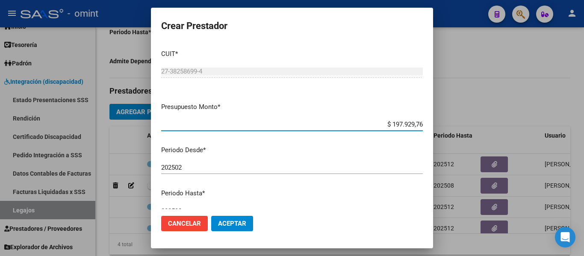
scroll to position [43, 0]
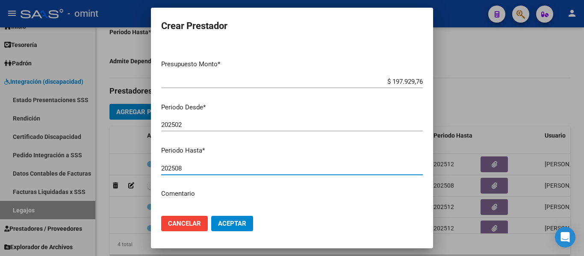
drag, startPoint x: 174, startPoint y: 170, endPoint x: 186, endPoint y: 170, distance: 12.0
click at [186, 170] on input "202508" at bounding box center [292, 169] width 262 height 8
type input "202512"
click at [234, 221] on span "Aceptar" at bounding box center [232, 224] width 28 height 8
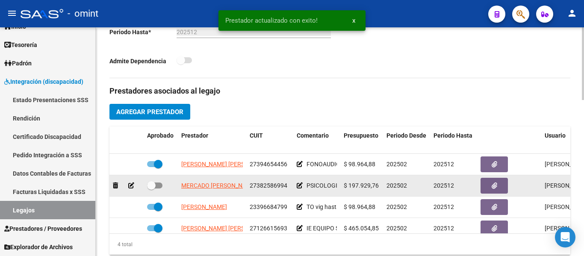
click at [155, 187] on span at bounding box center [151, 185] width 9 height 9
click at [151, 188] on input "checkbox" at bounding box center [151, 188] width 0 height 0
checkbox input "true"
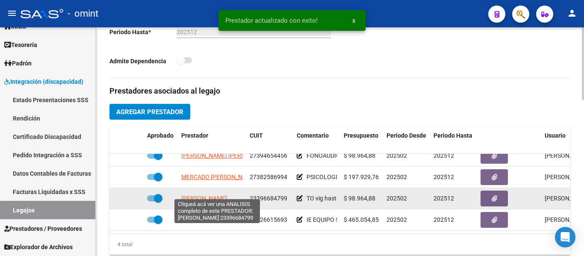
click at [214, 195] on span "[PERSON_NAME]" at bounding box center [204, 198] width 46 height 7
type textarea "23396684799"
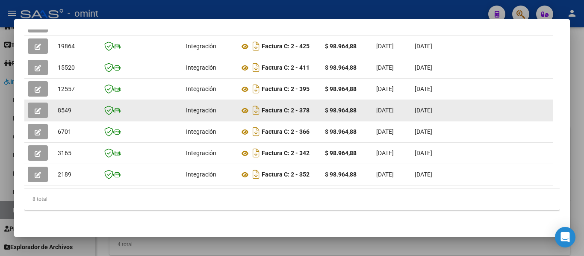
scroll to position [217, 0]
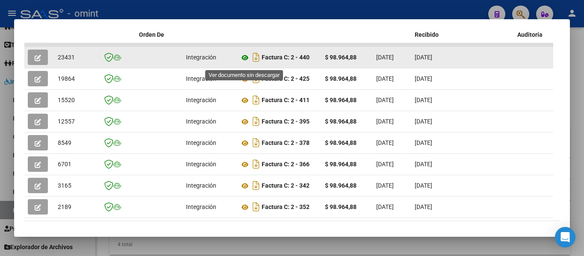
click at [245, 60] on icon at bounding box center [244, 58] width 11 height 10
click at [35, 61] on icon "button" at bounding box center [38, 58] width 6 height 6
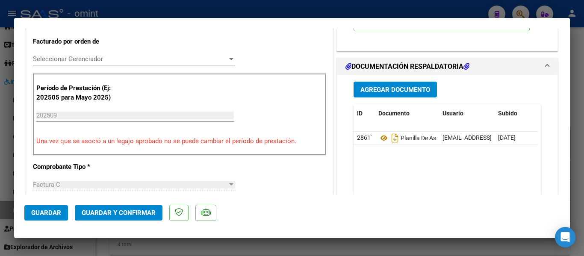
scroll to position [214, 0]
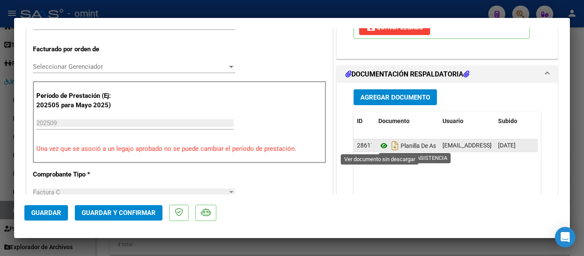
click at [379, 147] on icon at bounding box center [383, 146] width 11 height 10
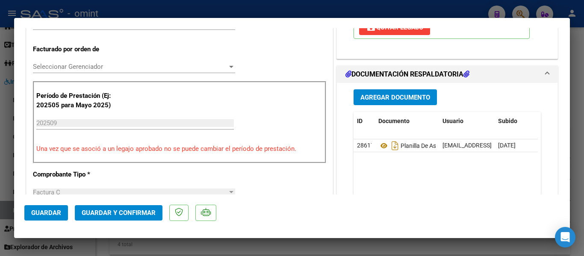
click at [138, 212] on span "Guardar y Confirmar" at bounding box center [119, 213] width 74 height 8
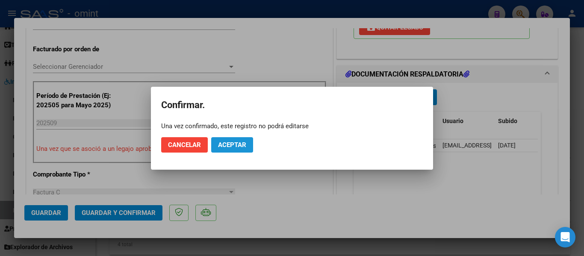
click at [234, 139] on button "Aceptar" at bounding box center [232, 144] width 42 height 15
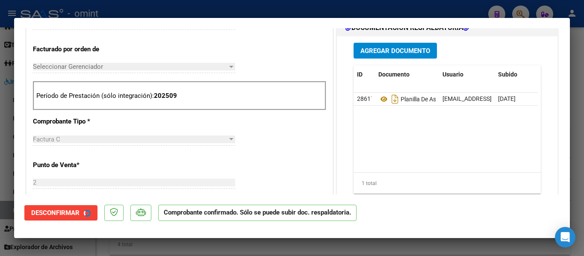
type input "$ 0,00"
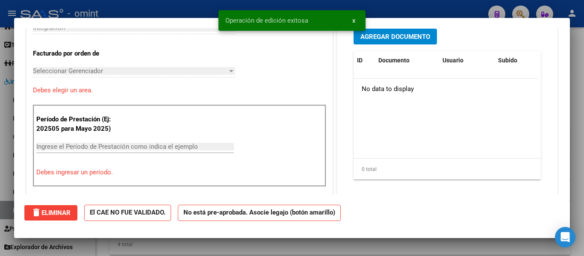
scroll to position [0, 0]
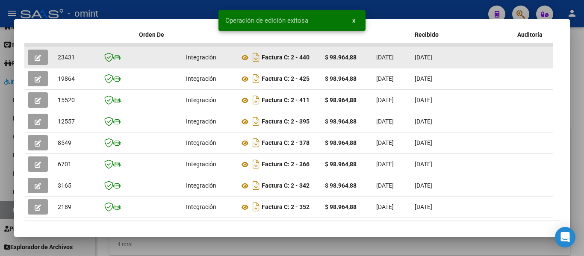
drag, startPoint x: 57, startPoint y: 62, endPoint x: 84, endPoint y: 61, distance: 26.6
click at [83, 61] on datatable-body-cell "23431" at bounding box center [75, 57] width 43 height 21
copy span "23431"
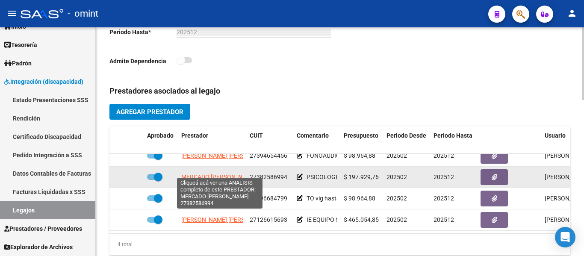
click at [218, 174] on span "MERCADO CAMILA ROXANA" at bounding box center [218, 177] width 75 height 7
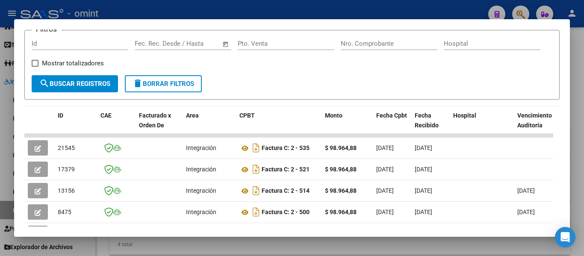
scroll to position [140, 0]
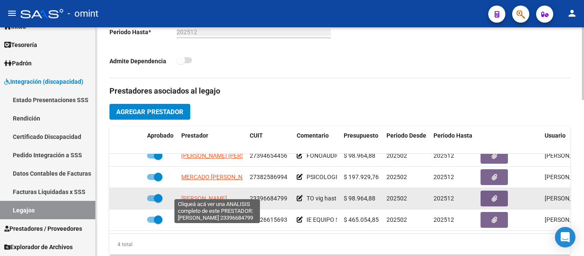
click at [216, 195] on span "[PERSON_NAME]" at bounding box center [204, 198] width 46 height 7
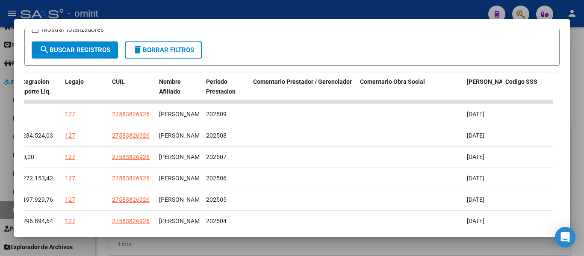
scroll to position [132, 0]
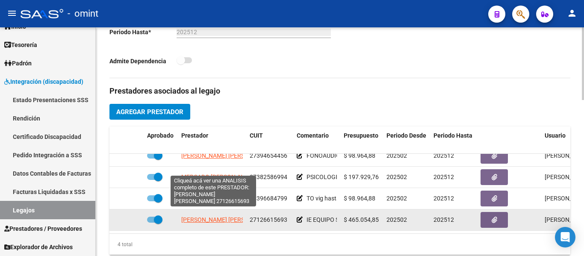
click at [208, 216] on span "IBARRA MARINA ALICIA" at bounding box center [227, 219] width 93 height 7
type textarea "27126615693"
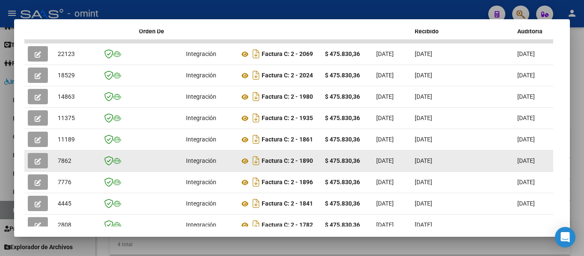
scroll to position [217, 0]
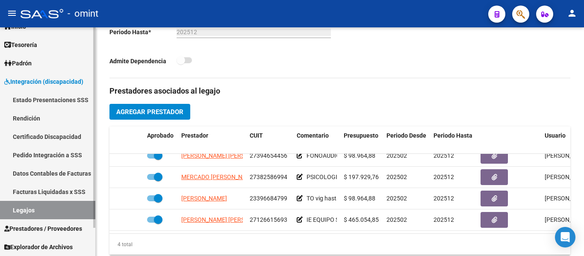
click at [57, 137] on link "Certificado Discapacidad" at bounding box center [47, 136] width 95 height 18
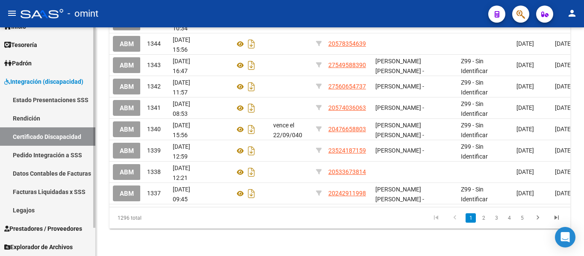
click at [41, 209] on link "Legajos" at bounding box center [47, 210] width 95 height 18
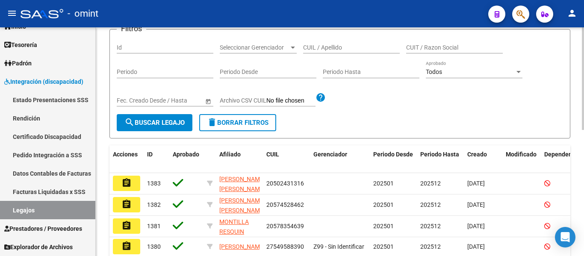
scroll to position [43, 0]
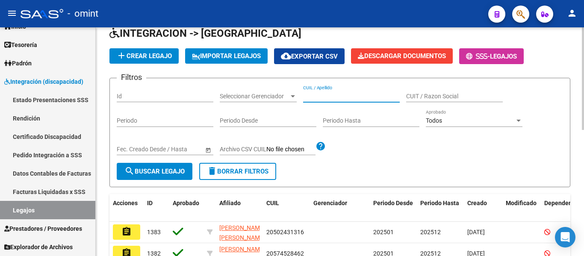
paste input "[PERSON_NAME]"
type input "[PERSON_NAME]"
click at [174, 172] on span "search Buscar Legajo" at bounding box center [154, 172] width 60 height 8
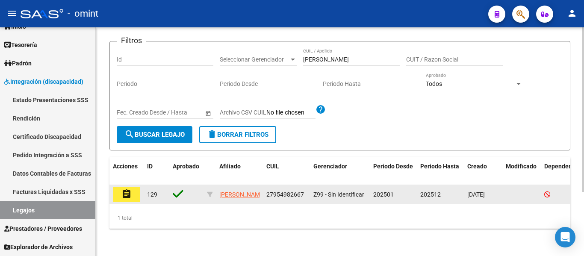
scroll to position [89, 0]
click at [130, 189] on mat-icon "assignment" at bounding box center [126, 194] width 10 height 10
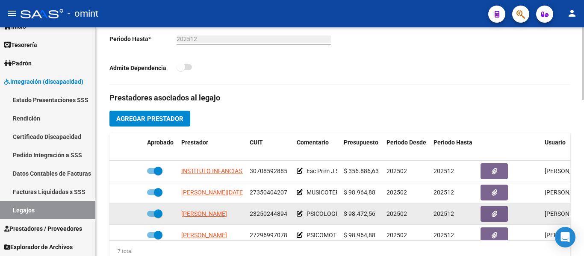
scroll to position [299, 0]
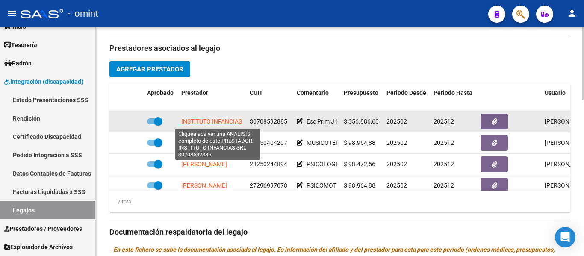
click at [230, 122] on span "INSTITUTO INFANCIAS SRL" at bounding box center [217, 121] width 73 height 7
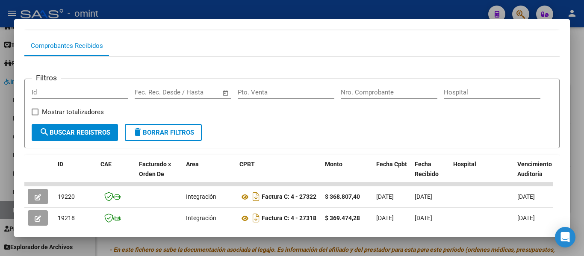
scroll to position [121, 0]
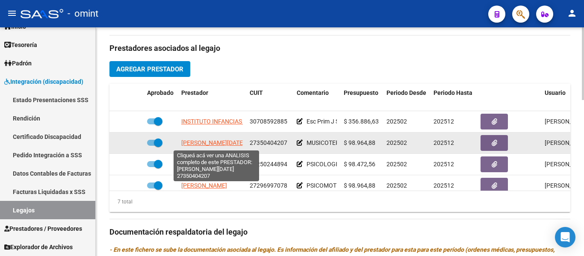
click at [209, 143] on span "DOWNES LUCIA VICTORIA" at bounding box center [212, 142] width 63 height 7
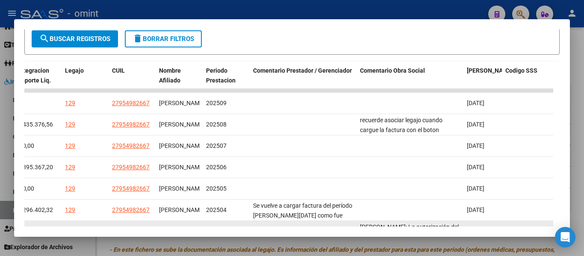
scroll to position [171, 0]
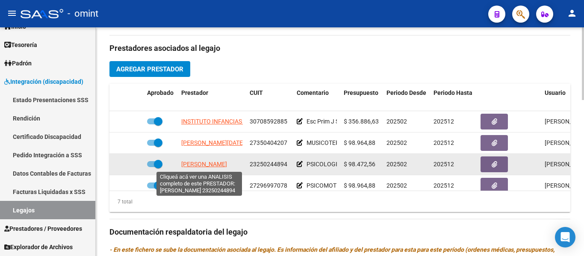
click at [215, 164] on span "CORREA LILA" at bounding box center [204, 164] width 46 height 7
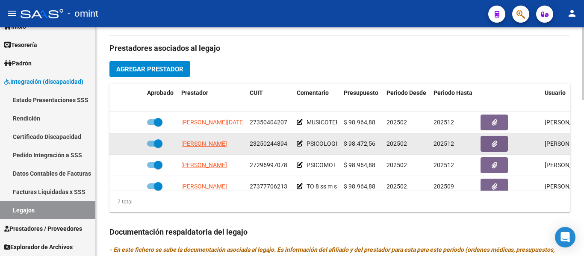
scroll to position [22, 0]
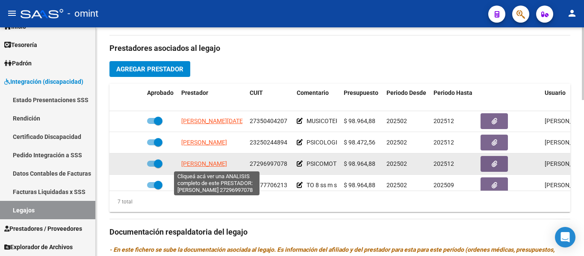
click at [227, 166] on span "HERRERA VANESA ISABEL" at bounding box center [204, 163] width 46 height 7
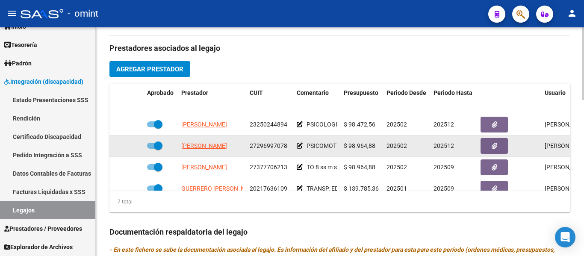
scroll to position [41, 0]
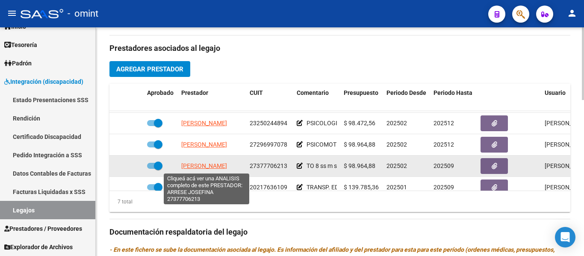
click at [223, 167] on span "ARRESE JOSEFINA" at bounding box center [204, 165] width 46 height 7
type textarea "27377706213"
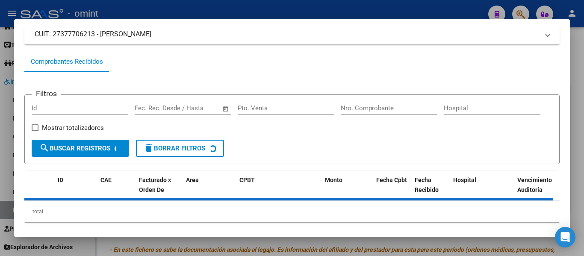
scroll to position [78, 0]
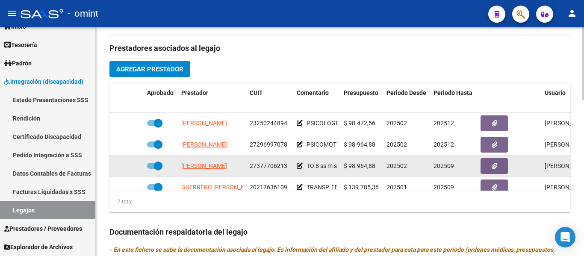
click at [157, 167] on span at bounding box center [158, 166] width 9 height 9
click at [151, 169] on input "checkbox" at bounding box center [151, 169] width 0 height 0
checkbox input "false"
click at [132, 165] on icon at bounding box center [131, 166] width 6 height 6
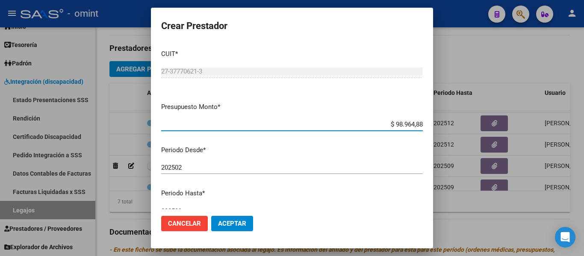
scroll to position [43, 0]
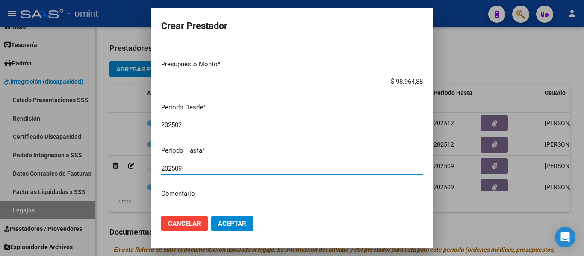
drag, startPoint x: 177, startPoint y: 167, endPoint x: 190, endPoint y: 168, distance: 13.7
click at [190, 168] on input "202509" at bounding box center [292, 169] width 262 height 8
type input "202512"
drag, startPoint x: 235, startPoint y: 217, endPoint x: 239, endPoint y: 219, distance: 4.8
click at [236, 217] on button "Aceptar" at bounding box center [232, 223] width 42 height 15
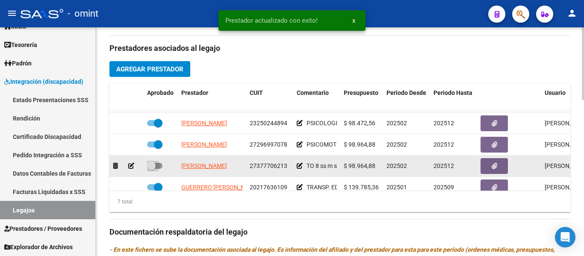
click at [154, 167] on span at bounding box center [151, 166] width 9 height 9
click at [151, 169] on input "checkbox" at bounding box center [151, 169] width 0 height 0
checkbox input "true"
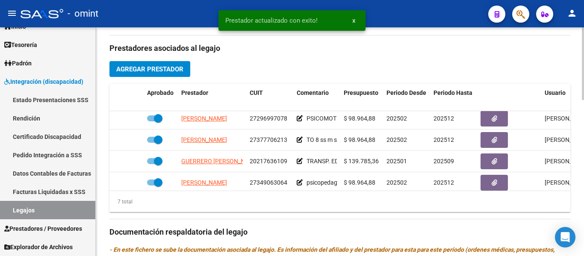
scroll to position [69, 0]
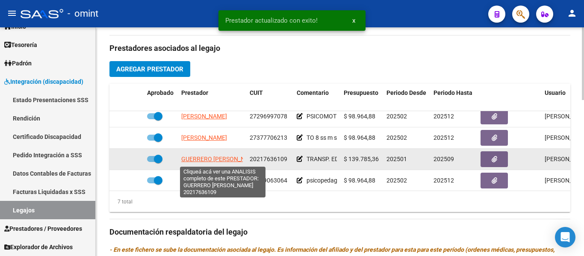
click at [200, 162] on span "GUERRERO FERNANDO JAVIER" at bounding box center [220, 159] width 78 height 7
type textarea "20217636109"
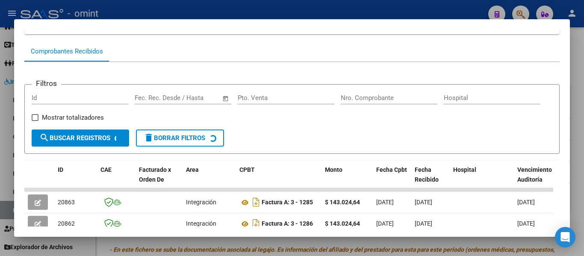
scroll to position [78, 0]
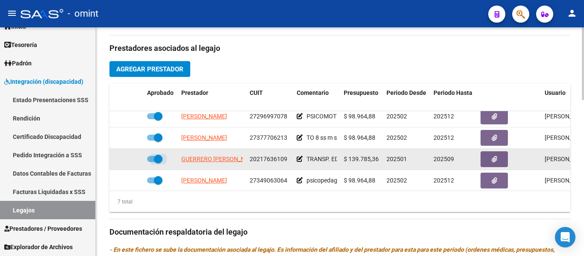
click at [160, 161] on span at bounding box center [158, 159] width 9 height 9
click at [151, 162] on input "checkbox" at bounding box center [151, 162] width 0 height 0
checkbox input "false"
click at [132, 157] on icon at bounding box center [131, 159] width 6 height 6
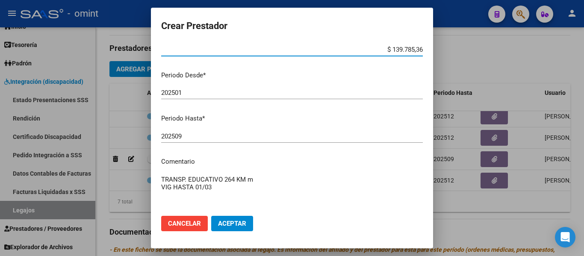
scroll to position [85, 0]
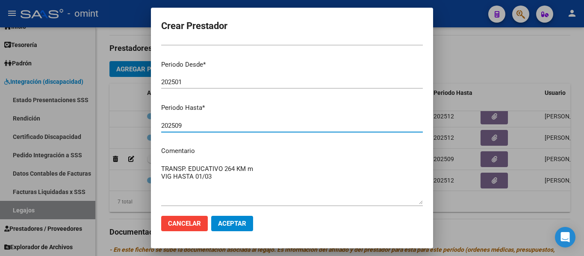
drag, startPoint x: 177, startPoint y: 127, endPoint x: 188, endPoint y: 129, distance: 10.4
click at [188, 129] on input "202509" at bounding box center [292, 126] width 262 height 8
drag, startPoint x: 176, startPoint y: 126, endPoint x: 186, endPoint y: 127, distance: 10.8
click at [186, 127] on input "202509" at bounding box center [292, 126] width 262 height 8
type input "202512"
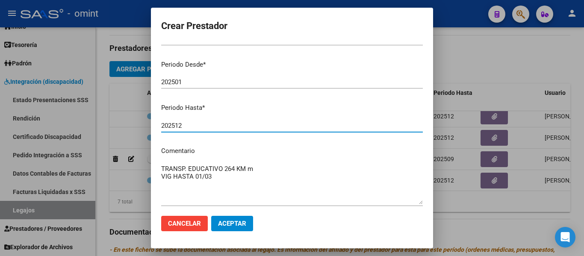
click at [235, 223] on span "Aceptar" at bounding box center [232, 224] width 28 height 8
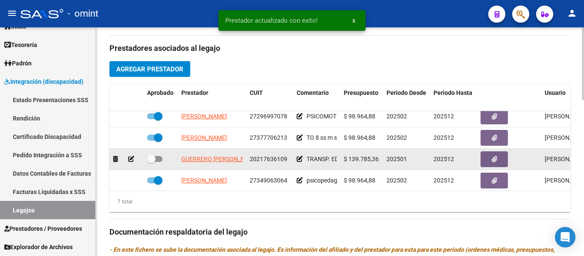
drag, startPoint x: 153, startPoint y: 157, endPoint x: 164, endPoint y: 158, distance: 10.7
click at [153, 158] on span at bounding box center [151, 159] width 9 height 9
click at [151, 162] on input "checkbox" at bounding box center [151, 162] width 0 height 0
checkbox input "true"
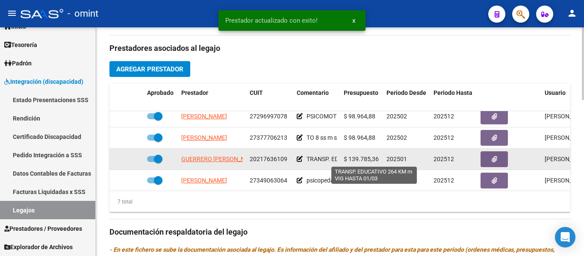
scroll to position [80, 0]
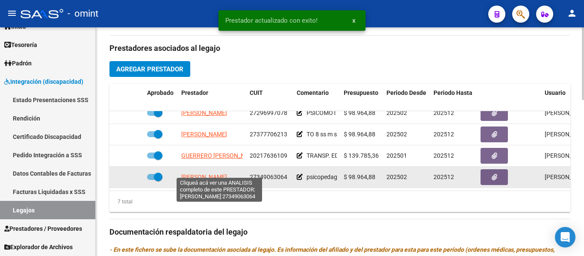
click at [197, 174] on span "[PERSON_NAME]" at bounding box center [204, 177] width 46 height 7
type textarea "27349063064"
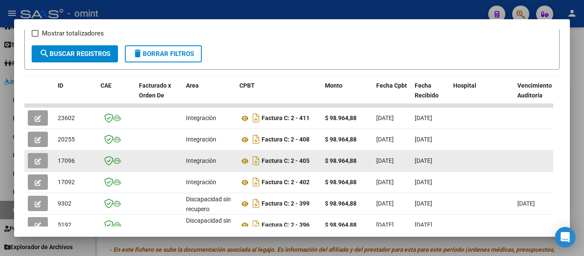
scroll to position [153, 0]
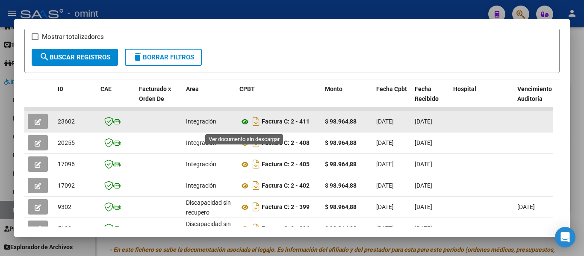
click at [244, 124] on icon at bounding box center [244, 122] width 11 height 10
click at [34, 126] on button "button" at bounding box center [38, 121] width 20 height 15
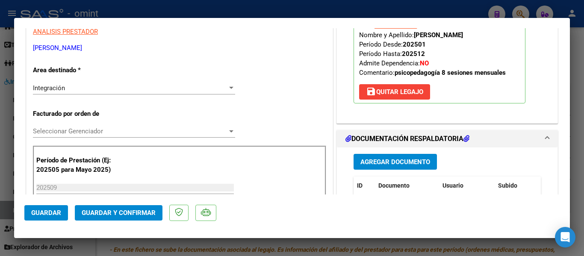
scroll to position [214, 0]
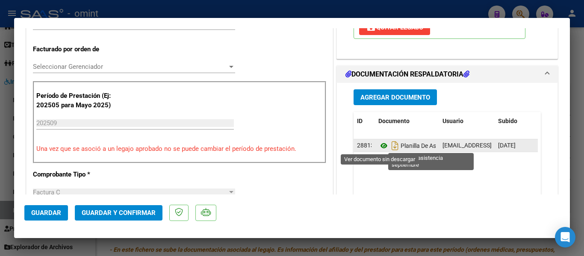
click at [378, 147] on icon at bounding box center [383, 146] width 11 height 10
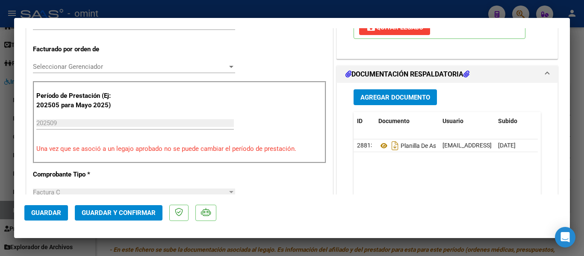
click at [117, 215] on span "Guardar y Confirmar" at bounding box center [119, 213] width 74 height 8
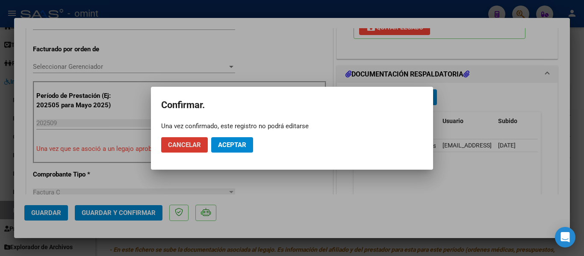
click at [234, 141] on span "Aceptar" at bounding box center [232, 145] width 28 height 8
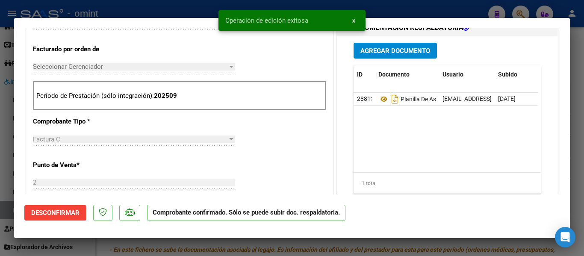
type input "$ 0,00"
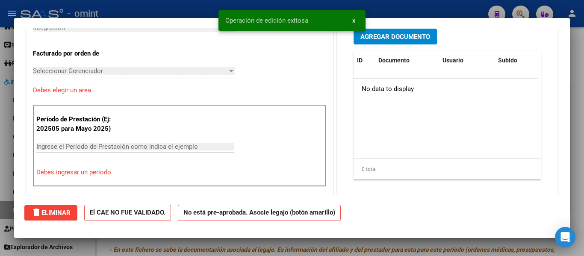
scroll to position [0, 0]
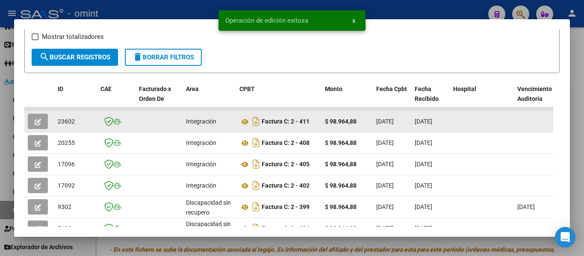
drag, startPoint x: 56, startPoint y: 125, endPoint x: 76, endPoint y: 128, distance: 20.3
click at [76, 128] on datatable-body-cell "23602" at bounding box center [75, 121] width 43 height 21
copy span "23602"
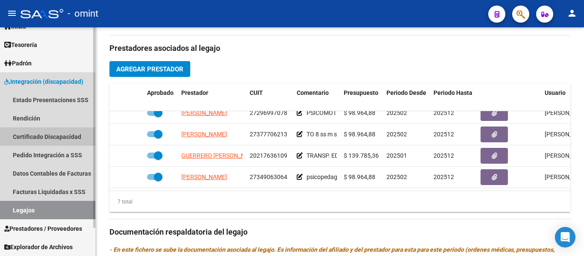
click at [40, 136] on link "Certificado Discapacidad" at bounding box center [47, 136] width 95 height 18
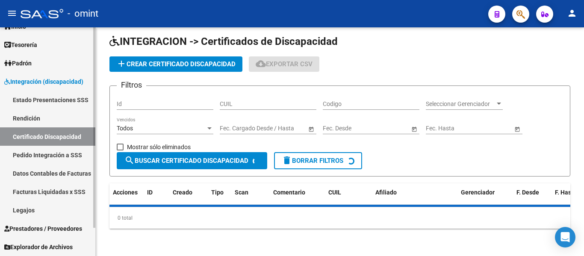
click at [40, 211] on link "Legajos" at bounding box center [47, 210] width 95 height 18
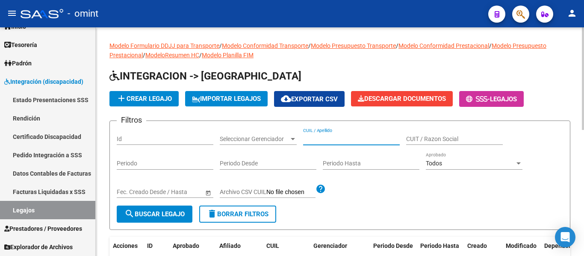
paste input "PAUL, MARIA"
type input "PAUL, MARIA"
click at [160, 217] on span "search Buscar Legajo" at bounding box center [154, 214] width 60 height 8
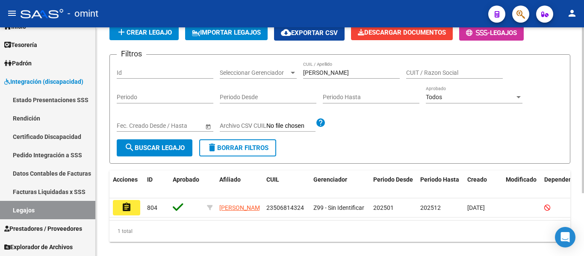
scroll to position [85, 0]
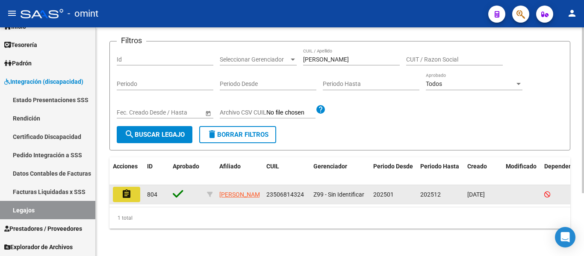
click at [127, 189] on mat-icon "assignment" at bounding box center [126, 194] width 10 height 10
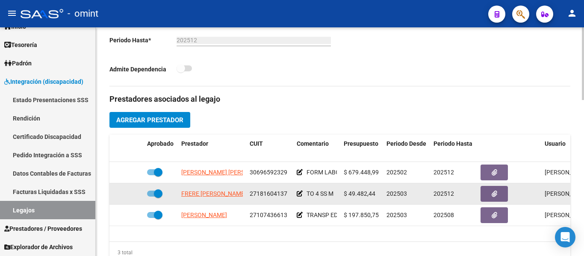
scroll to position [256, 0]
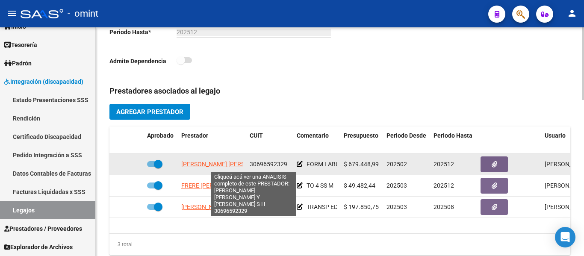
click at [216, 162] on span "[PERSON_NAME] [PERSON_NAME] Y PI [PERSON_NAME]" at bounding box center [256, 164] width 151 height 7
type textarea "30696592329"
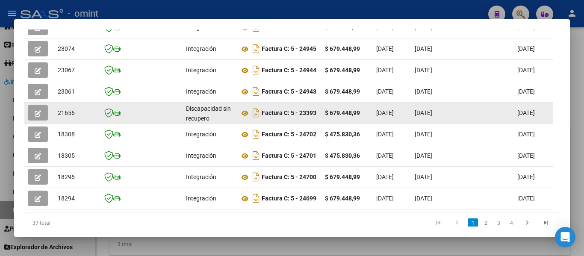
scroll to position [217, 0]
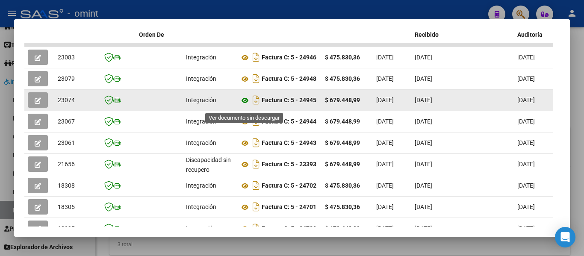
click at [243, 105] on icon at bounding box center [244, 100] width 11 height 10
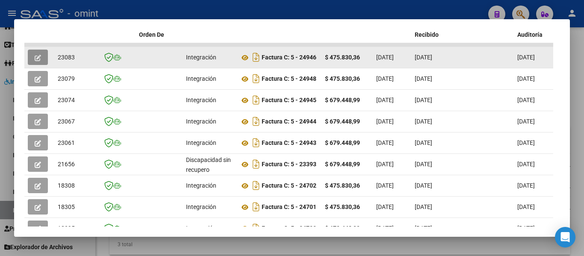
click at [32, 61] on button "button" at bounding box center [38, 57] width 20 height 15
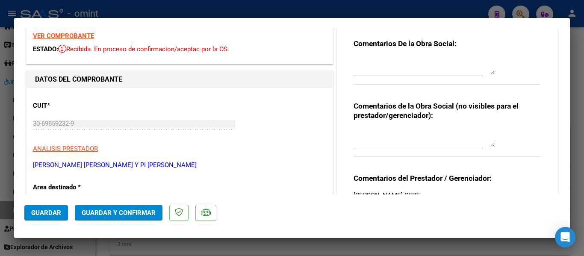
scroll to position [0, 0]
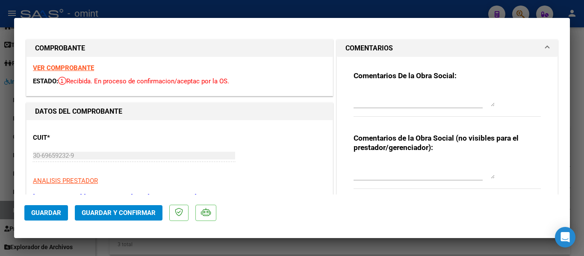
type input "$ 0,00"
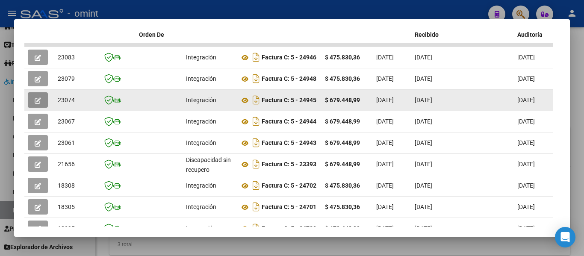
click at [38, 104] on icon "button" at bounding box center [38, 100] width 6 height 6
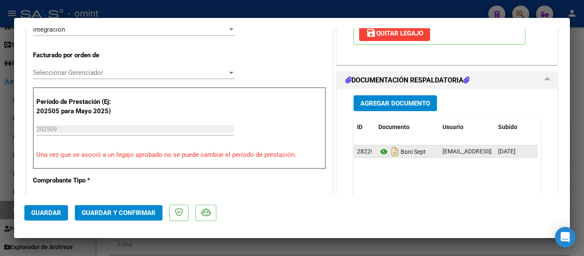
scroll to position [214, 0]
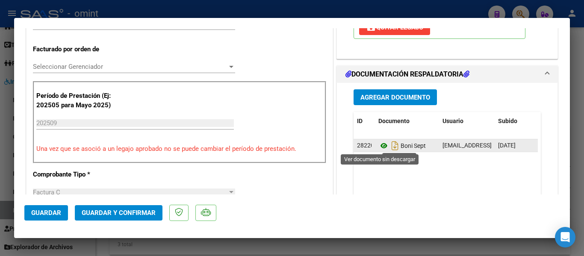
click at [378, 146] on icon at bounding box center [383, 146] width 11 height 10
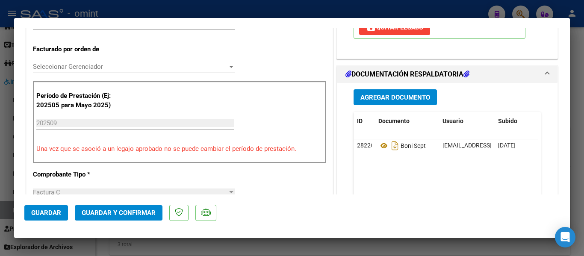
click at [113, 209] on button "Guardar y Confirmar" at bounding box center [119, 212] width 88 height 15
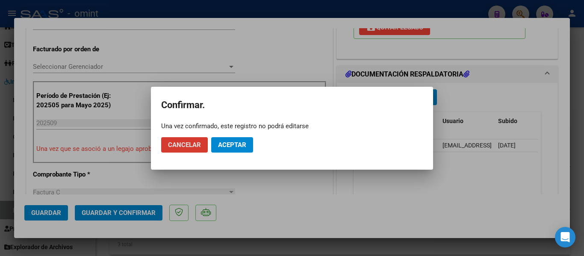
click at [233, 149] on button "Aceptar" at bounding box center [232, 144] width 42 height 15
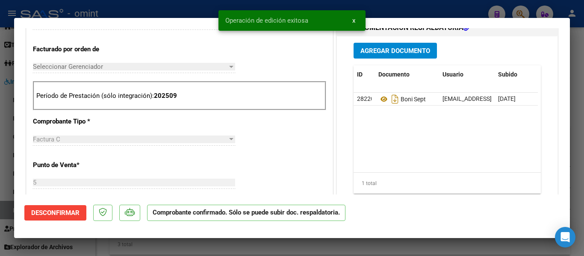
type input "$ 0,00"
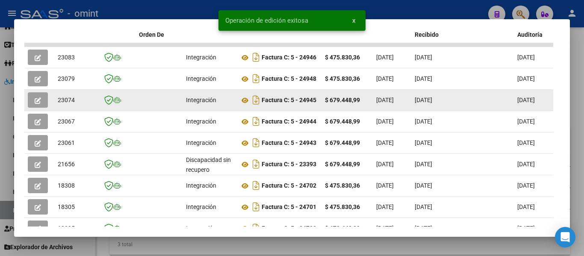
drag, startPoint x: 57, startPoint y: 102, endPoint x: 80, endPoint y: 103, distance: 22.3
click at [80, 103] on datatable-body-cell "23074" at bounding box center [75, 100] width 43 height 21
copy span "23074"
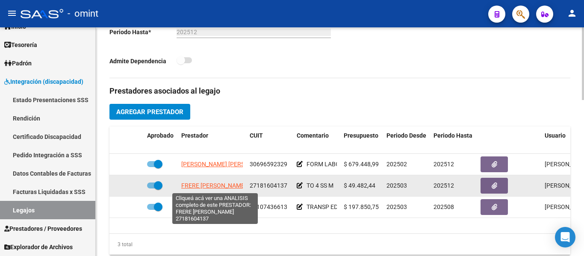
click at [211, 185] on span "FRERE MARIA VERONICA" at bounding box center [213, 185] width 65 height 7
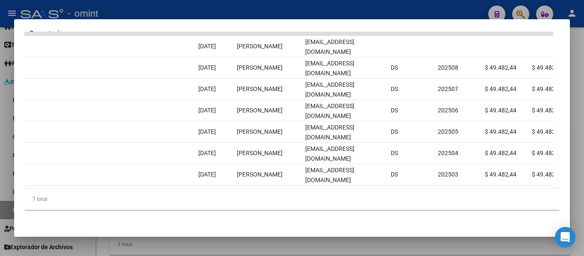
scroll to position [0, 1318]
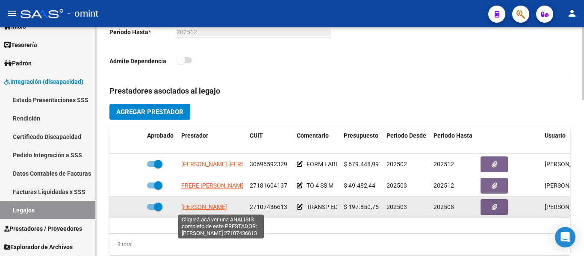
click at [227, 210] on span "SANTILLAN SILVIA GRACIELA" at bounding box center [204, 206] width 46 height 7
type textarea "27107436613"
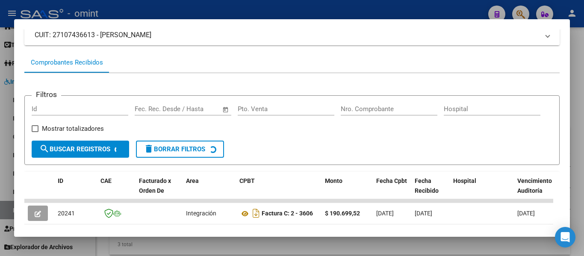
scroll to position [78, 0]
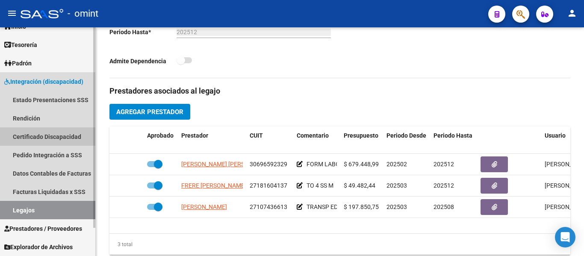
click at [62, 136] on link "Certificado Discapacidad" at bounding box center [47, 136] width 95 height 18
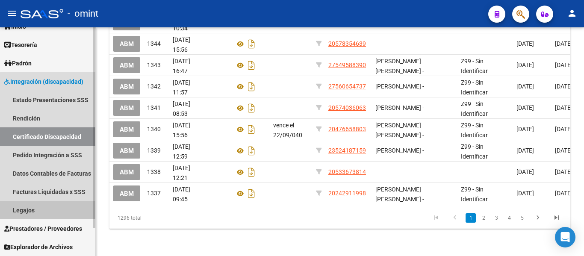
click at [51, 210] on link "Legajos" at bounding box center [47, 210] width 95 height 18
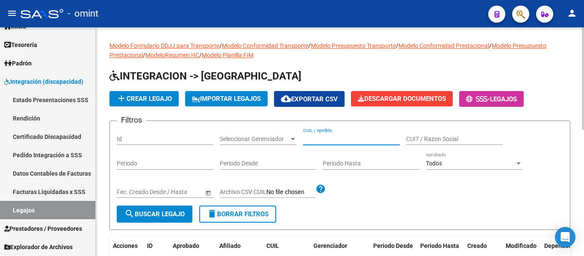
paste input "PAULI, GERONIMO"
drag, startPoint x: 169, startPoint y: 213, endPoint x: 172, endPoint y: 209, distance: 5.8
click at [168, 213] on span "search Buscar Legajo" at bounding box center [154, 214] width 60 height 8
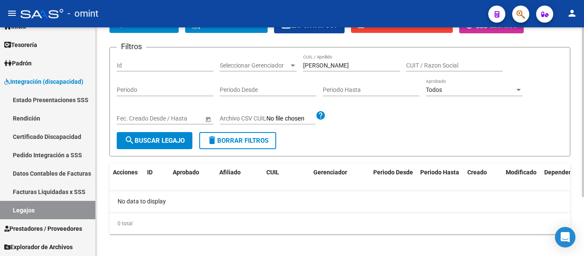
scroll to position [80, 0]
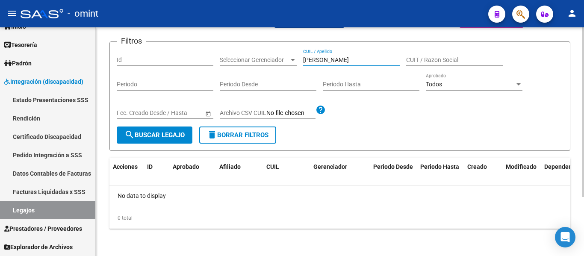
drag, startPoint x: 318, startPoint y: 59, endPoint x: 363, endPoint y: 61, distance: 44.9
click at [363, 61] on input "PAULI, GERONIMO" at bounding box center [351, 59] width 97 height 7
type input "PAULI"
click at [167, 130] on button "search Buscar Legajo" at bounding box center [155, 135] width 76 height 17
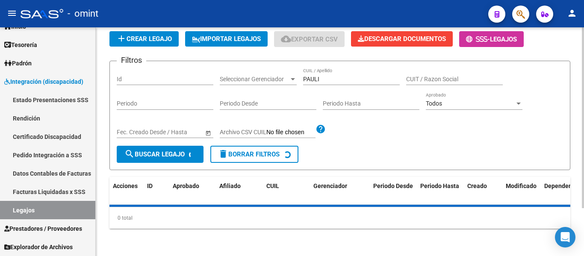
click at [180, 163] on div "Modelo Formulario DDJJ para Transporte / Modelo Conformidad Transporte / Modelo…" at bounding box center [339, 104] width 461 height 247
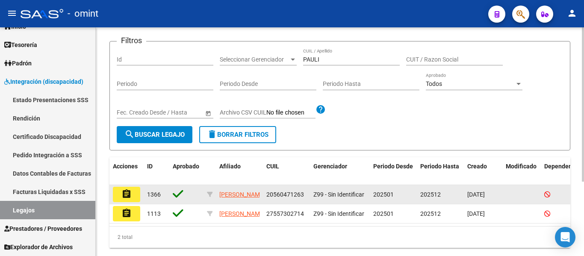
click at [132, 196] on button "assignment" at bounding box center [126, 194] width 27 height 15
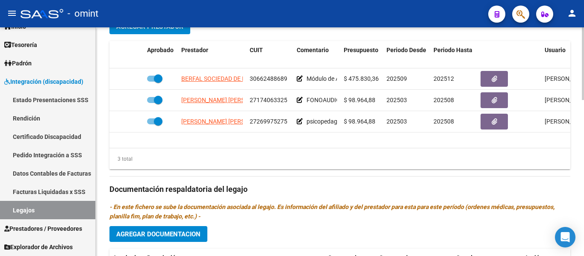
scroll to position [299, 0]
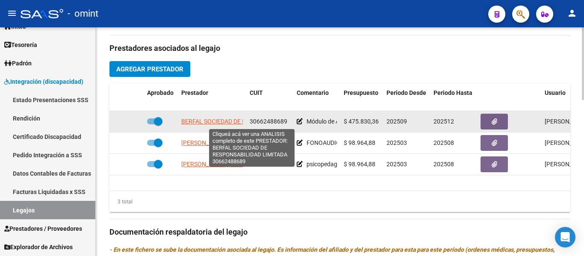
click at [227, 121] on span "BERFAL SOCIEDAD DE RESPONSABILIDAD LIMITADA" at bounding box center [251, 121] width 141 height 7
type textarea "30662488689"
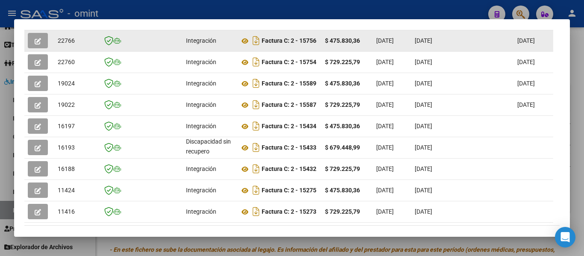
scroll to position [174, 0]
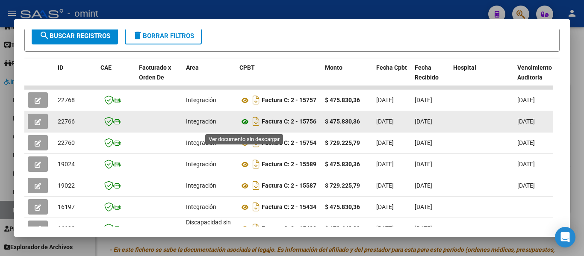
click at [247, 127] on icon at bounding box center [244, 122] width 11 height 10
click at [39, 125] on icon "button" at bounding box center [38, 122] width 6 height 6
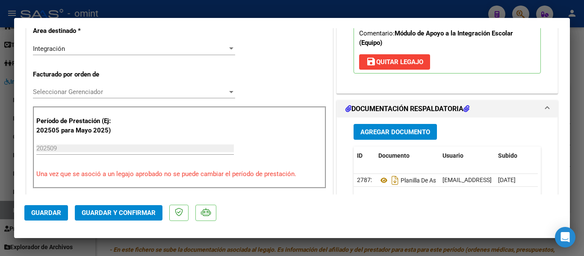
scroll to position [214, 0]
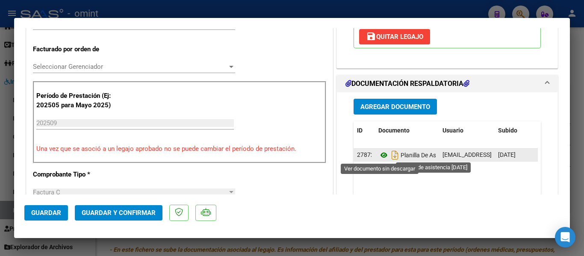
click at [381, 154] on icon at bounding box center [383, 155] width 11 height 10
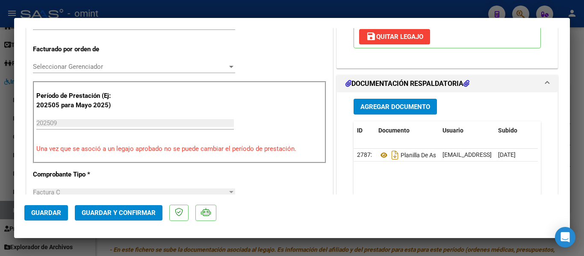
click at [123, 209] on span "Guardar y Confirmar" at bounding box center [119, 213] width 74 height 8
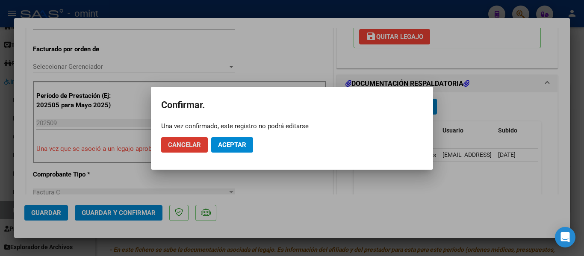
click at [227, 144] on span "Aceptar" at bounding box center [232, 145] width 28 height 8
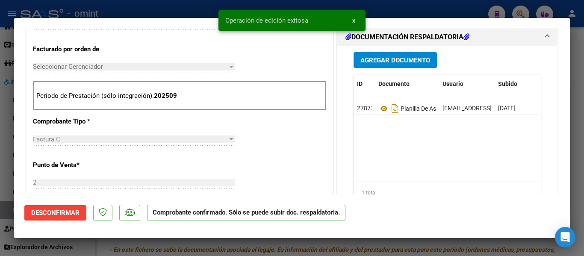
type input "$ 0,00"
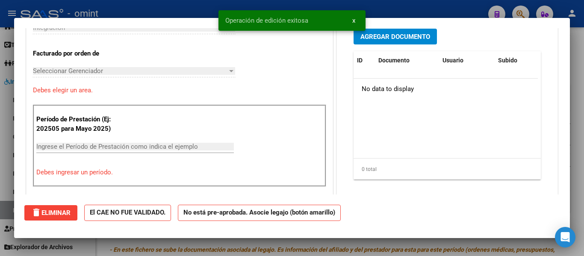
scroll to position [0, 0]
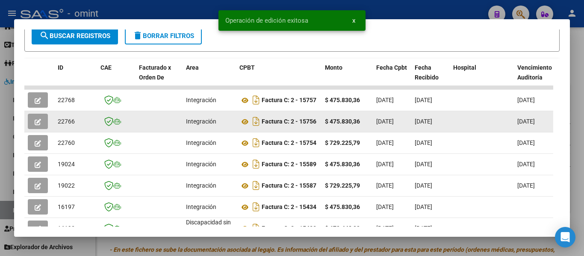
drag, startPoint x: 56, startPoint y: 127, endPoint x: 77, endPoint y: 129, distance: 21.0
click at [77, 129] on datatable-body-cell "22766" at bounding box center [75, 121] width 43 height 21
copy span "22766"
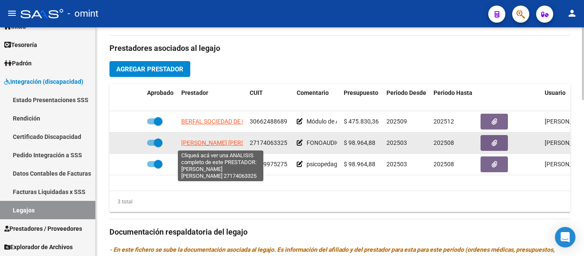
click at [226, 146] on span "TONINELLI MARIA GABRIELA" at bounding box center [227, 142] width 93 height 7
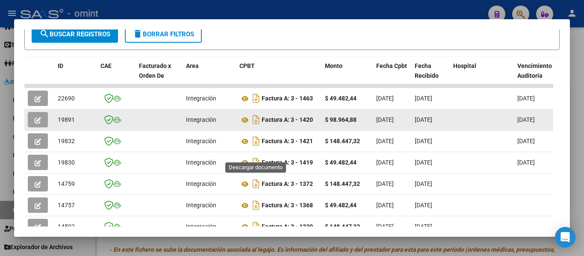
scroll to position [174, 0]
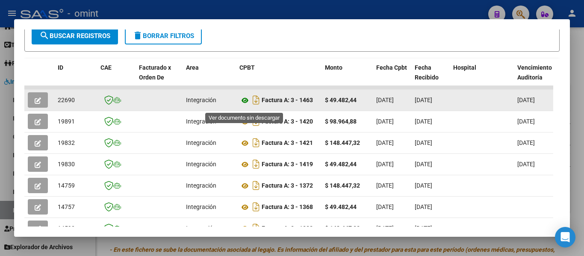
click at [242, 103] on icon at bounding box center [244, 100] width 11 height 10
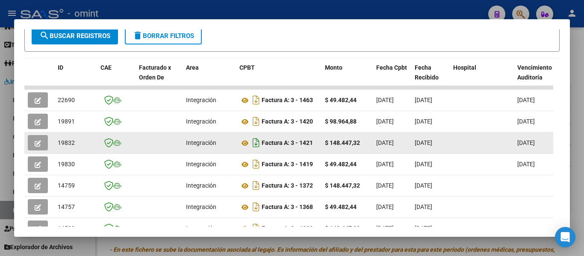
click at [263, 147] on div "Análisis Prestador - CUIT: 27174063325 cloud_download Exportar CSV ABM ARCA Imp…" at bounding box center [292, 128] width 584 height 256
click at [296, 147] on strong "Factura A: 3 - 1421" at bounding box center [287, 143] width 51 height 7
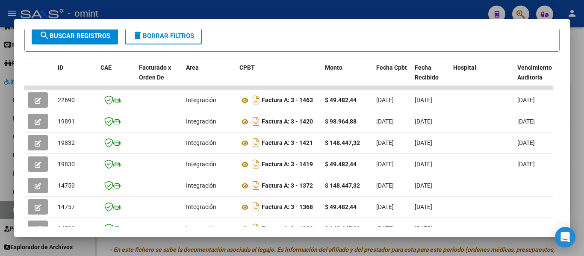
click at [457, 10] on div at bounding box center [292, 128] width 584 height 256
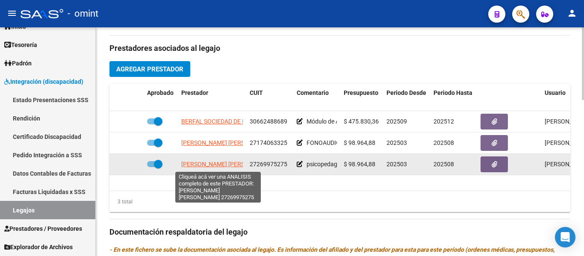
click at [218, 166] on span "[PERSON_NAME] [PERSON_NAME]" at bounding box center [227, 164] width 93 height 7
type textarea "27269975275"
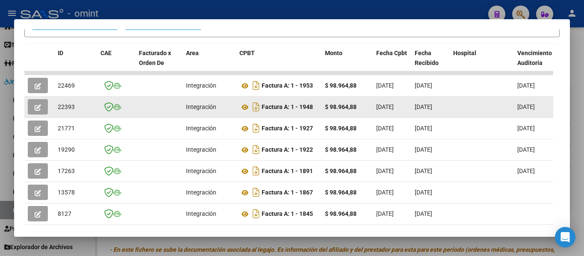
scroll to position [170, 0]
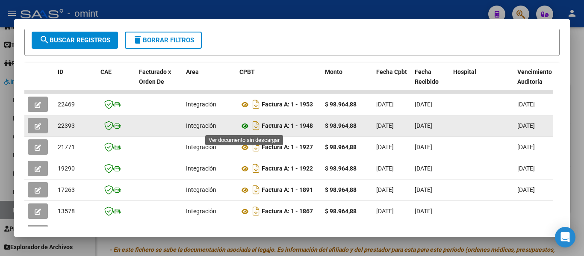
click at [243, 124] on icon at bounding box center [244, 126] width 11 height 10
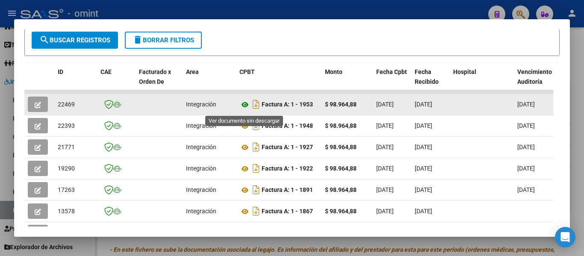
click at [245, 108] on icon at bounding box center [244, 105] width 11 height 10
click at [35, 107] on icon "button" at bounding box center [38, 105] width 6 height 6
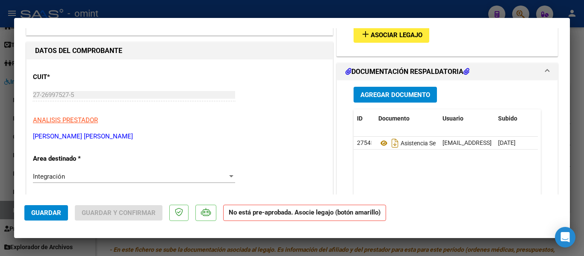
scroll to position [43, 0]
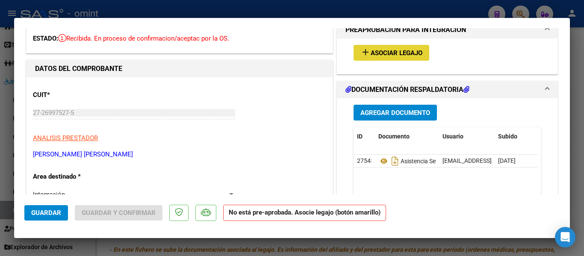
click at [394, 51] on span "Asociar Legajo" at bounding box center [397, 53] width 52 height 8
type input "$ 0,00"
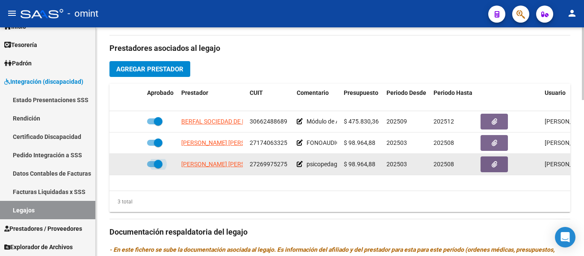
click at [156, 162] on span at bounding box center [158, 164] width 9 height 9
click at [151, 167] on input "checkbox" at bounding box center [151, 167] width 0 height 0
checkbox input "false"
click at [131, 163] on icon at bounding box center [131, 164] width 6 height 6
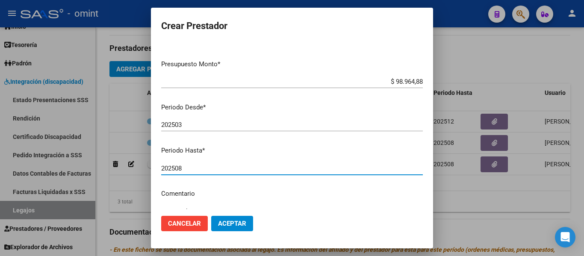
drag, startPoint x: 176, startPoint y: 167, endPoint x: 188, endPoint y: 167, distance: 12.0
click at [188, 167] on input "202508" at bounding box center [292, 169] width 262 height 8
type input "202512"
click at [240, 230] on button "Aceptar" at bounding box center [232, 223] width 42 height 15
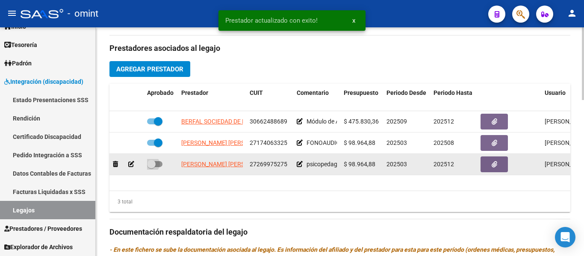
click at [153, 165] on span at bounding box center [151, 164] width 9 height 9
click at [151, 167] on input "checkbox" at bounding box center [151, 167] width 0 height 0
checkbox input "true"
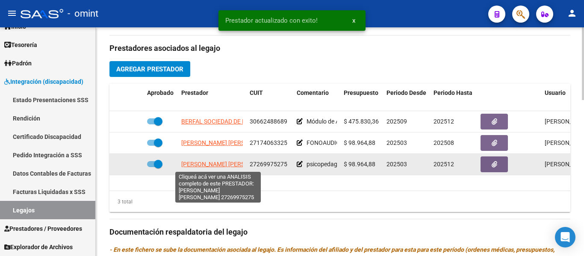
click at [208, 165] on span "[PERSON_NAME] [PERSON_NAME]" at bounding box center [227, 164] width 93 height 7
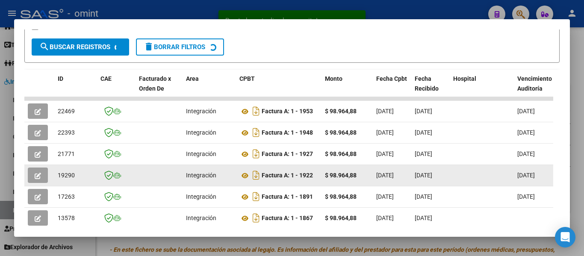
scroll to position [171, 0]
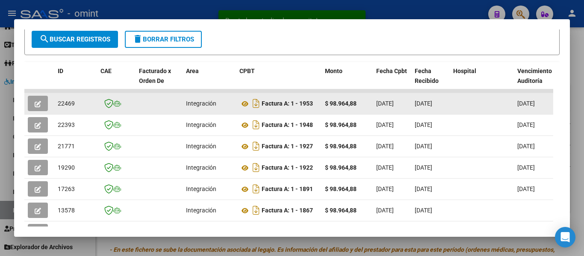
click at [35, 106] on icon "button" at bounding box center [38, 104] width 6 height 6
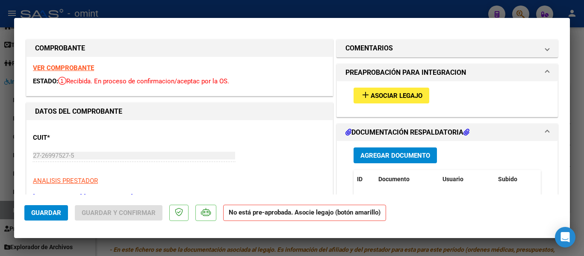
click at [404, 97] on span "Asociar Legajo" at bounding box center [397, 96] width 52 height 8
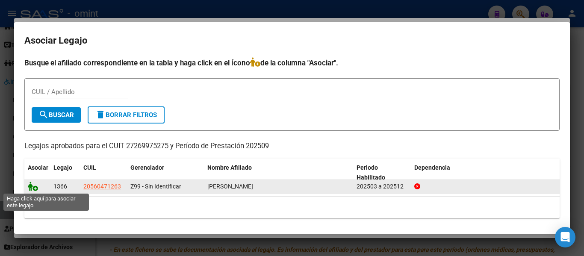
click at [31, 188] on icon at bounding box center [33, 186] width 10 height 9
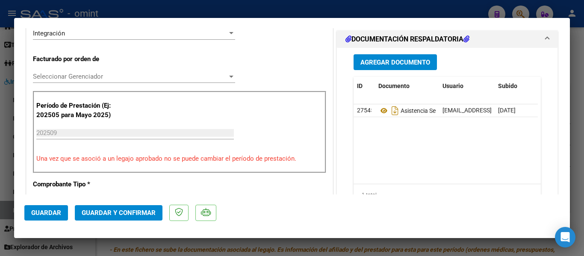
scroll to position [214, 0]
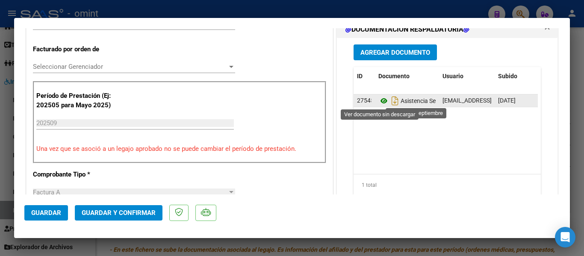
click at [379, 100] on icon at bounding box center [383, 101] width 11 height 10
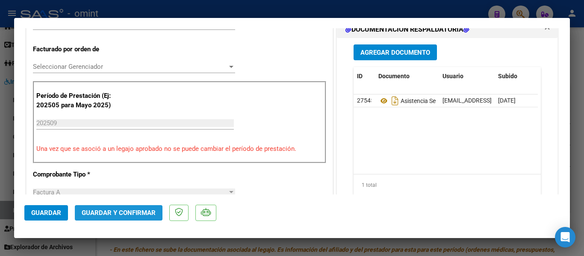
click at [131, 212] on span "Guardar y Confirmar" at bounding box center [119, 213] width 74 height 8
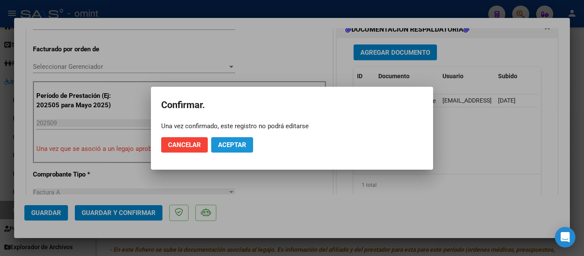
click at [234, 140] on button "Aceptar" at bounding box center [232, 144] width 42 height 15
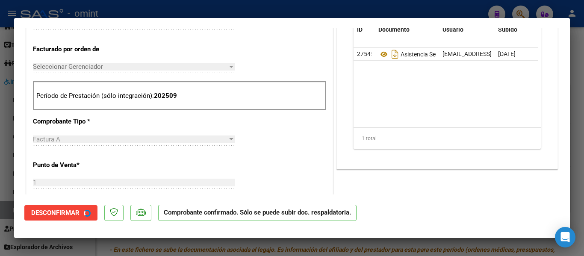
type input "$ 0,00"
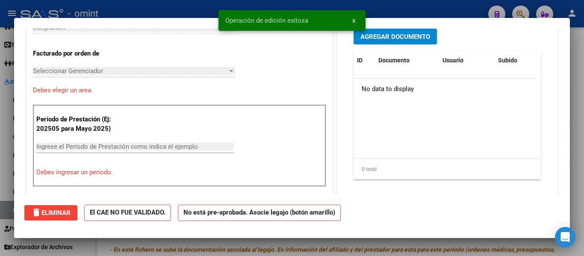
scroll to position [0, 0]
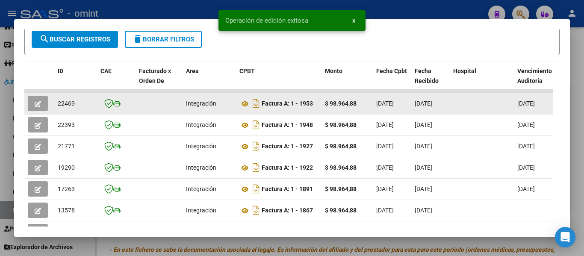
drag, startPoint x: 55, startPoint y: 107, endPoint x: 75, endPoint y: 106, distance: 20.1
click at [75, 106] on datatable-body-cell "22469" at bounding box center [75, 103] width 43 height 21
copy span "22469"
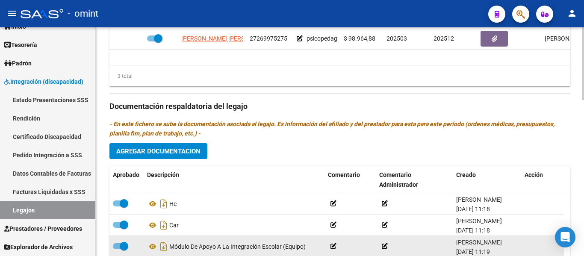
scroll to position [427, 0]
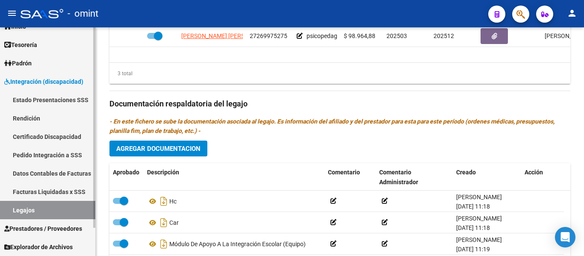
drag, startPoint x: 47, startPoint y: 134, endPoint x: 42, endPoint y: 189, distance: 55.0
click at [47, 135] on link "Certificado Discapacidad" at bounding box center [47, 136] width 95 height 18
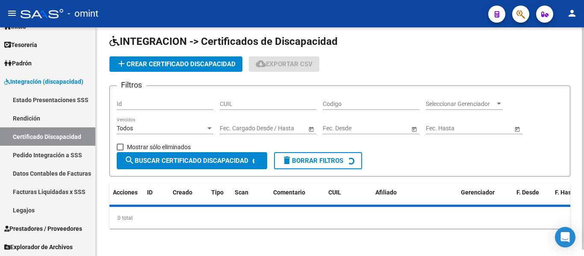
click at [35, 211] on link "Legajos" at bounding box center [47, 210] width 95 height 18
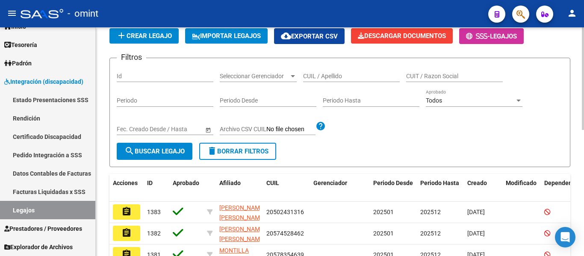
scroll to position [50, 0]
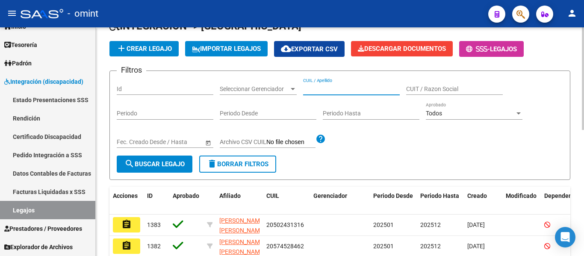
paste input "[PERSON_NAME] [PERSON_NAME]"
type input "[PERSON_NAME] [PERSON_NAME]"
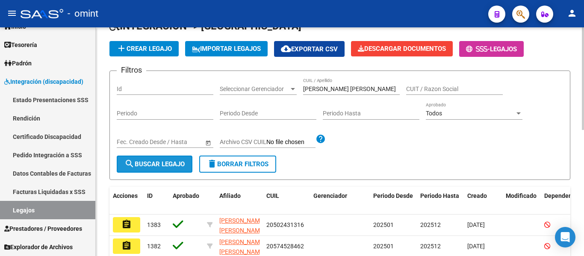
click at [162, 160] on button "search Buscar Legajo" at bounding box center [155, 164] width 76 height 17
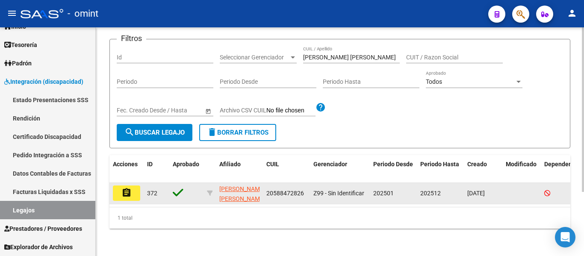
scroll to position [89, 0]
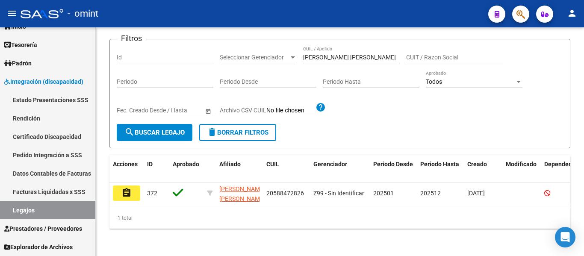
drag, startPoint x: 131, startPoint y: 179, endPoint x: 140, endPoint y: 181, distance: 9.6
click at [130, 186] on button "assignment" at bounding box center [126, 193] width 27 height 15
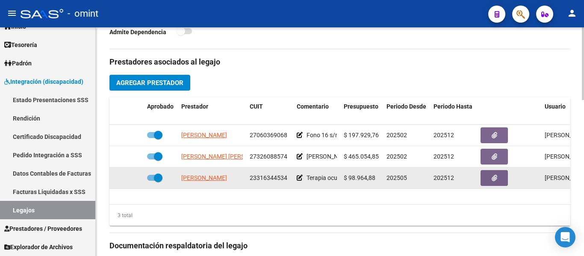
scroll to position [299, 0]
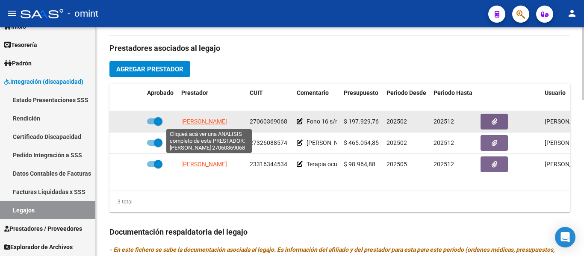
click at [226, 118] on span "[PERSON_NAME]" at bounding box center [204, 121] width 46 height 7
type textarea "27060369068"
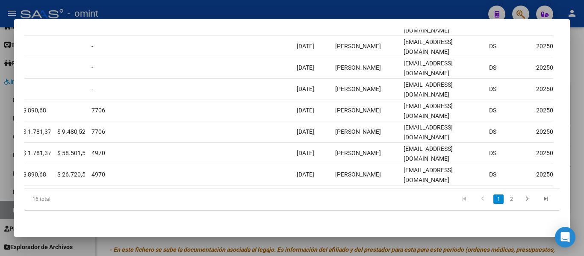
scroll to position [0, 144]
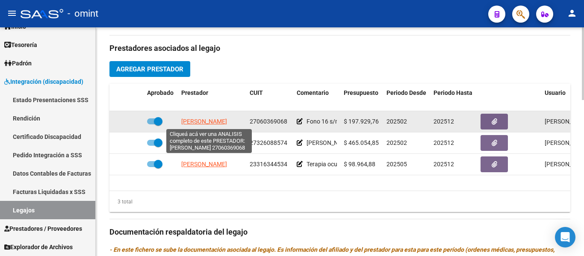
click at [210, 122] on span "[PERSON_NAME]" at bounding box center [204, 121] width 46 height 7
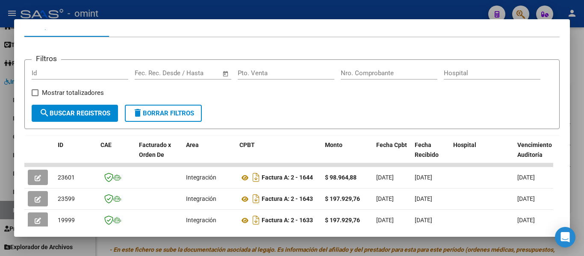
scroll to position [183, 0]
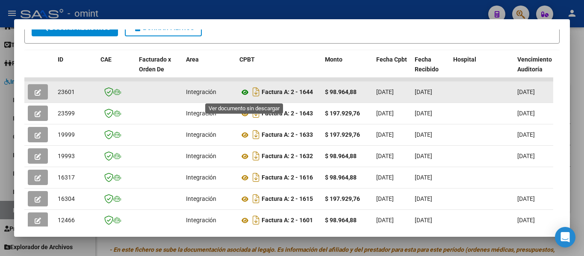
click at [244, 94] on icon at bounding box center [244, 92] width 11 height 10
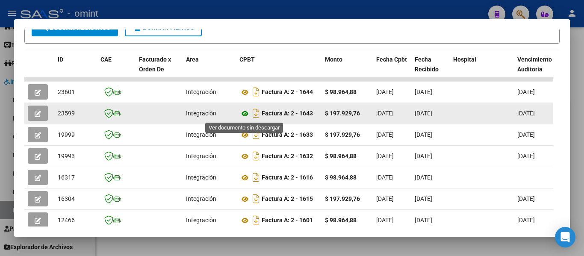
click at [244, 115] on icon at bounding box center [244, 114] width 11 height 10
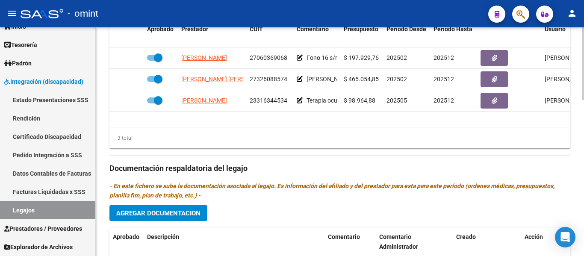
scroll to position [320, 0]
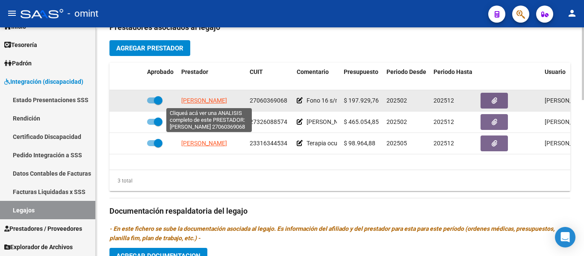
click at [227, 100] on span "[PERSON_NAME]" at bounding box center [204, 100] width 46 height 7
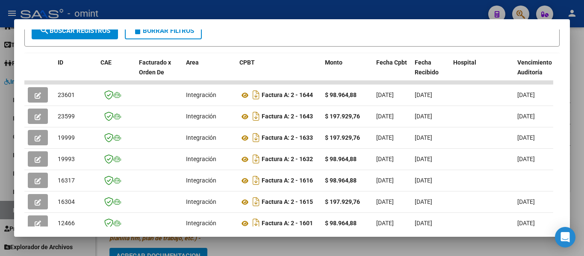
scroll to position [183, 0]
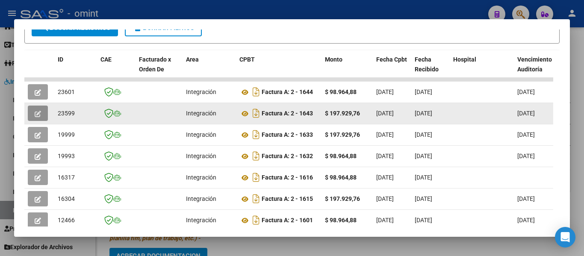
click at [35, 117] on icon "button" at bounding box center [38, 114] width 6 height 6
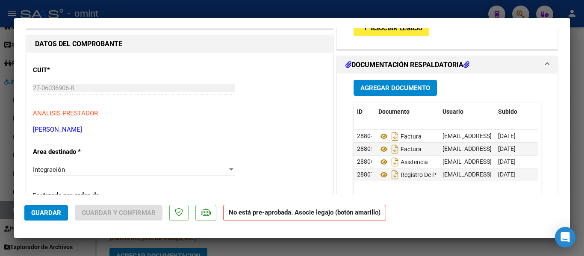
scroll to position [128, 0]
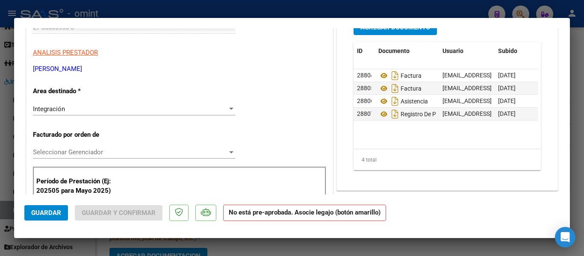
type input "$ 0,00"
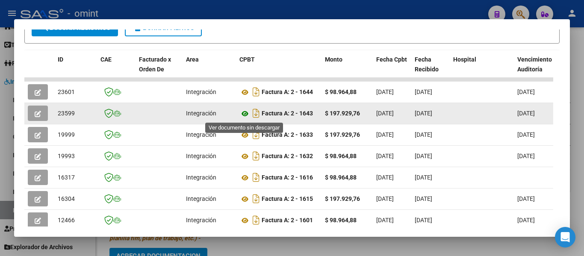
click at [244, 112] on icon at bounding box center [244, 114] width 11 height 10
click at [39, 113] on icon "button" at bounding box center [38, 114] width 6 height 6
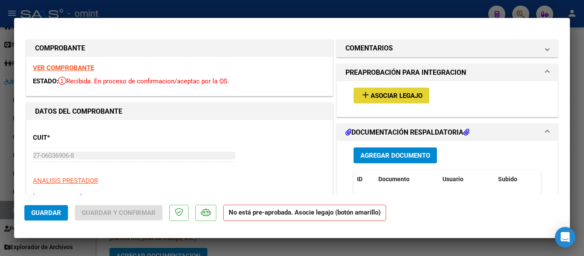
click at [406, 95] on span "Asociar Legajo" at bounding box center [397, 96] width 52 height 8
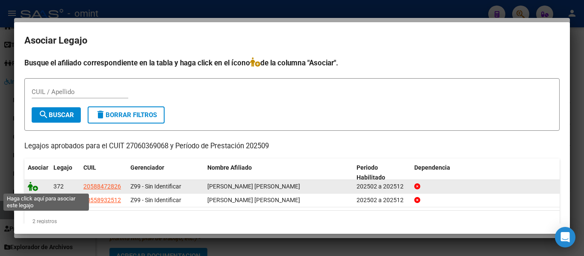
click at [32, 185] on icon at bounding box center [33, 186] width 10 height 9
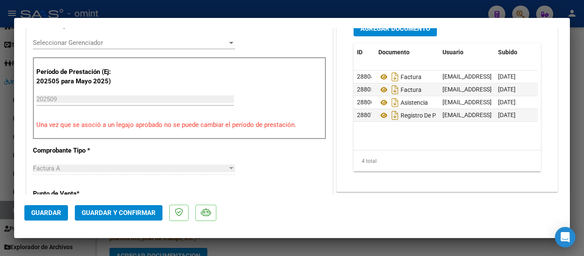
scroll to position [256, 0]
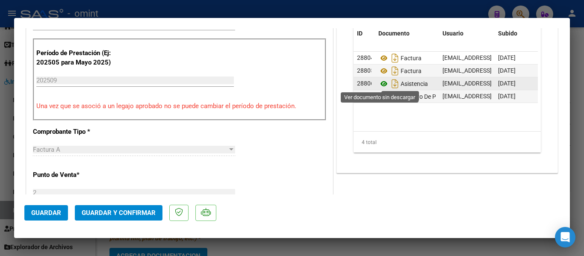
click at [380, 82] on icon at bounding box center [383, 84] width 11 height 10
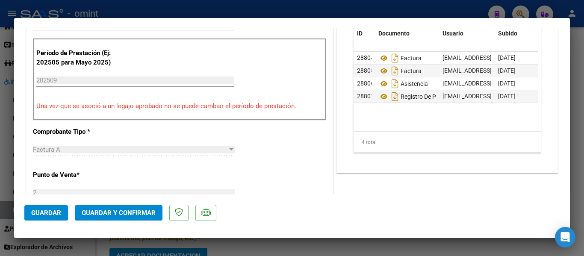
click at [128, 212] on span "Guardar y Confirmar" at bounding box center [119, 213] width 74 height 8
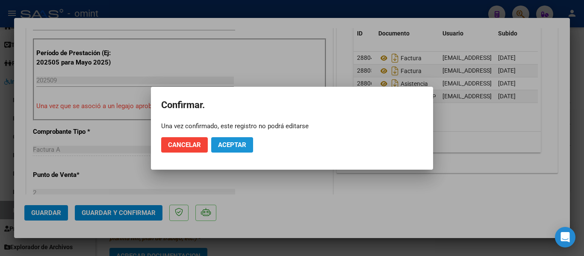
click at [236, 140] on button "Aceptar" at bounding box center [232, 144] width 42 height 15
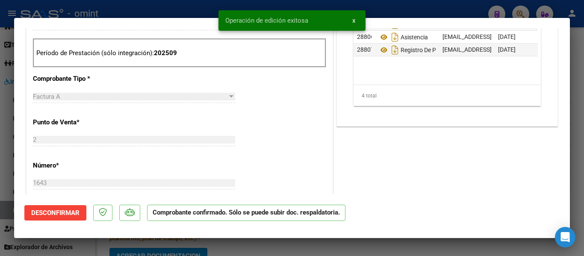
type input "$ 0,00"
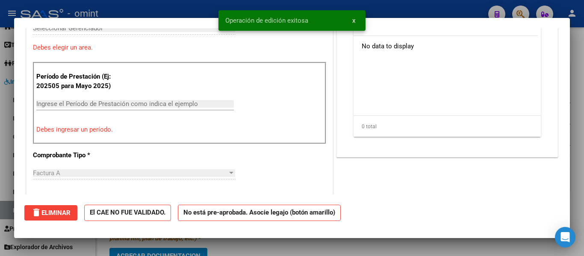
scroll to position [0, 0]
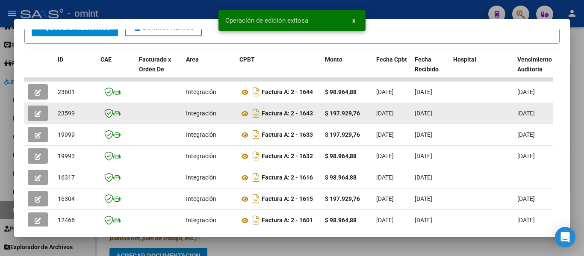
drag, startPoint x: 57, startPoint y: 115, endPoint x: 74, endPoint y: 115, distance: 17.1
click at [74, 115] on datatable-body-cell "23599" at bounding box center [75, 113] width 43 height 21
copy span "23599"
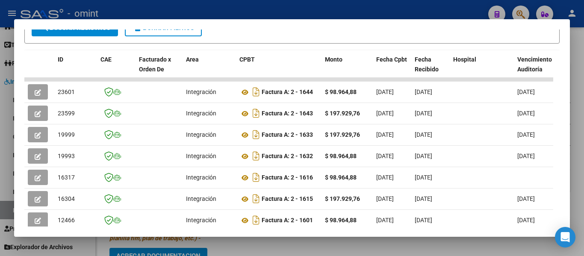
scroll to position [298, 0]
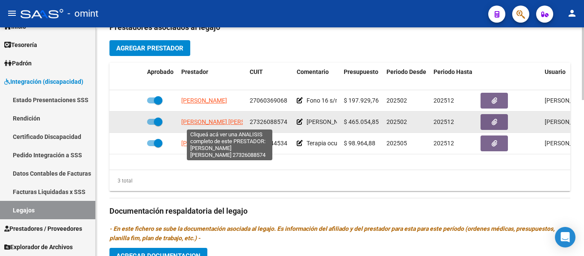
click at [226, 122] on span "[PERSON_NAME] [PERSON_NAME]" at bounding box center [227, 121] width 93 height 7
type textarea "27326088574"
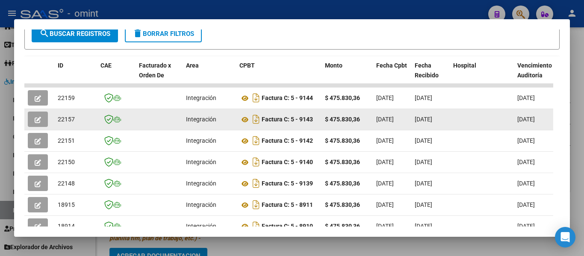
scroll to position [172, 0]
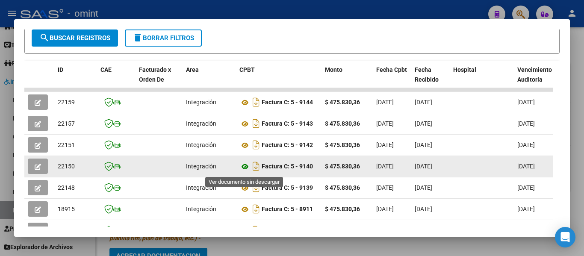
click at [244, 167] on icon at bounding box center [244, 167] width 11 height 10
click at [33, 169] on button "button" at bounding box center [38, 166] width 20 height 15
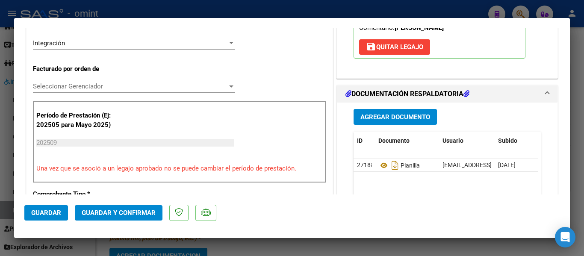
scroll to position [214, 0]
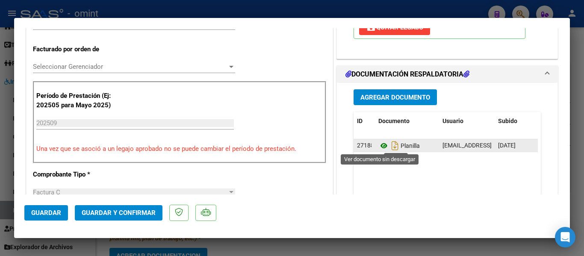
click at [378, 145] on icon at bounding box center [383, 146] width 11 height 10
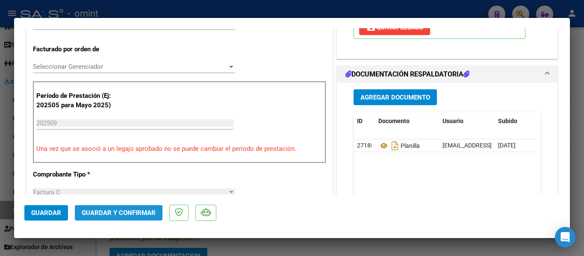
click at [134, 215] on span "Guardar y Confirmar" at bounding box center [119, 213] width 74 height 8
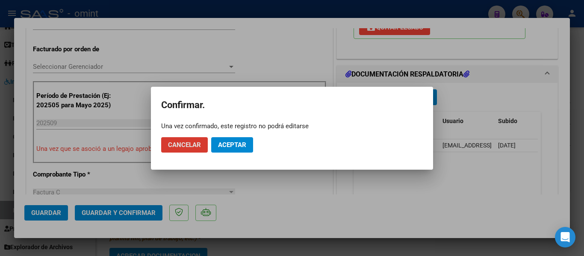
click at [240, 145] on span "Aceptar" at bounding box center [232, 145] width 28 height 8
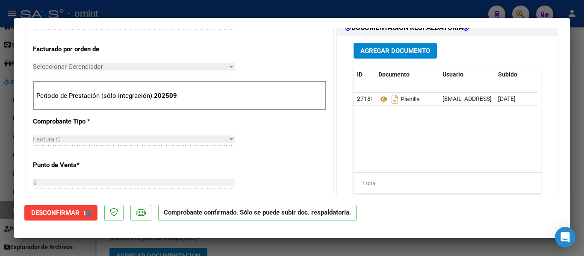
type input "$ 0,00"
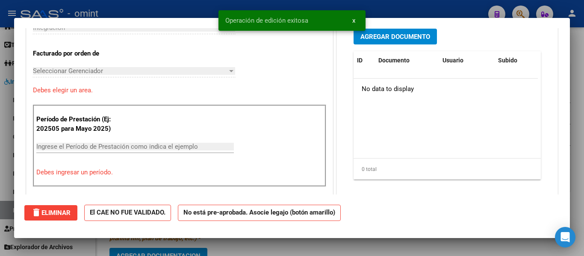
scroll to position [229, 0]
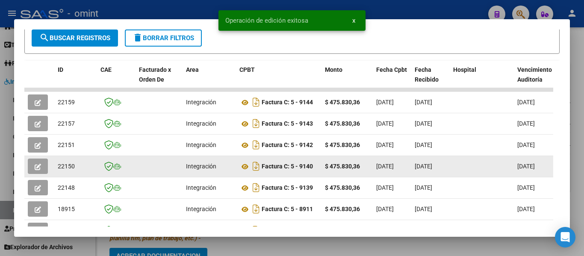
drag, startPoint x: 57, startPoint y: 167, endPoint x: 81, endPoint y: 169, distance: 23.6
click at [81, 169] on datatable-body-cell "22150" at bounding box center [75, 166] width 43 height 21
copy span "22150"
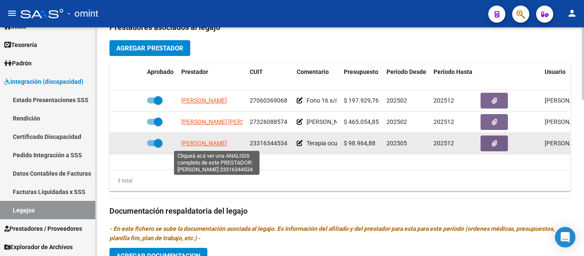
click at [227, 143] on span "SUREDA CLARISA XIMENA" at bounding box center [204, 143] width 46 height 7
type textarea "23316344534"
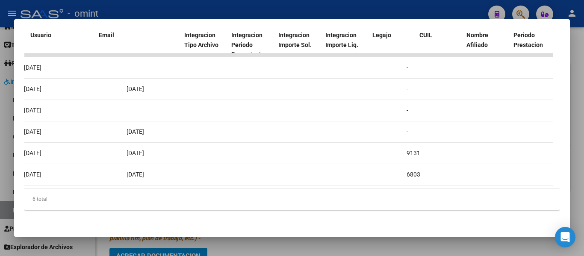
scroll to position [0, 0]
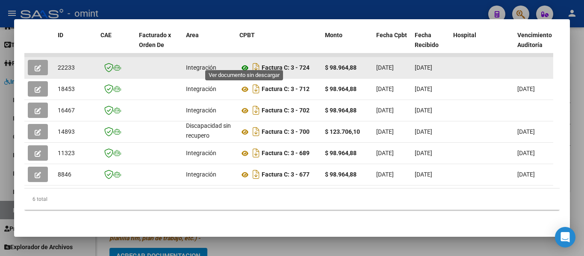
click at [245, 63] on icon at bounding box center [244, 68] width 11 height 10
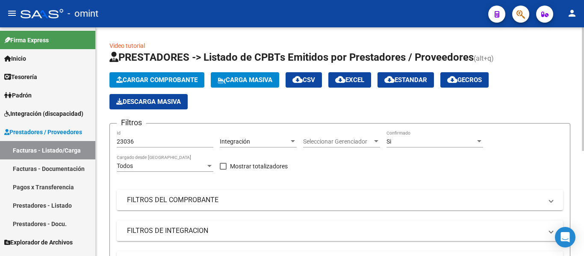
drag, startPoint x: 0, startPoint y: 0, endPoint x: 255, endPoint y: 136, distance: 288.7
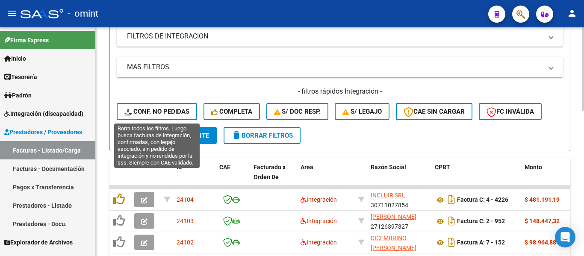
click at [167, 109] on span "Conf. no pedidas" at bounding box center [156, 112] width 65 height 8
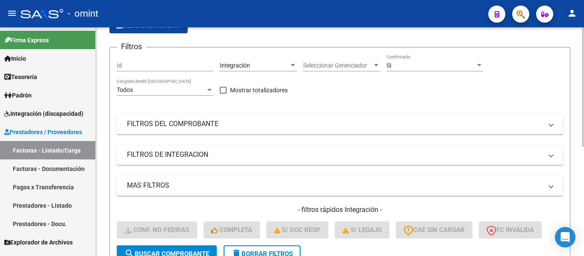
scroll to position [66, 0]
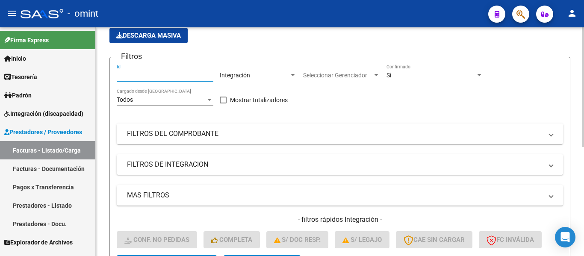
paste input "23907"
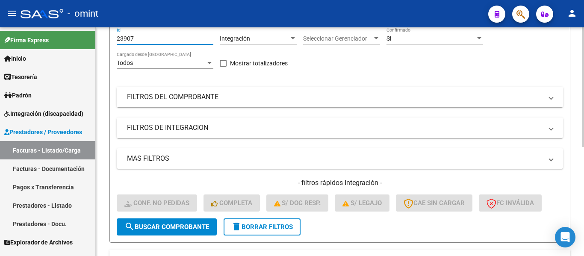
scroll to position [194, 0]
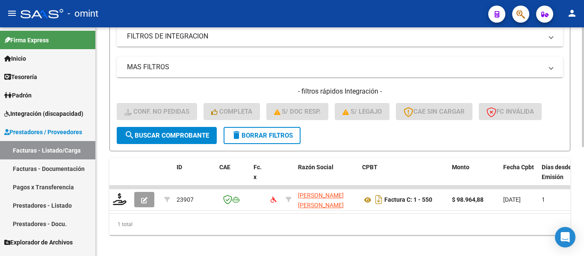
type input "23907"
click at [180, 133] on span "search Buscar Comprobante" at bounding box center [166, 136] width 85 height 8
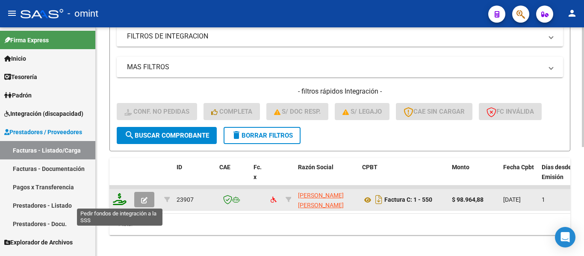
click at [116, 202] on icon at bounding box center [120, 199] width 14 height 12
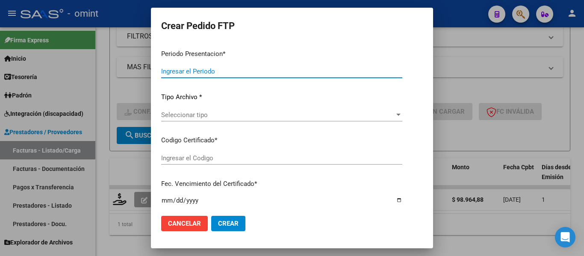
type input "202509"
type input "$ 98.964,88"
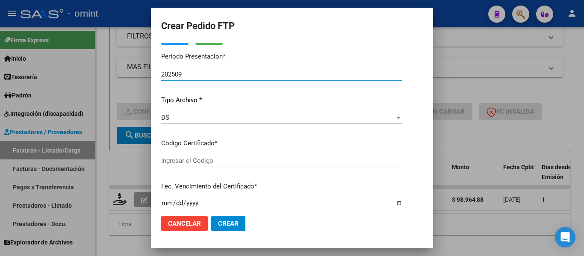
type input "2253052371"
type input "[DATE]"
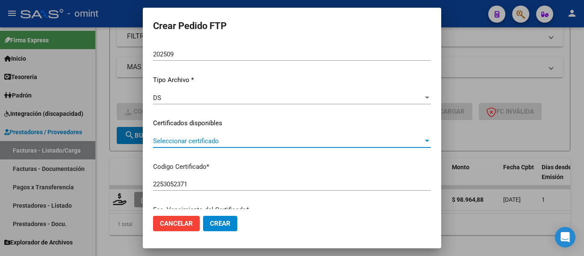
click at [218, 143] on span "Seleccionar certificado" at bounding box center [288, 141] width 270 height 8
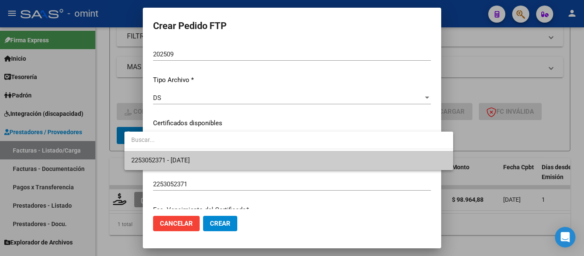
click at [216, 158] on span "2253052371 - [DATE]" at bounding box center [288, 160] width 315 height 19
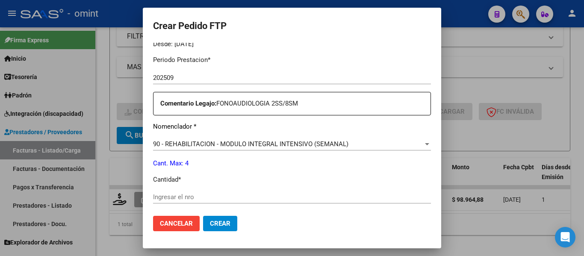
scroll to position [322, 0]
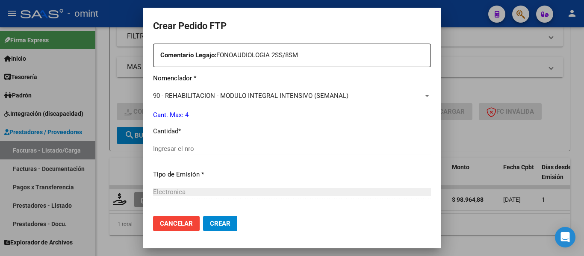
click at [176, 147] on input "Ingresar el nro" at bounding box center [292, 149] width 278 height 8
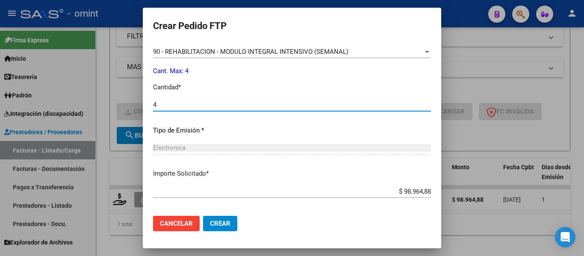
scroll to position [406, 0]
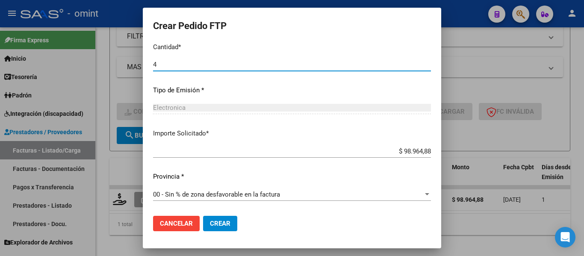
type input "4"
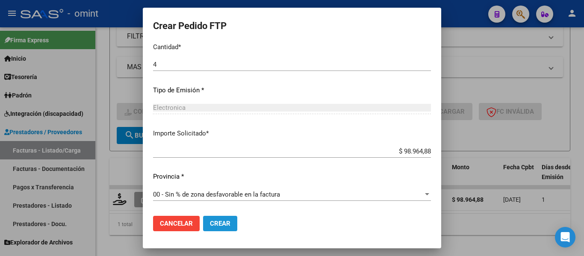
click at [210, 220] on span "Crear" at bounding box center [220, 224] width 21 height 8
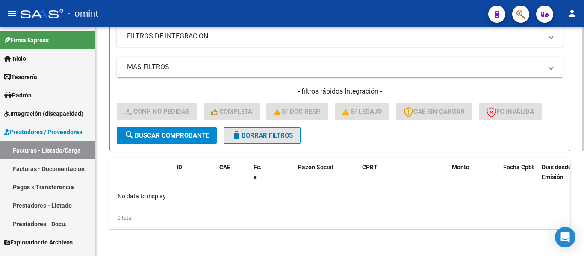
click at [282, 136] on span "delete Borrar Filtros" at bounding box center [262, 136] width 62 height 8
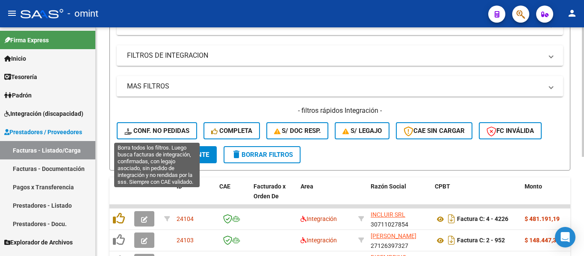
scroll to position [194, 0]
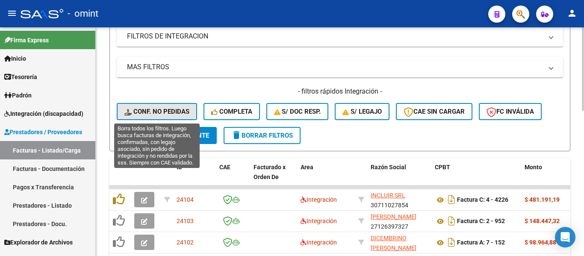
click at [156, 109] on span "Conf. no pedidas" at bounding box center [156, 112] width 65 height 8
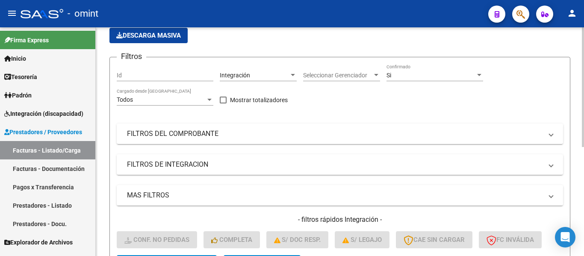
scroll to position [24, 0]
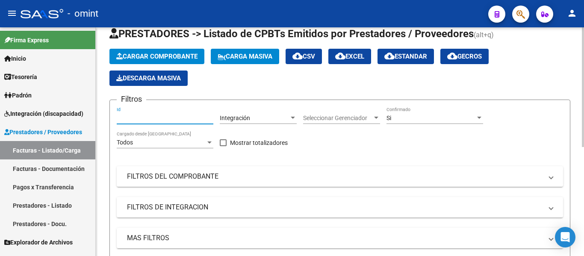
paste input "23431"
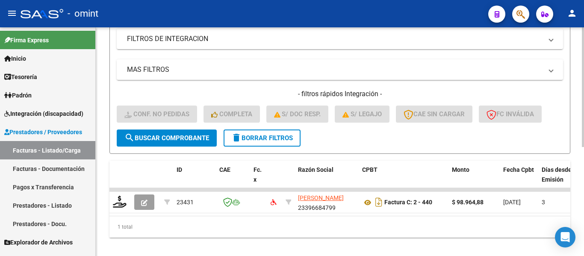
scroll to position [194, 0]
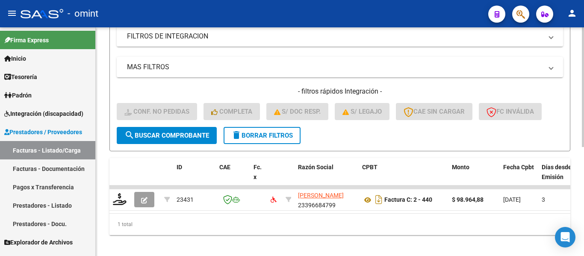
type input "23431"
click at [184, 136] on button "search Buscar Comprobante" at bounding box center [167, 135] width 100 height 17
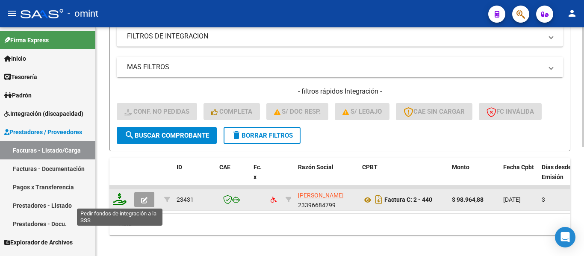
click at [121, 203] on icon at bounding box center [120, 199] width 14 height 12
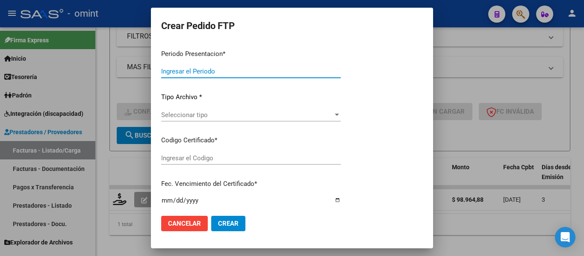
type input "202509"
type input "$ 98.964,88"
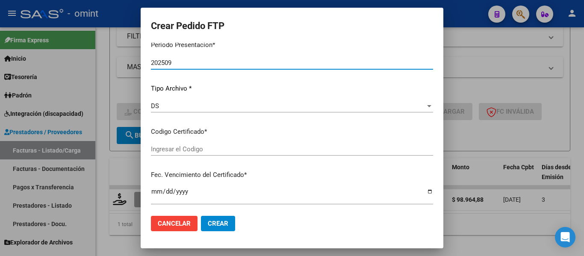
type input "1095629722"
type input "[DATE]"
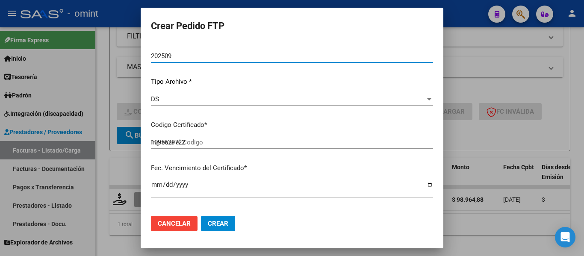
scroll to position [65, 0]
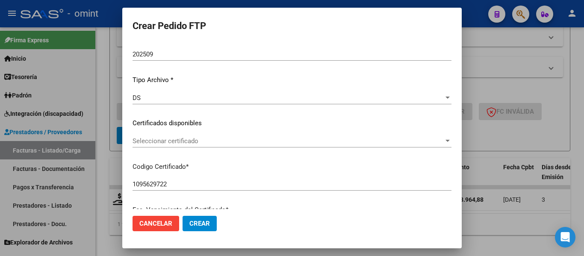
click at [207, 147] on div "Seleccionar certificado Seleccionar certificado" at bounding box center [292, 141] width 319 height 13
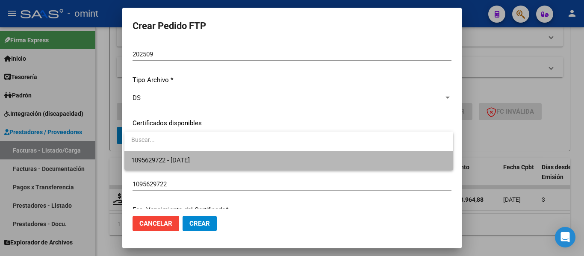
click at [211, 159] on span "1095629722 - [DATE]" at bounding box center [288, 160] width 315 height 19
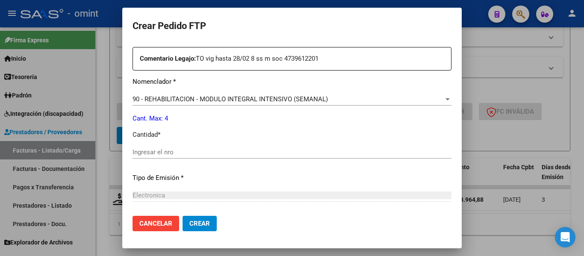
scroll to position [322, 0]
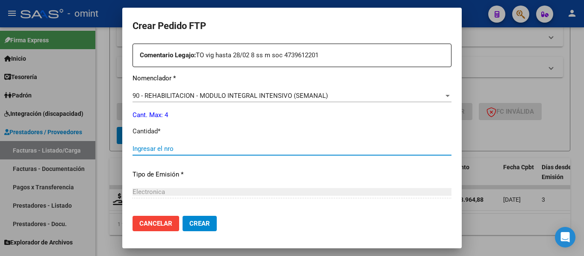
click at [180, 150] on input "Ingresar el nro" at bounding box center [292, 149] width 319 height 8
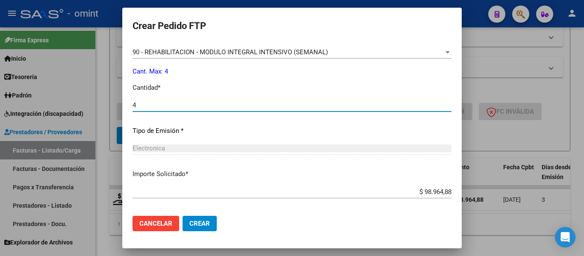
scroll to position [406, 0]
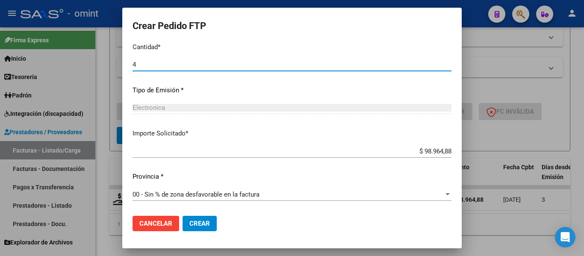
type input "4"
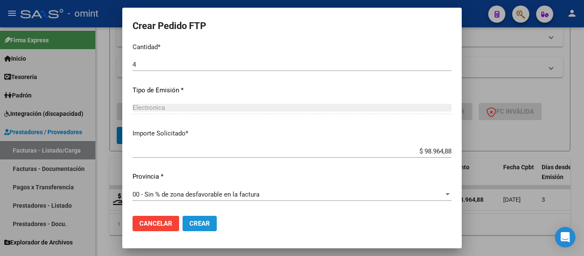
click at [197, 219] on button "Crear" at bounding box center [200, 223] width 34 height 15
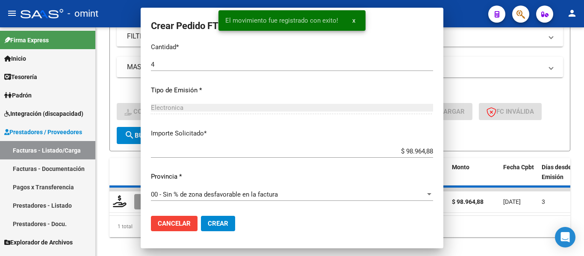
scroll to position [0, 0]
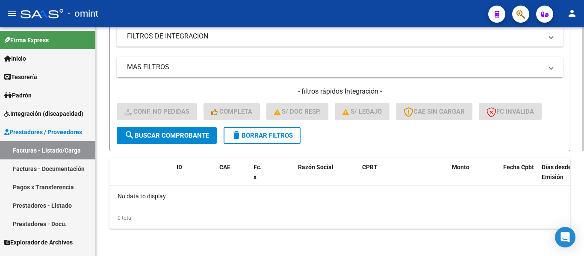
click at [279, 134] on span "delete Borrar Filtros" at bounding box center [262, 136] width 62 height 8
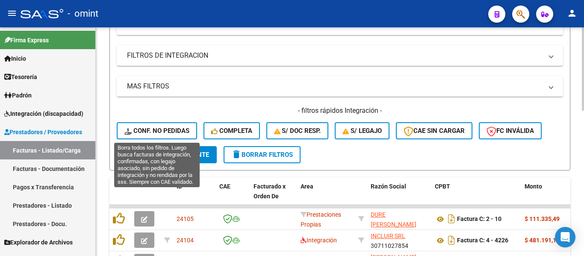
scroll to position [194, 0]
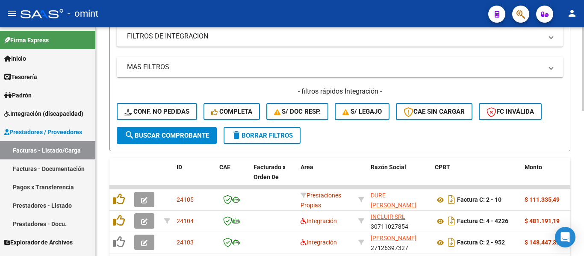
click at [170, 109] on span "Conf. no pedidas" at bounding box center [156, 112] width 65 height 8
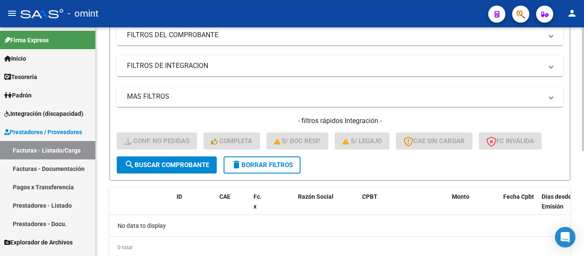
scroll to position [66, 0]
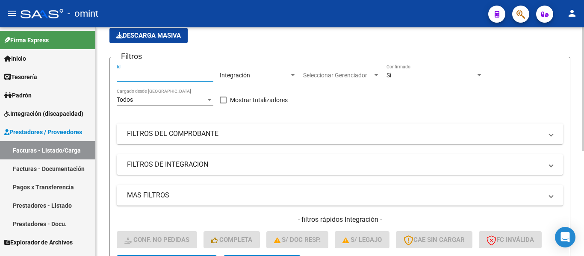
paste input "23431"
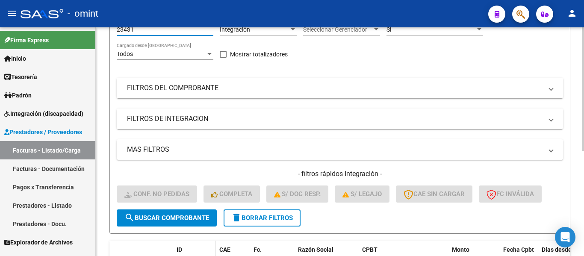
scroll to position [152, 0]
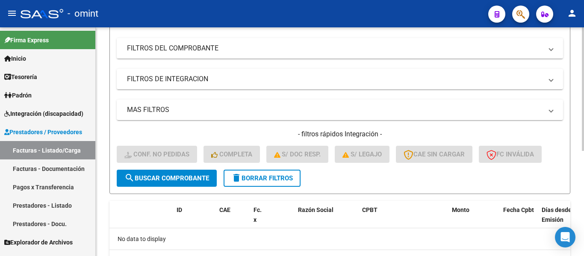
type input "23431"
click at [171, 175] on span "search Buscar Comprobante" at bounding box center [166, 178] width 85 height 8
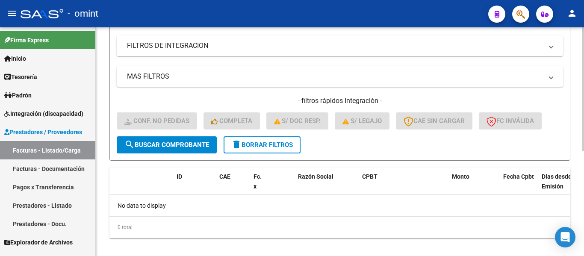
scroll to position [194, 0]
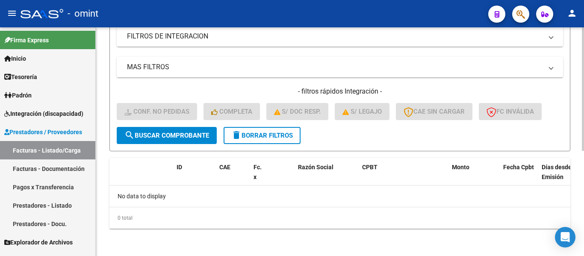
click at [291, 137] on span "delete Borrar Filtros" at bounding box center [262, 136] width 62 height 8
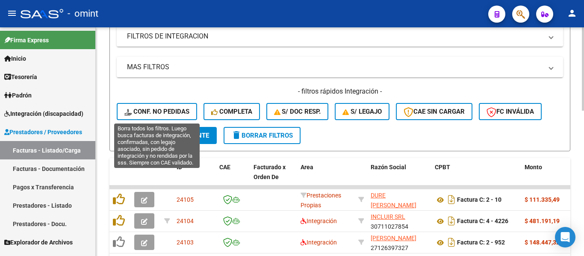
click at [160, 112] on span "Conf. no pedidas" at bounding box center [156, 112] width 65 height 8
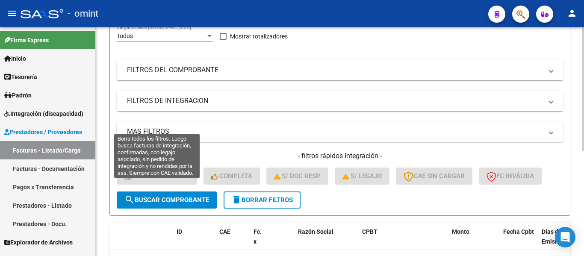
scroll to position [66, 0]
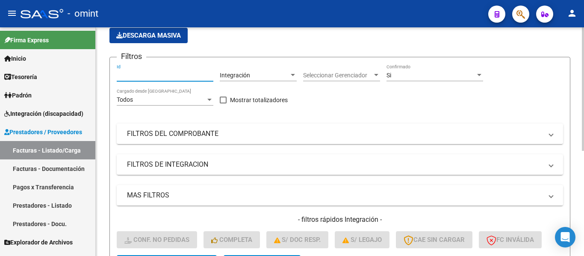
paste input "23431"
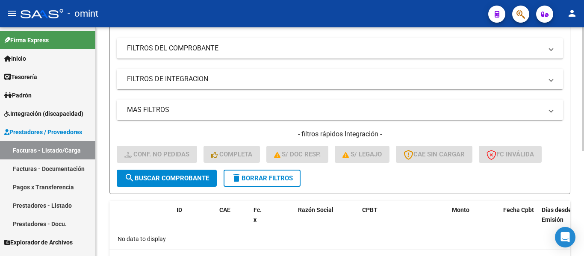
type input "23431"
click at [175, 178] on span "search Buscar Comprobante" at bounding box center [166, 178] width 85 height 8
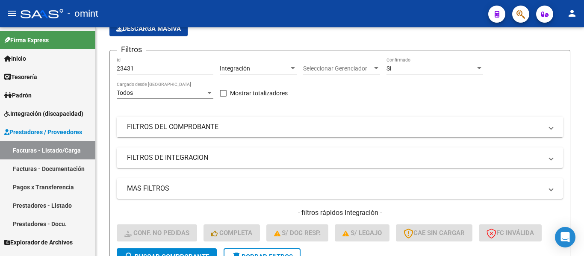
scroll to position [66, 0]
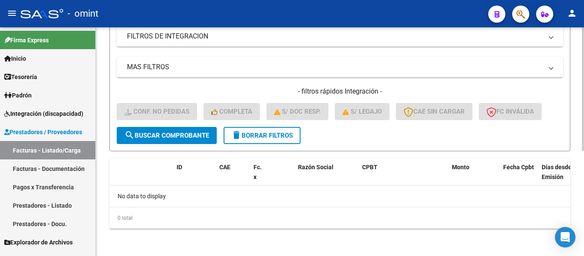
click at [265, 134] on span "delete Borrar Filtros" at bounding box center [262, 136] width 62 height 8
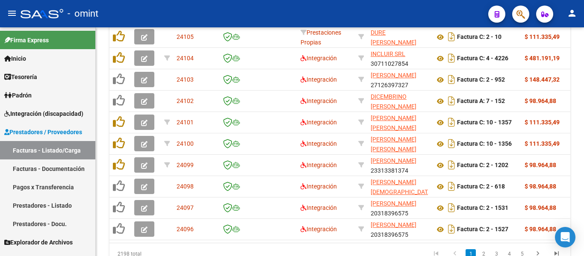
scroll to position [258, 0]
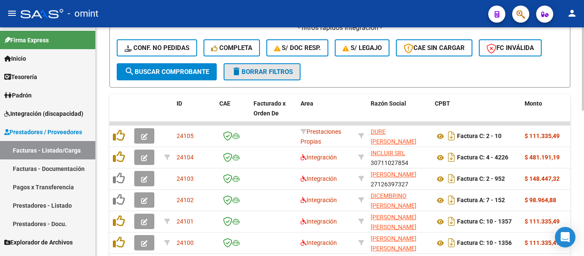
click at [286, 73] on span "delete Borrar Filtros" at bounding box center [262, 72] width 62 height 8
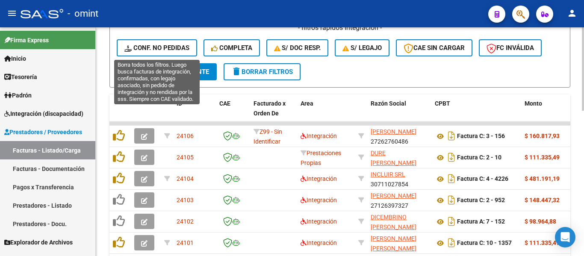
click at [176, 47] on span "Conf. no pedidas" at bounding box center [156, 48] width 65 height 8
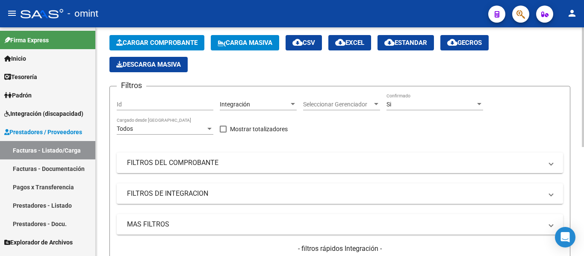
scroll to position [37, 0]
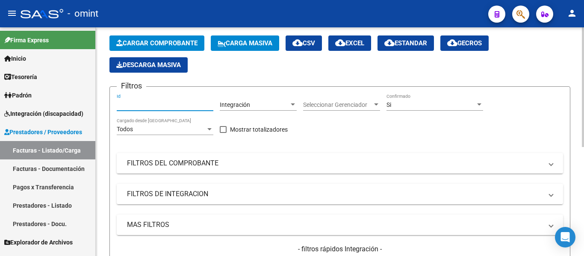
paste input "23602"
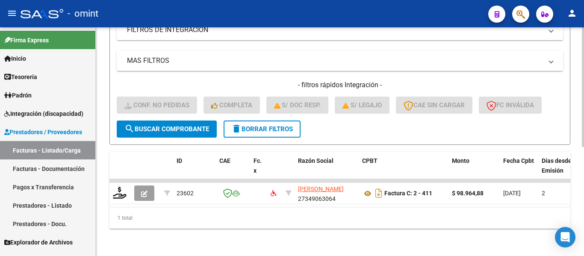
scroll to position [208, 0]
type input "23601"
click at [197, 125] on span "search Buscar Comprobante" at bounding box center [166, 129] width 85 height 8
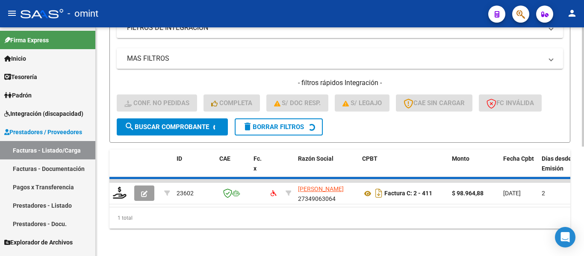
scroll to position [194, 0]
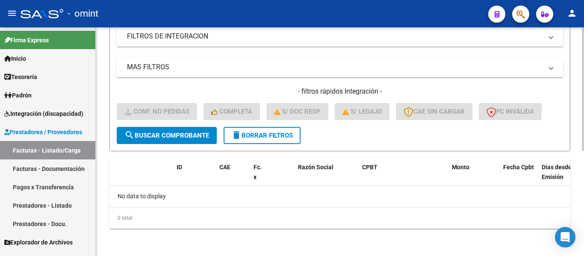
click at [256, 136] on span "delete Borrar Filtros" at bounding box center [262, 136] width 62 height 8
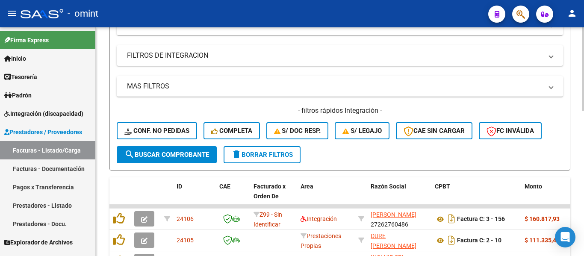
scroll to position [109, 0]
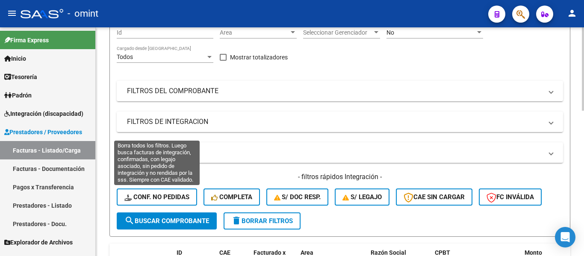
drag, startPoint x: 175, startPoint y: 191, endPoint x: 179, endPoint y: 195, distance: 5.5
click at [174, 191] on button "Conf. no pedidas" at bounding box center [157, 196] width 80 height 17
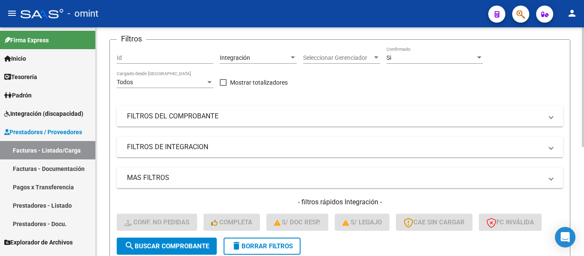
scroll to position [80, 0]
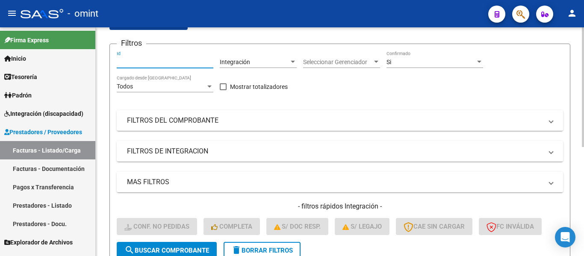
paste input "23602"
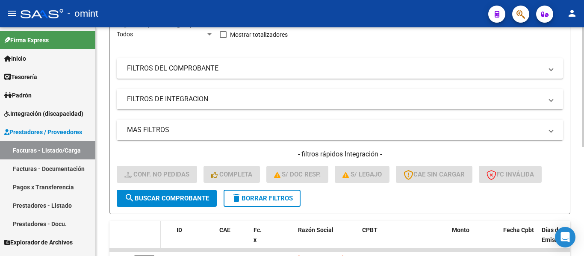
scroll to position [208, 0]
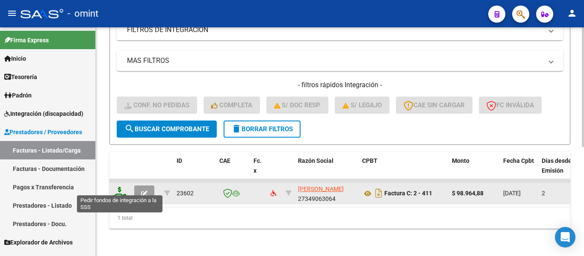
type input "23602"
click at [120, 189] on icon at bounding box center [120, 193] width 14 height 12
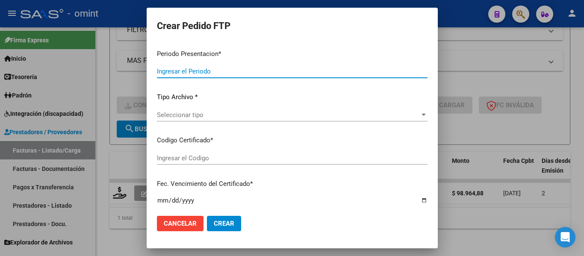
type input "202509"
type input "$ 98.964,88"
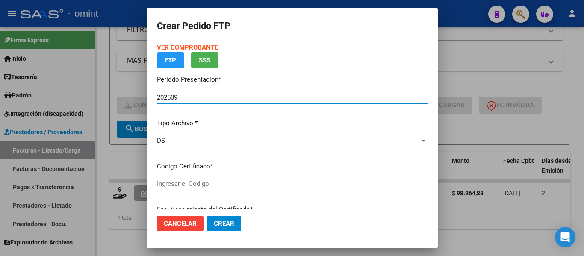
type input "4455747275"
type input "[DATE]"
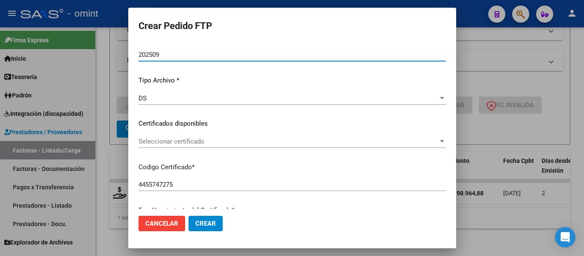
click at [210, 148] on div "Seleccionar certificado Seleccionar certificado" at bounding box center [291, 145] width 307 height 21
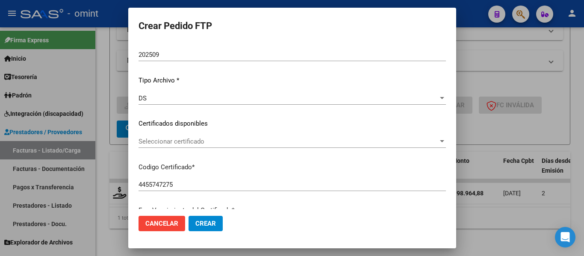
click at [216, 138] on span "Seleccionar certificado" at bounding box center [288, 142] width 300 height 8
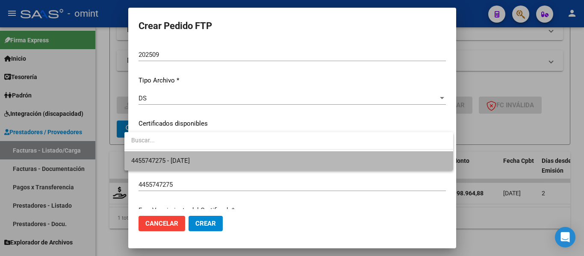
click at [222, 156] on span "4455747275 - [DATE]" at bounding box center [288, 160] width 315 height 19
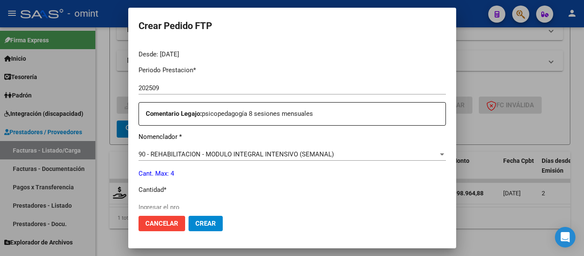
scroll to position [321, 0]
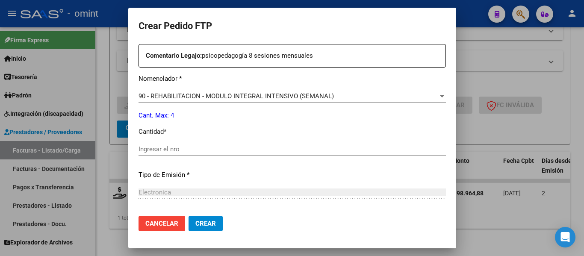
click at [191, 150] on input "Ingresar el nro" at bounding box center [291, 149] width 307 height 8
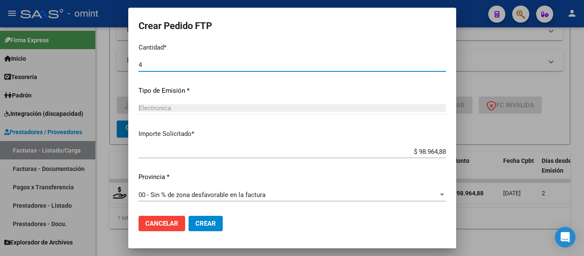
scroll to position [406, 0]
type input "4"
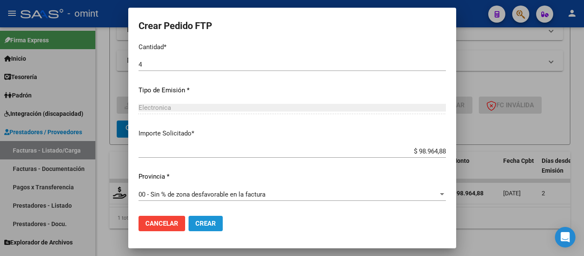
click at [201, 224] on span "Crear" at bounding box center [205, 224] width 21 height 8
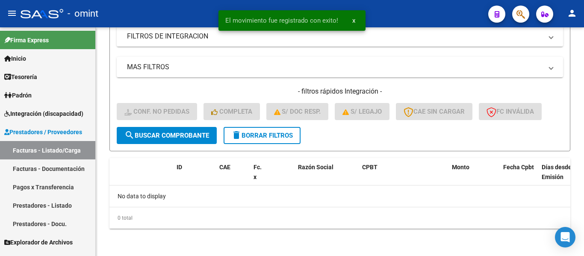
scroll to position [194, 0]
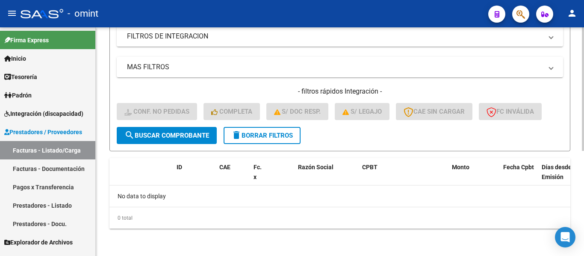
click at [275, 137] on span "delete Borrar Filtros" at bounding box center [262, 136] width 62 height 8
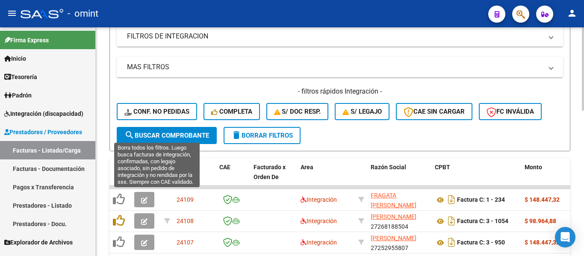
click at [164, 109] on span "Conf. no pedidas" at bounding box center [156, 112] width 65 height 8
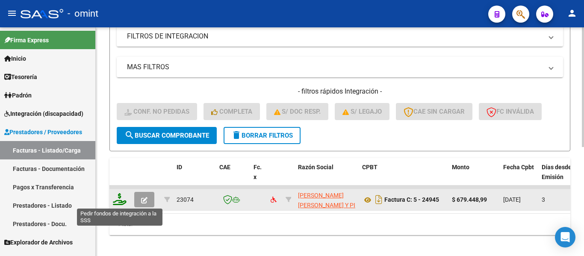
click at [118, 202] on icon at bounding box center [120, 199] width 14 height 12
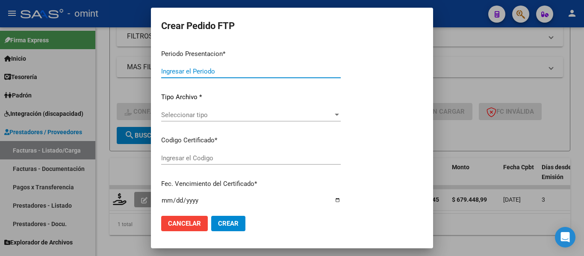
type input "202509"
type input "$ 679.448,99"
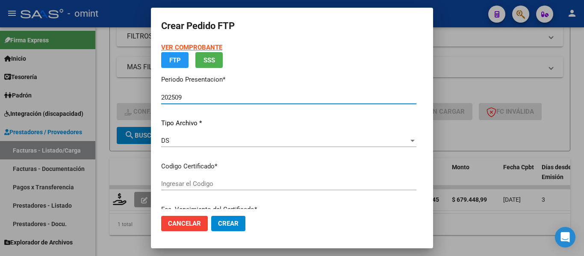
type input "9693943602"
type input "[DATE]"
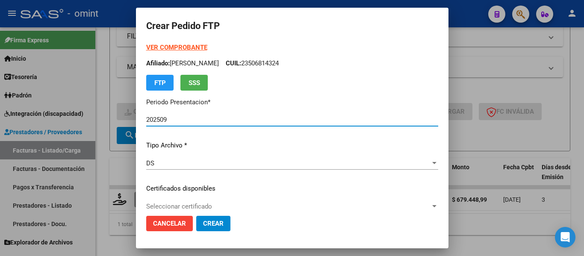
scroll to position [43, 0]
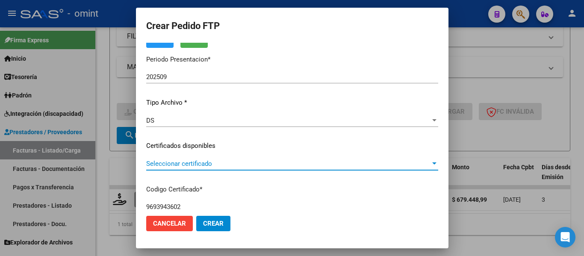
click at [249, 167] on span "Seleccionar certificado" at bounding box center [288, 164] width 284 height 8
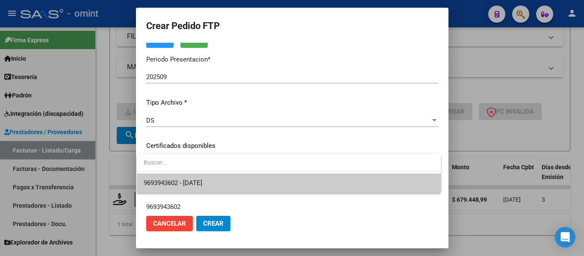
click at [249, 178] on span "9693943602 - [DATE]" at bounding box center [289, 183] width 290 height 19
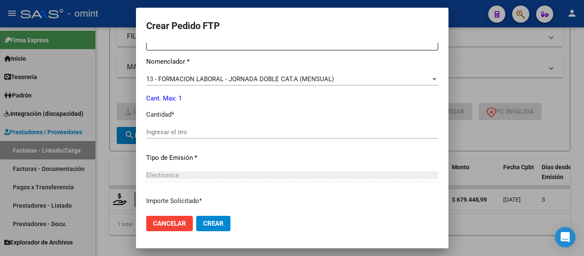
scroll to position [342, 0]
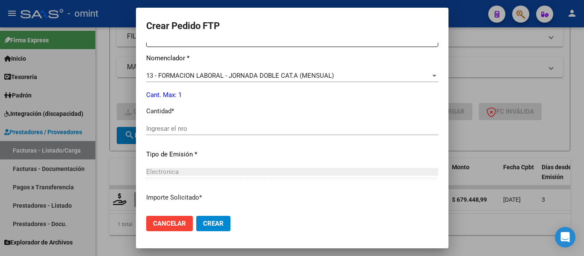
click at [201, 131] on input "Ingresar el nro" at bounding box center [292, 129] width 292 height 8
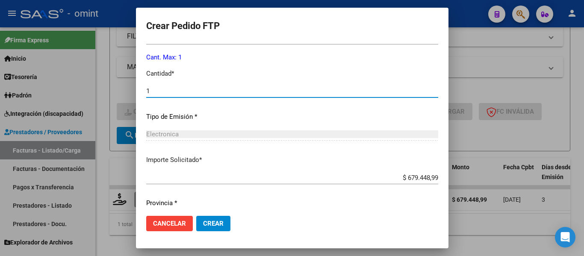
scroll to position [406, 0]
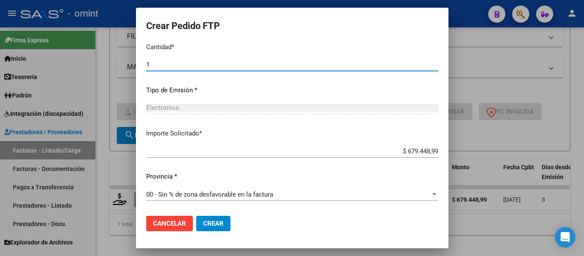
type input "1"
click at [212, 226] on span "Crear" at bounding box center [213, 224] width 21 height 8
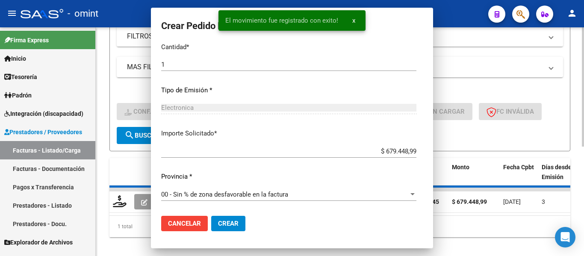
scroll to position [0, 0]
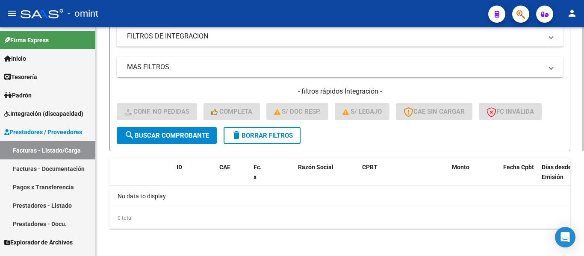
click at [265, 133] on span "delete Borrar Filtros" at bounding box center [262, 136] width 62 height 8
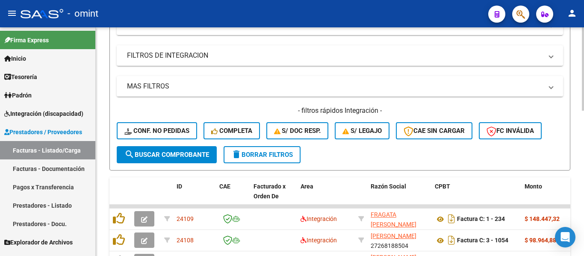
scroll to position [194, 0]
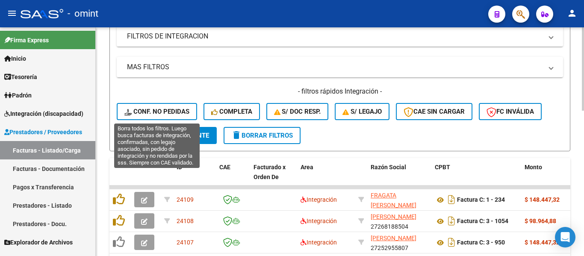
click at [174, 110] on span "Conf. no pedidas" at bounding box center [156, 112] width 65 height 8
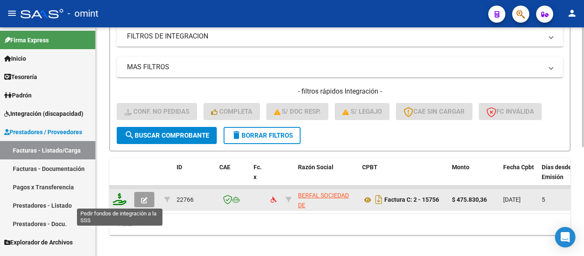
click at [119, 201] on icon at bounding box center [120, 199] width 14 height 12
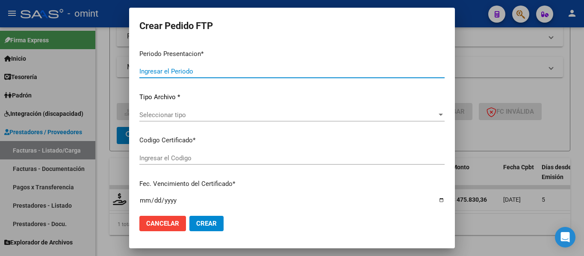
type input "202509"
type input "$ 475.830,36"
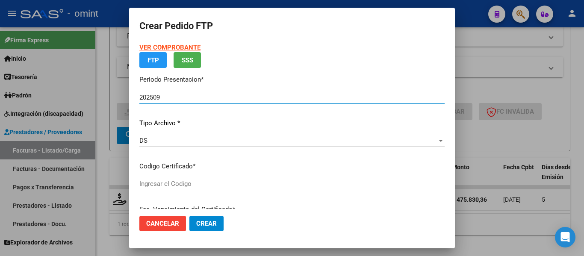
type input "5168460469"
type input "[DATE]"
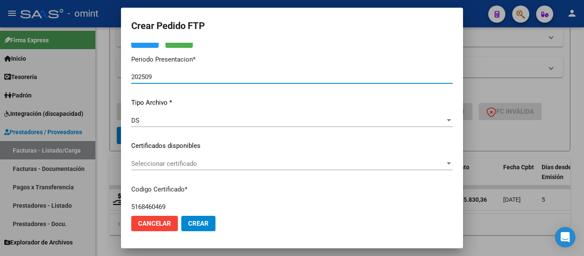
click at [218, 170] on div "Seleccionar certificado Seleccionar certificado" at bounding box center [291, 163] width 321 height 13
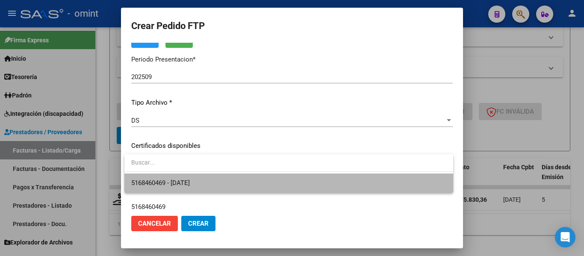
click at [226, 186] on span "5168460469 - [DATE]" at bounding box center [288, 183] width 315 height 19
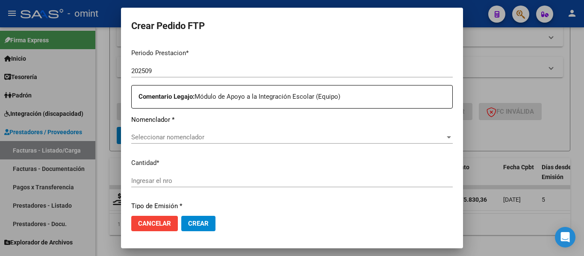
scroll to position [299, 0]
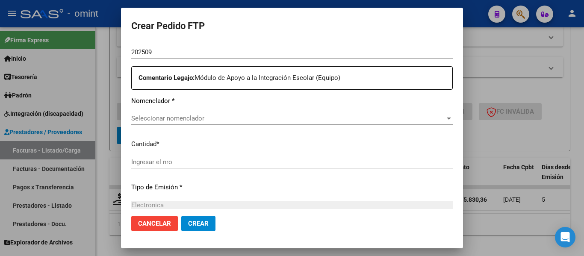
click at [202, 123] on div "Seleccionar nomenclador Seleccionar nomenclador" at bounding box center [291, 118] width 321 height 13
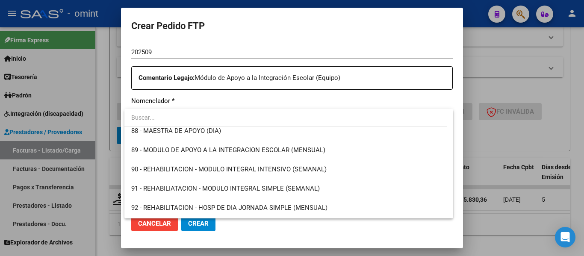
scroll to position [1667, 0]
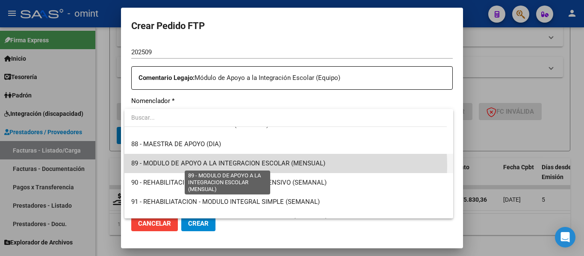
click at [263, 166] on span "89 - MODULO DE APOYO A LA INTEGRACION ESCOLAR (MENSUAL)" at bounding box center [228, 163] width 194 height 8
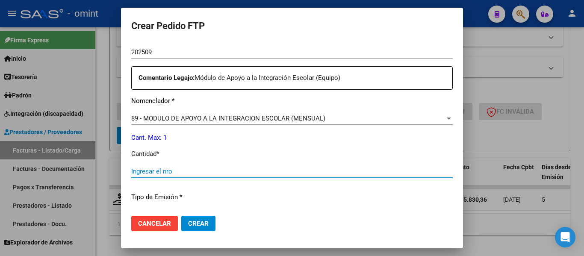
click at [195, 170] on input "Ingresar el nro" at bounding box center [291, 172] width 321 height 8
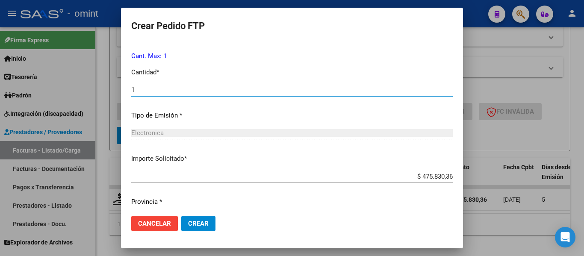
scroll to position [406, 0]
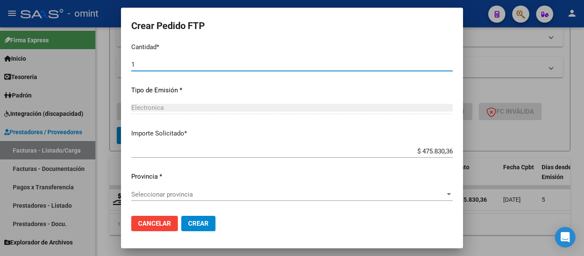
type input "1"
click at [211, 196] on span "Seleccionar provincia" at bounding box center [288, 195] width 314 height 8
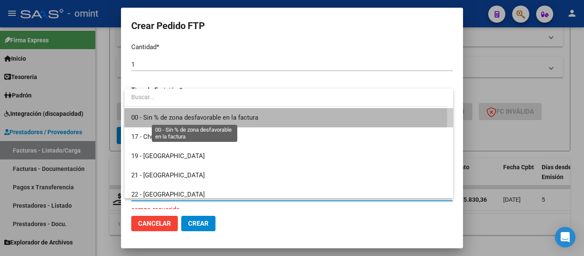
click at [215, 118] on span "00 - Sin % de zona desfavorable en la factura" at bounding box center [194, 118] width 127 height 8
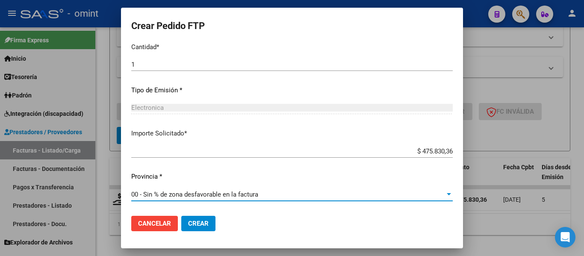
click at [201, 222] on span "Crear" at bounding box center [198, 224] width 21 height 8
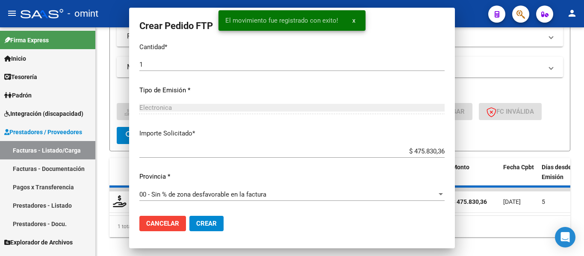
scroll to position [0, 0]
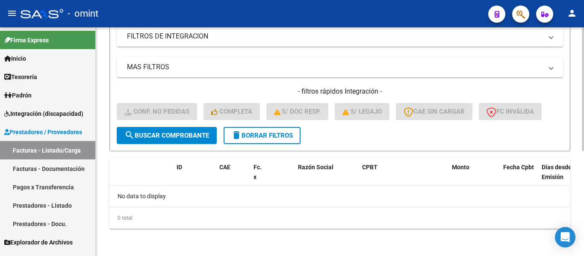
click at [271, 137] on span "delete Borrar Filtros" at bounding box center [262, 136] width 62 height 8
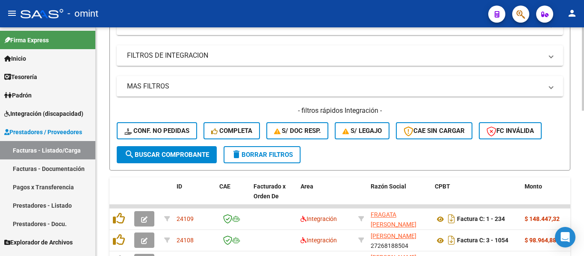
scroll to position [194, 0]
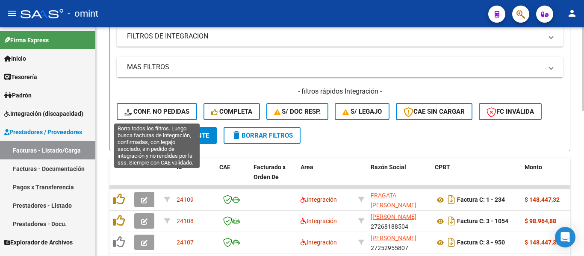
click at [176, 111] on span "Conf. no pedidas" at bounding box center [156, 112] width 65 height 8
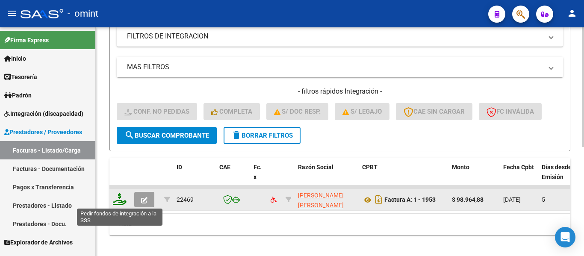
click at [116, 202] on icon at bounding box center [120, 199] width 14 height 12
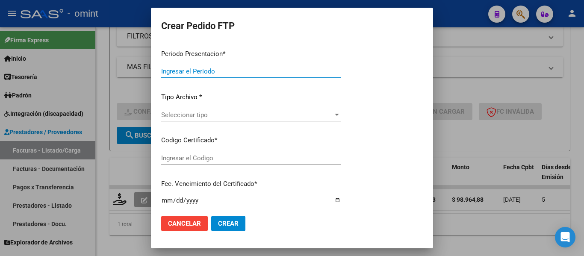
type input "202509"
type input "$ 98.964,88"
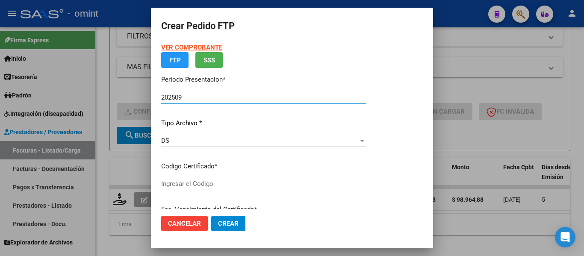
type input "5168460469"
type input "[DATE]"
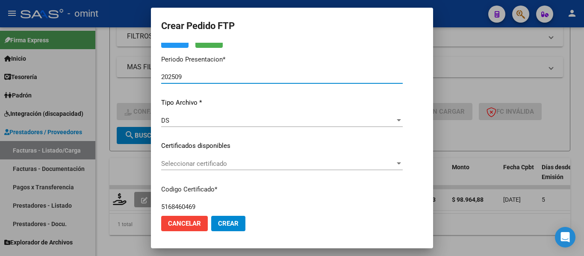
scroll to position [65, 0]
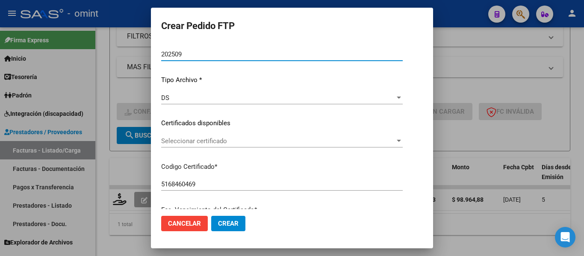
click at [247, 138] on span "Seleccionar certificado" at bounding box center [278, 141] width 234 height 8
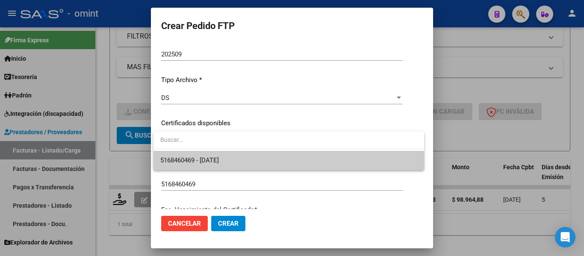
click at [256, 161] on span "5168460469 - [DATE]" at bounding box center [288, 160] width 256 height 19
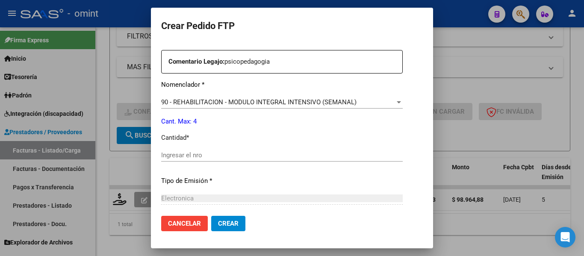
scroll to position [322, 0]
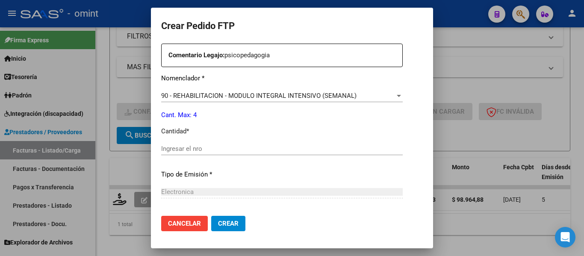
click at [219, 148] on input "Ingresar el nro" at bounding box center [281, 149] width 241 height 8
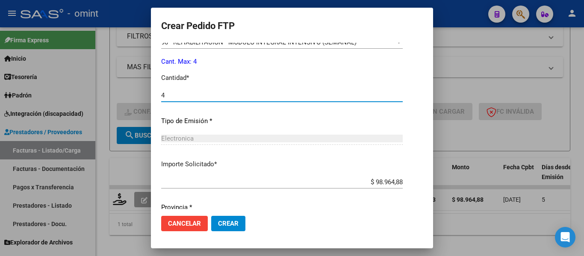
scroll to position [406, 0]
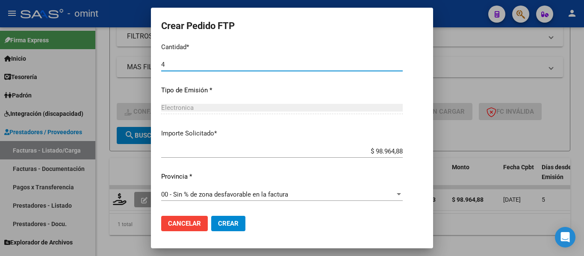
type input "4"
click at [227, 222] on span "Crear" at bounding box center [228, 224] width 21 height 8
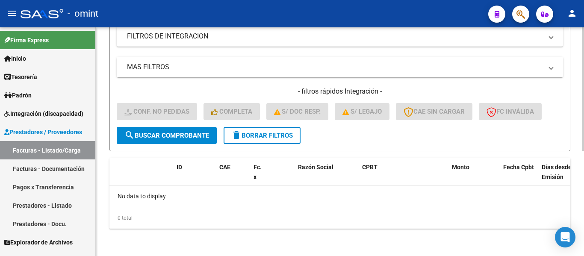
click at [276, 134] on span "delete Borrar Filtros" at bounding box center [262, 136] width 62 height 8
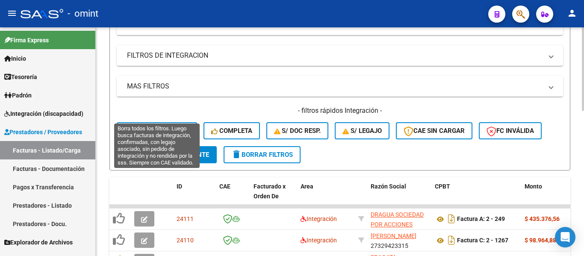
scroll to position [194, 0]
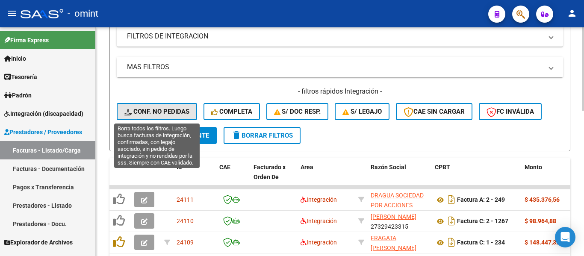
click at [170, 109] on span "Conf. no pedidas" at bounding box center [156, 112] width 65 height 8
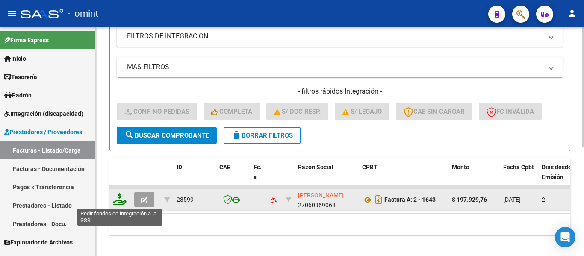
click at [117, 200] on icon at bounding box center [120, 199] width 14 height 12
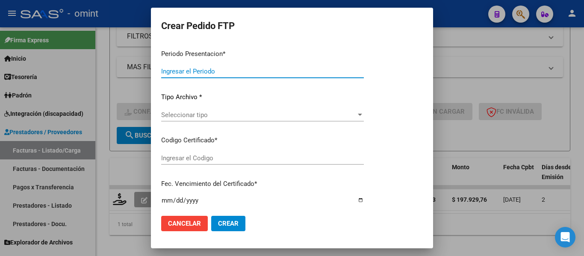
type input "202509"
type input "$ 197.929,76"
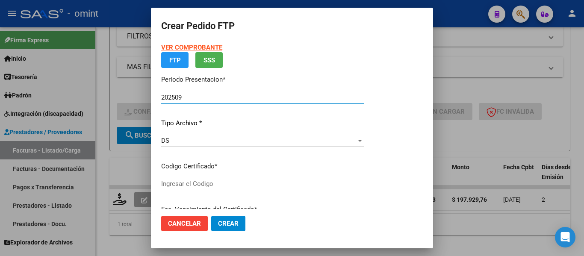
type input "4380421093"
type input "[DATE]"
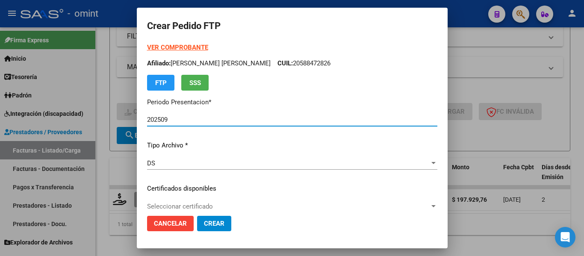
scroll to position [43, 0]
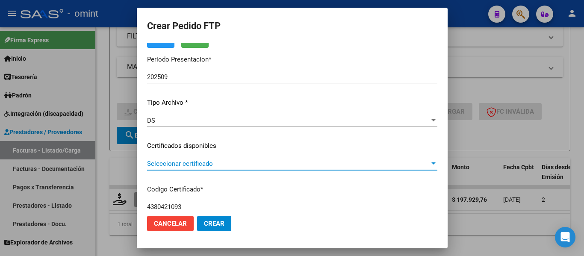
click at [224, 167] on span "Seleccionar certificado" at bounding box center [288, 164] width 283 height 8
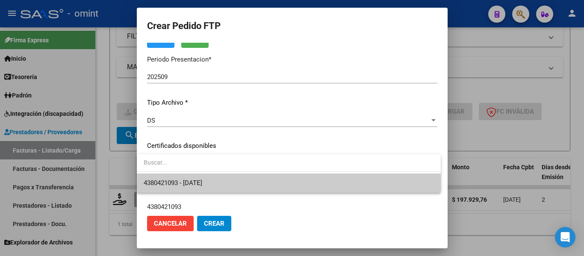
click at [229, 178] on span "4380421093 - [DATE]" at bounding box center [289, 183] width 290 height 19
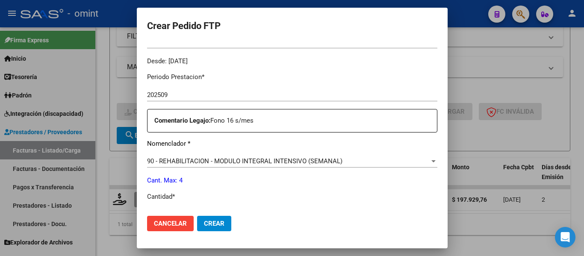
scroll to position [299, 0]
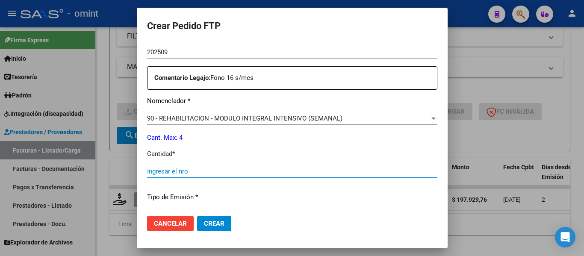
click at [213, 172] on input "Ingresar el nro" at bounding box center [292, 172] width 290 height 8
type input "4"
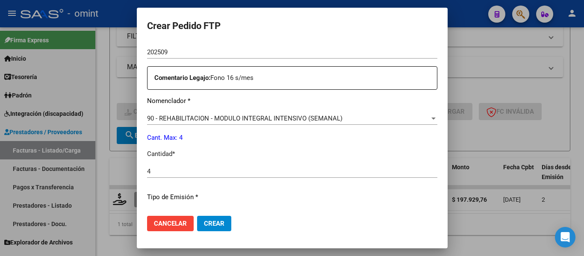
scroll to position [406, 0]
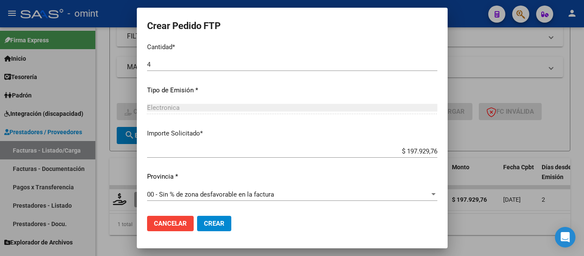
click at [212, 224] on span "Crear" at bounding box center [214, 224] width 21 height 8
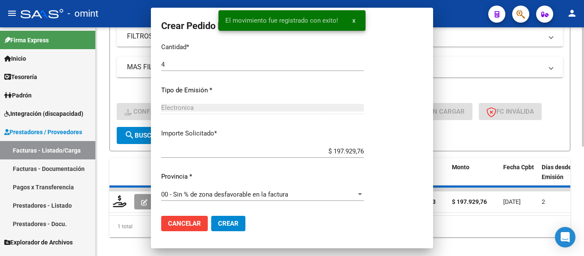
scroll to position [0, 0]
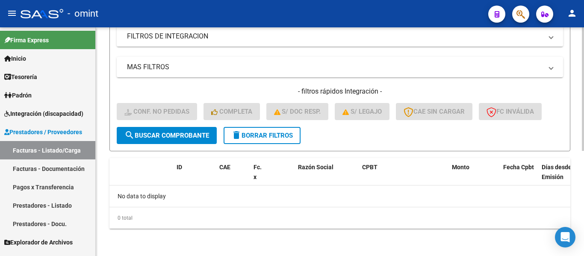
click at [260, 135] on span "delete Borrar Filtros" at bounding box center [262, 136] width 62 height 8
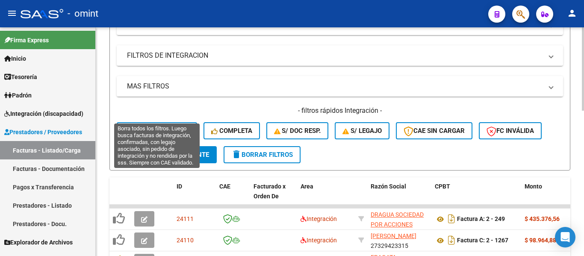
scroll to position [194, 0]
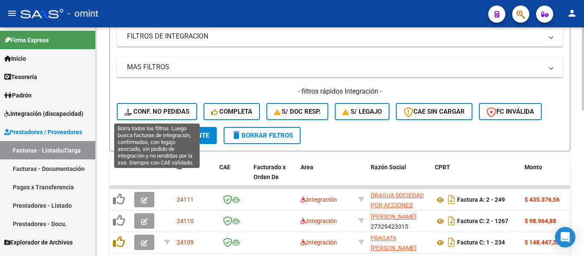
click at [165, 108] on span "Conf. no pedidas" at bounding box center [156, 112] width 65 height 8
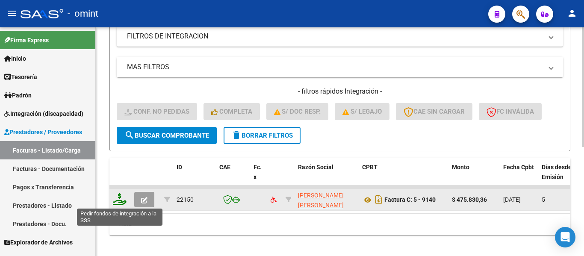
click at [118, 199] on icon at bounding box center [120, 199] width 14 height 12
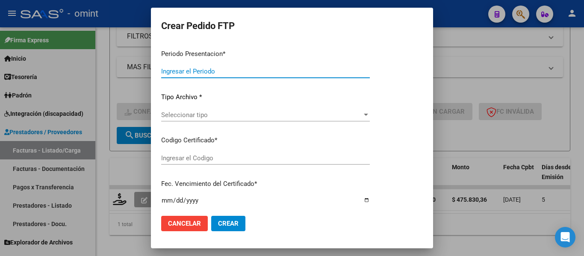
type input "202509"
type input "$ 475.830,36"
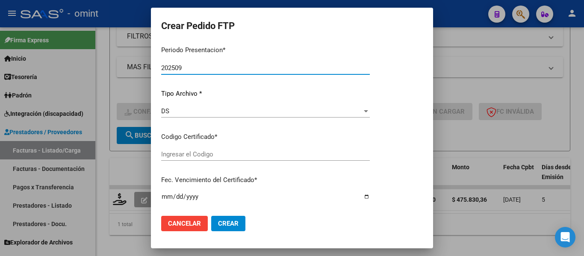
type input "4380421093"
type input "[DATE]"
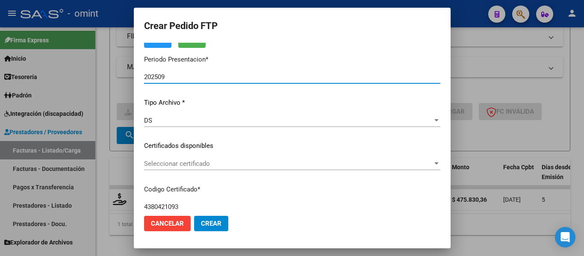
scroll to position [65, 0]
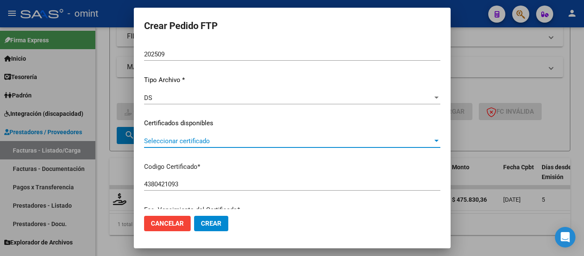
click at [244, 144] on span "Seleccionar certificado" at bounding box center [288, 141] width 289 height 8
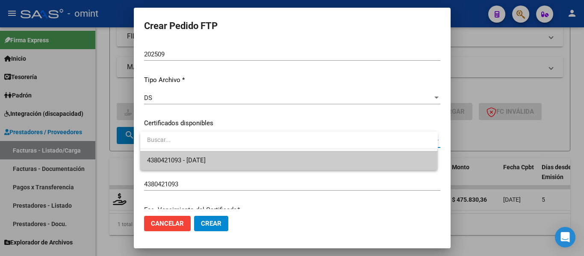
click at [246, 162] on span "4380421093 - [DATE]" at bounding box center [289, 160] width 284 height 19
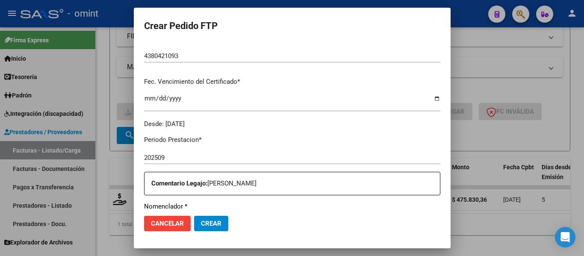
scroll to position [279, 0]
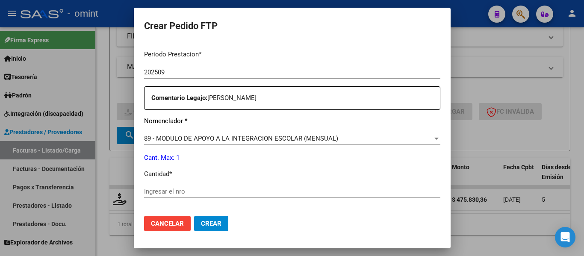
click at [206, 193] on input "Ingresar el nro" at bounding box center [292, 192] width 296 height 8
type input "1"
click at [208, 224] on span "Crear" at bounding box center [211, 224] width 21 height 8
